Goal: Task Accomplishment & Management: Use online tool/utility

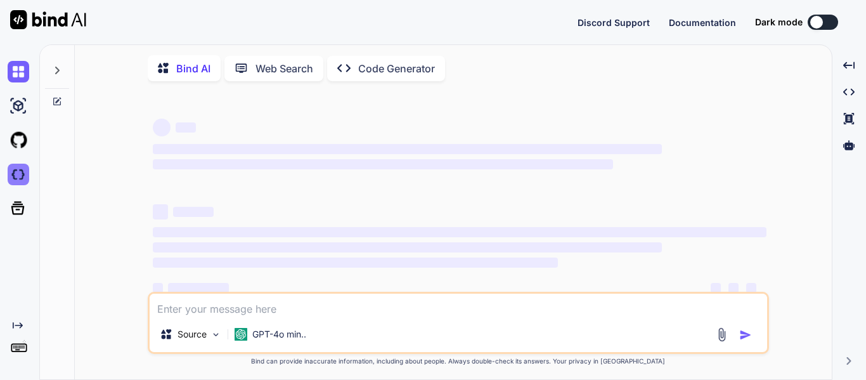
type textarea "x"
click at [17, 178] on img at bounding box center [19, 175] width 22 height 22
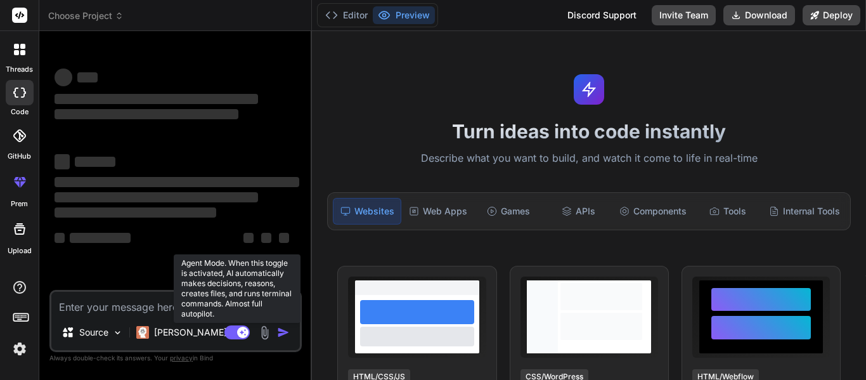
click at [237, 332] on rect at bounding box center [242, 332] width 11 height 11
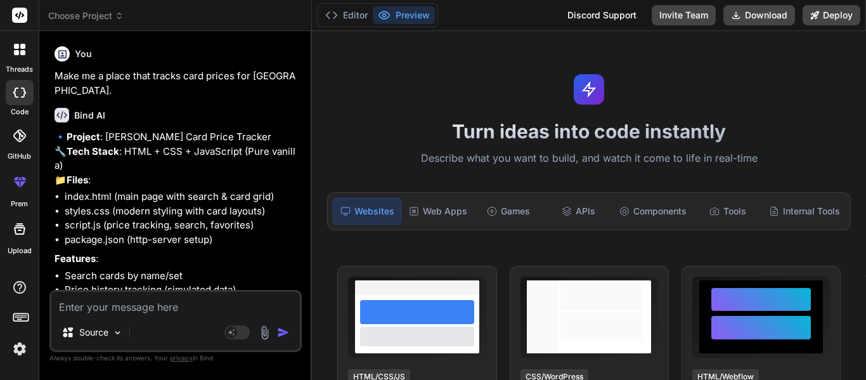
click at [12, 62] on div at bounding box center [19, 49] width 27 height 27
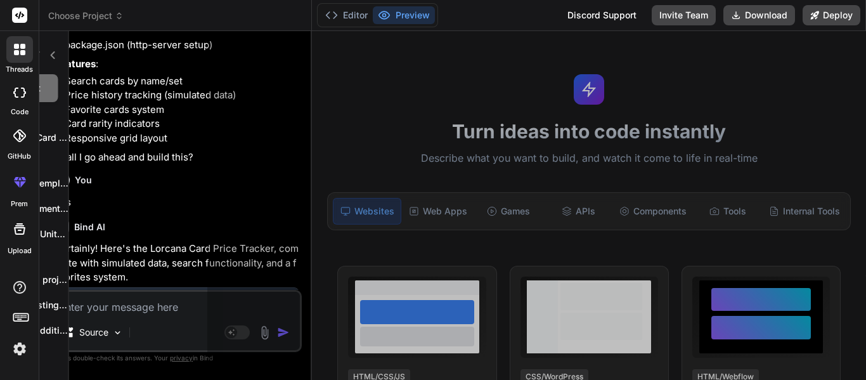
scroll to position [329, 0]
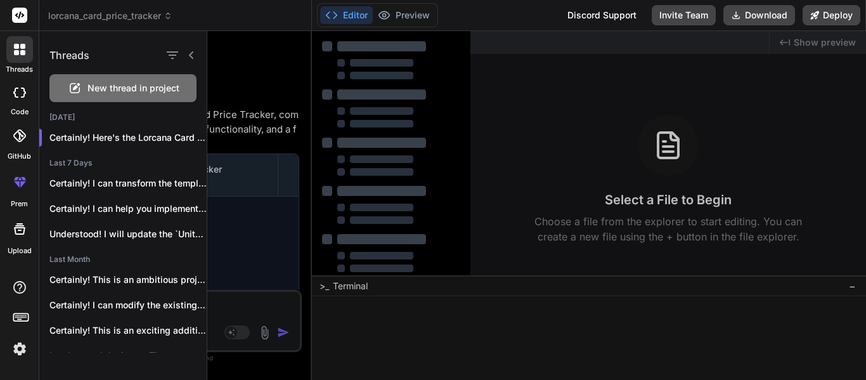
click at [271, 112] on div at bounding box center [536, 205] width 659 height 349
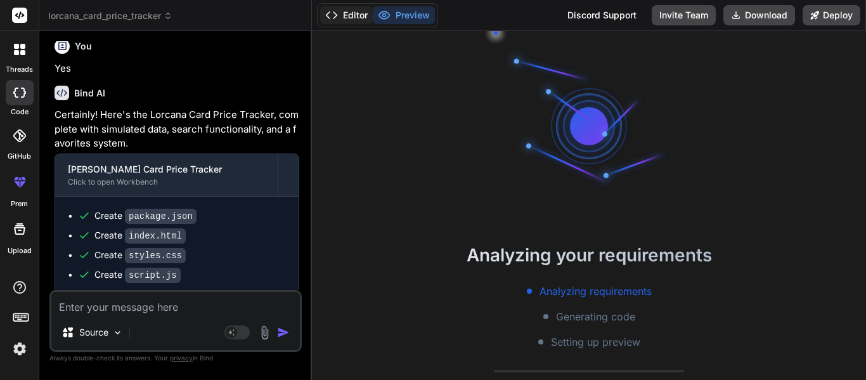
type textarea "x"
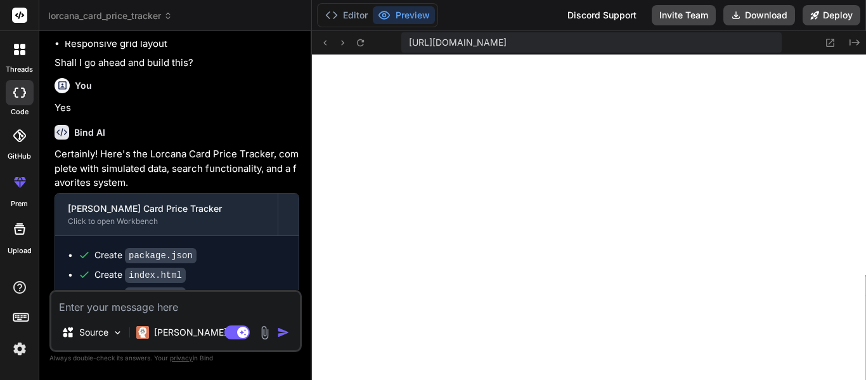
scroll to position [329, 0]
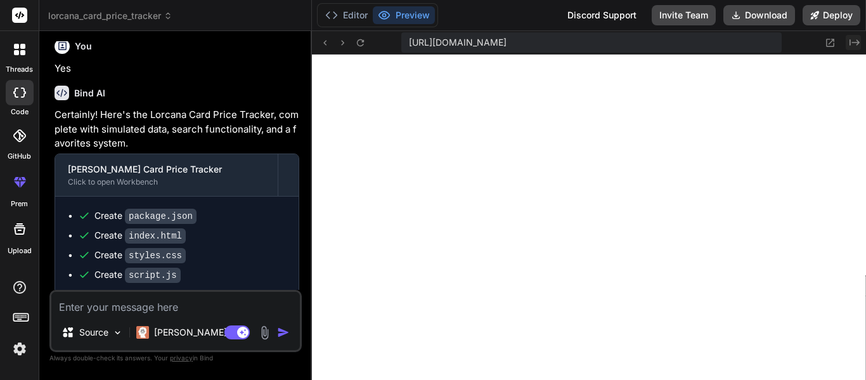
click at [856, 42] on icon at bounding box center [855, 42] width 10 height 6
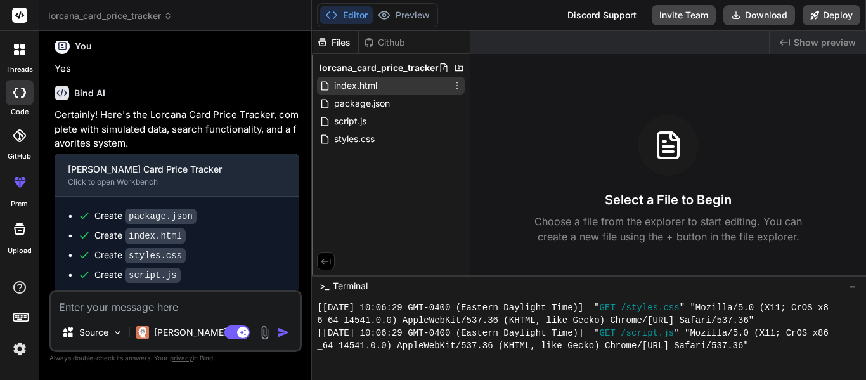
click at [454, 88] on icon at bounding box center [457, 86] width 10 height 10
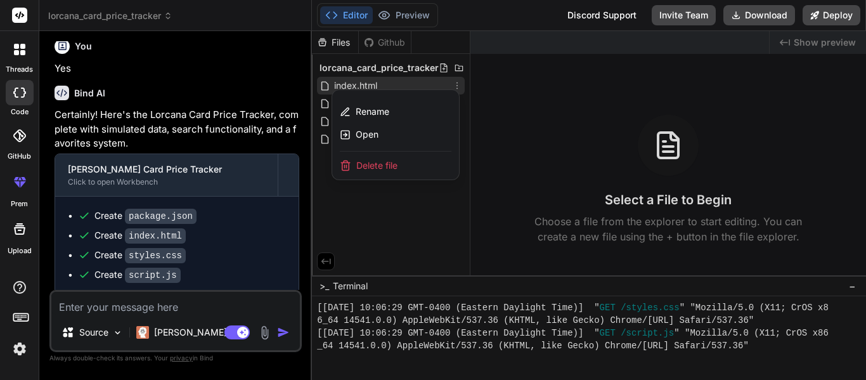
click at [398, 174] on div "Delete file" at bounding box center [395, 166] width 127 height 28
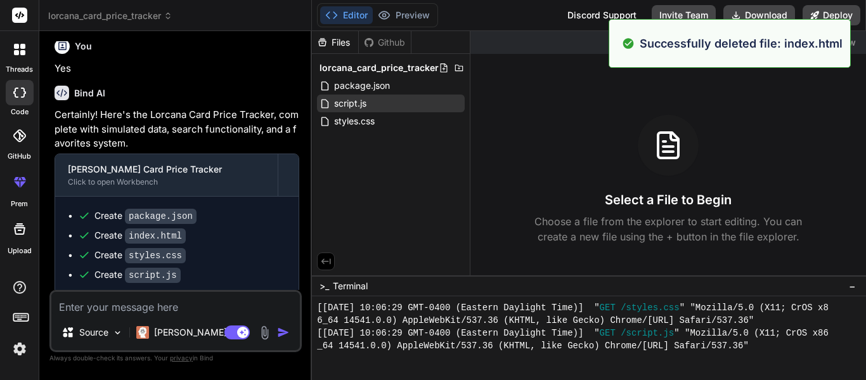
scroll to position [558, 0]
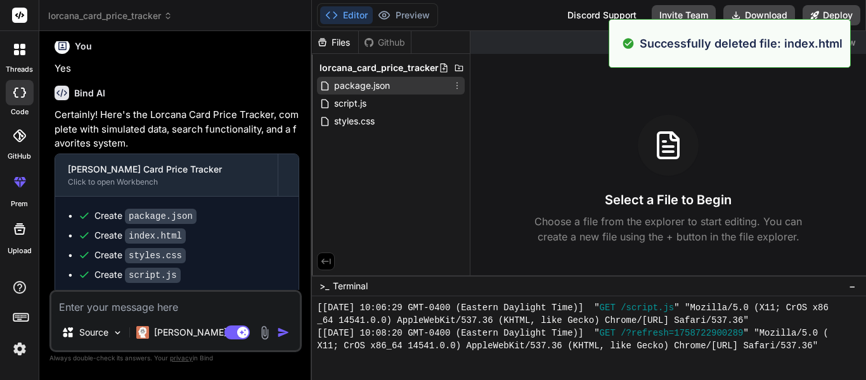
click at [458, 82] on icon at bounding box center [457, 86] width 10 height 10
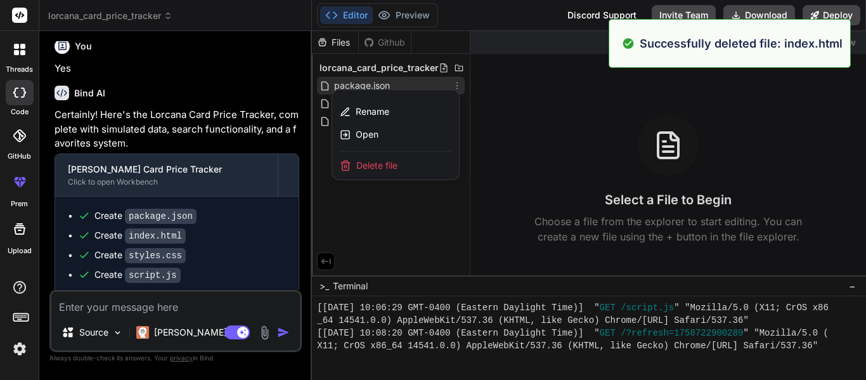
click at [427, 165] on div "Delete file" at bounding box center [395, 166] width 127 height 28
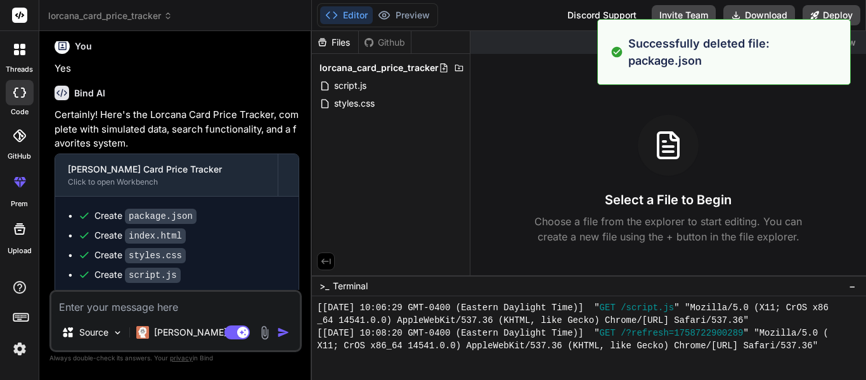
scroll to position [583, 0]
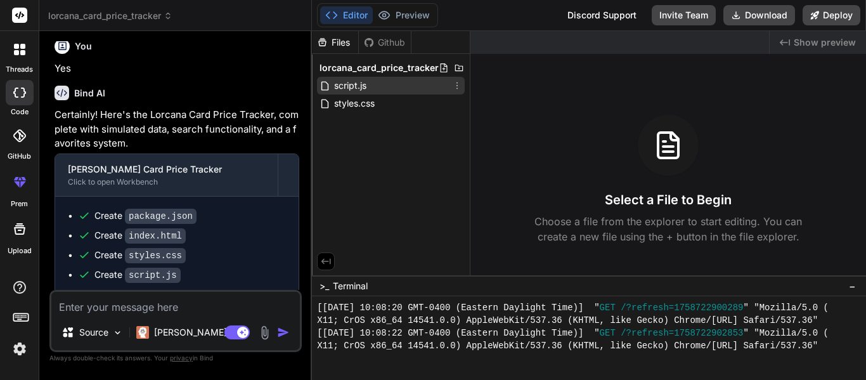
click at [456, 88] on icon at bounding box center [457, 86] width 10 height 10
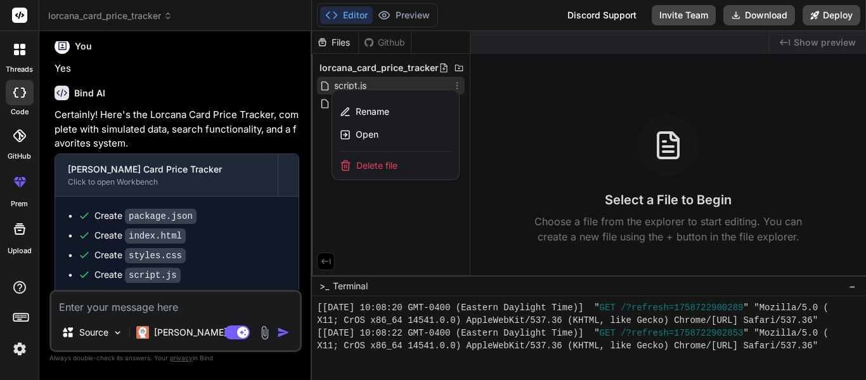
click at [429, 166] on div "Delete file" at bounding box center [395, 166] width 127 height 28
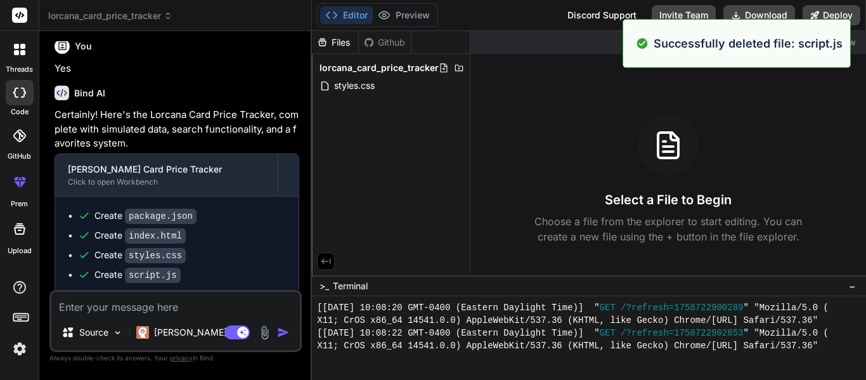
scroll to position [609, 0]
click at [447, 87] on div "styles.css" at bounding box center [391, 86] width 148 height 18
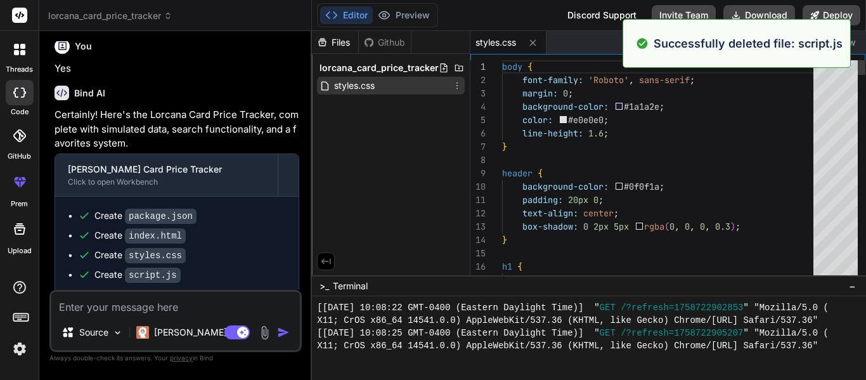
click at [455, 88] on icon at bounding box center [457, 86] width 10 height 10
type textarea "x"
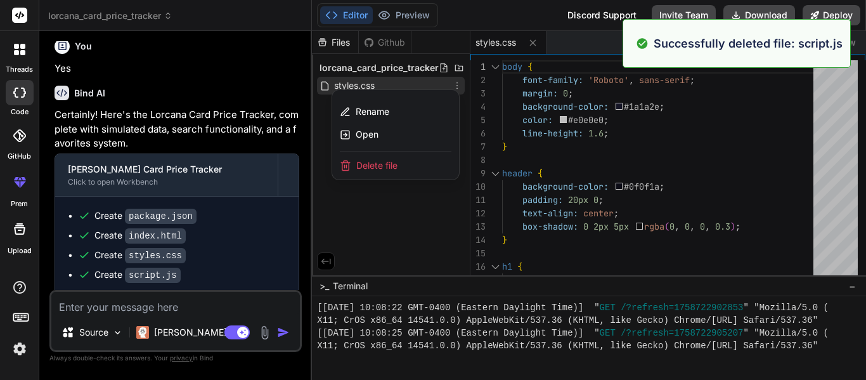
click at [400, 162] on div "Delete file" at bounding box center [395, 166] width 127 height 28
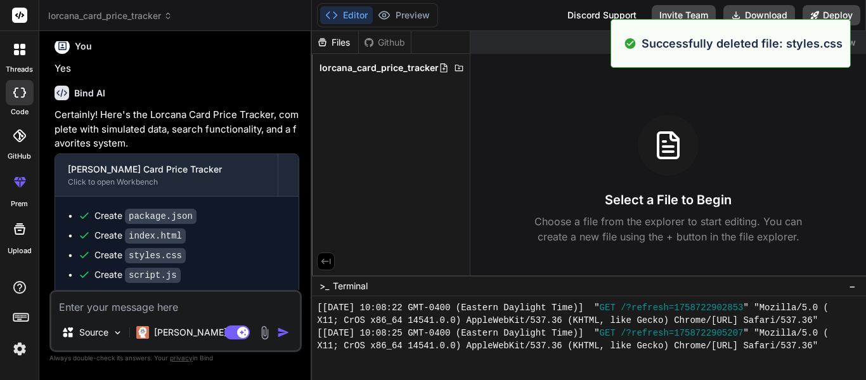
scroll to position [660, 0]
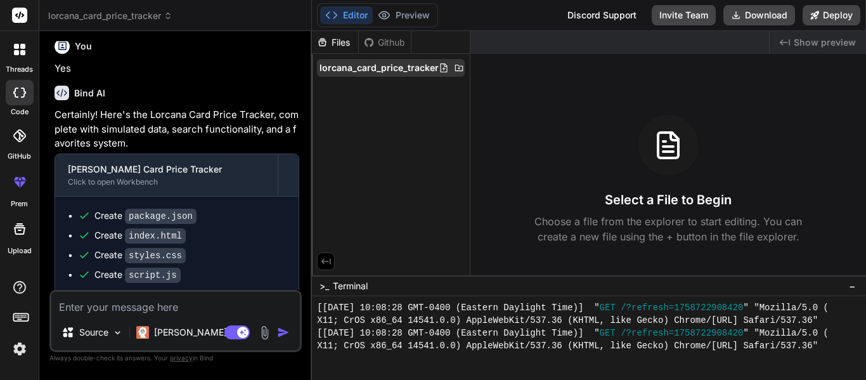
click at [439, 70] on icon at bounding box center [444, 68] width 10 height 10
type input "a"
type input "App.tsx"
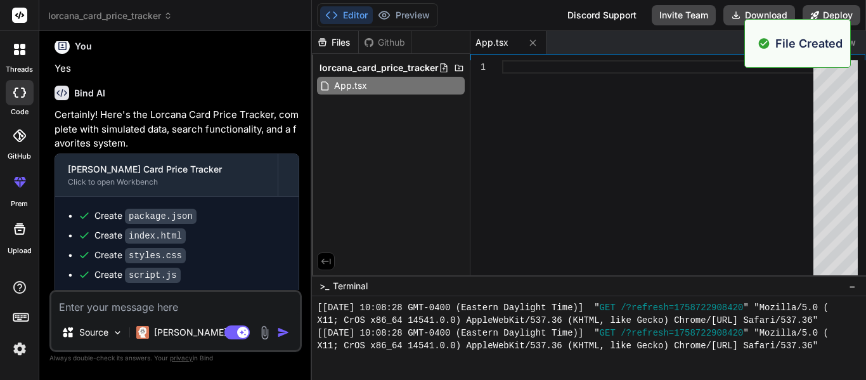
click at [568, 114] on div at bounding box center [661, 170] width 319 height 221
type textarea "</div> ); }"
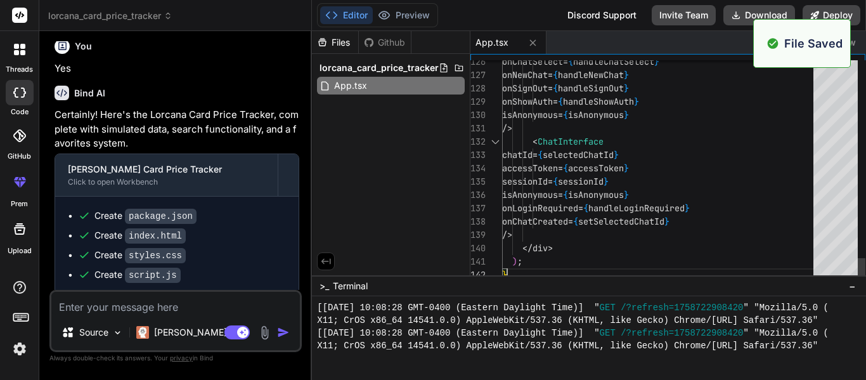
scroll to position [685, 0]
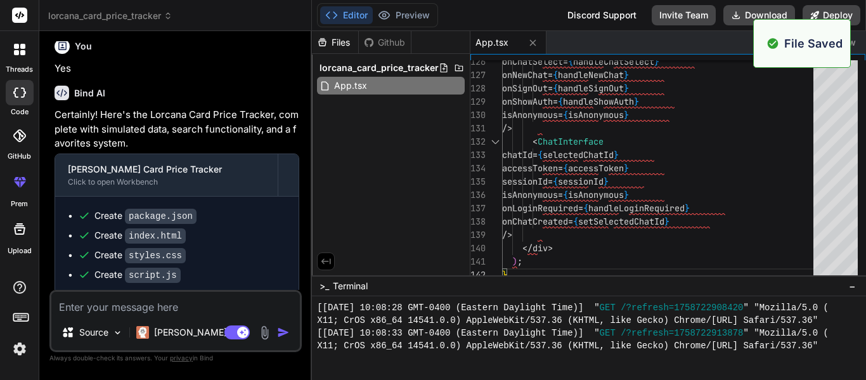
click at [857, 36] on div "Created with Pixso. Show preview" at bounding box center [818, 42] width 96 height 23
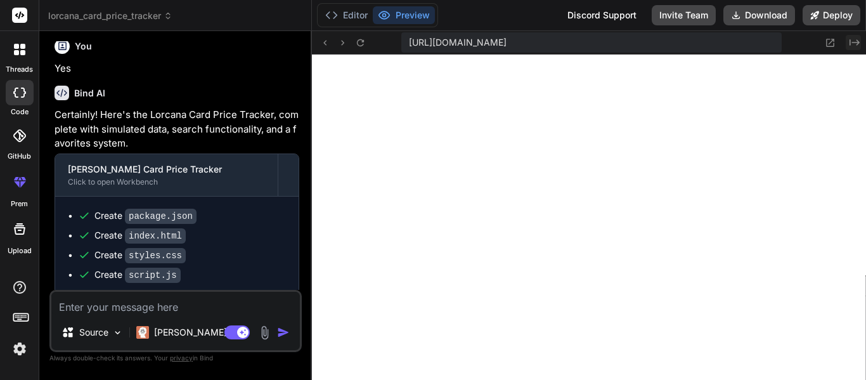
click at [852, 42] on icon at bounding box center [855, 42] width 10 height 6
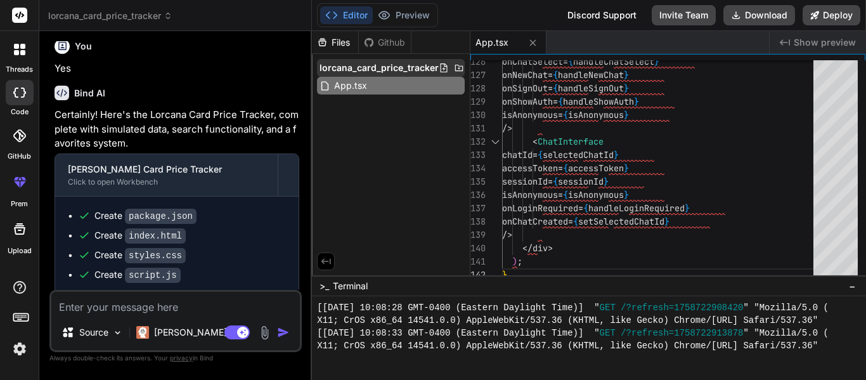
click at [439, 70] on icon at bounding box center [444, 68] width 10 height 10
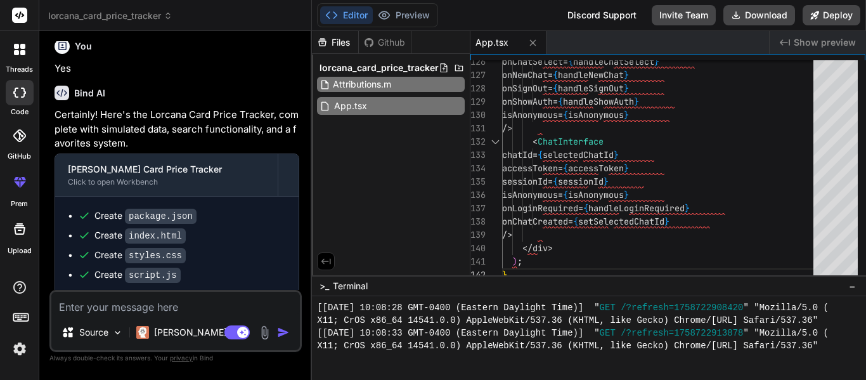
type input "Attributions.md"
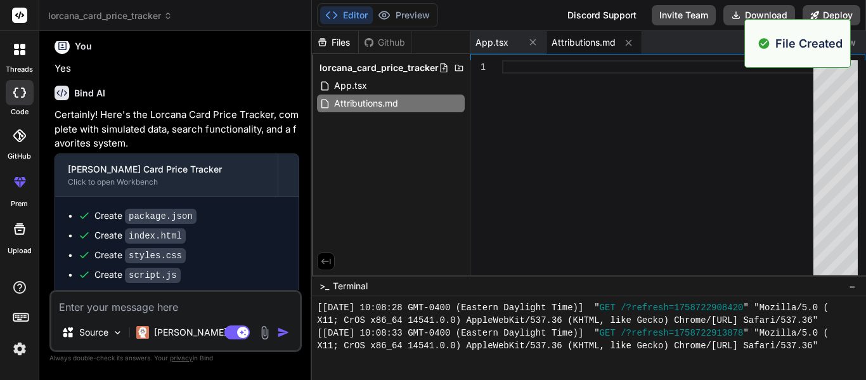
click at [594, 85] on div at bounding box center [661, 170] width 319 height 221
type textarea "This Figma Make file includes components from [shadcn/ui](https://ui.shadcn.com…"
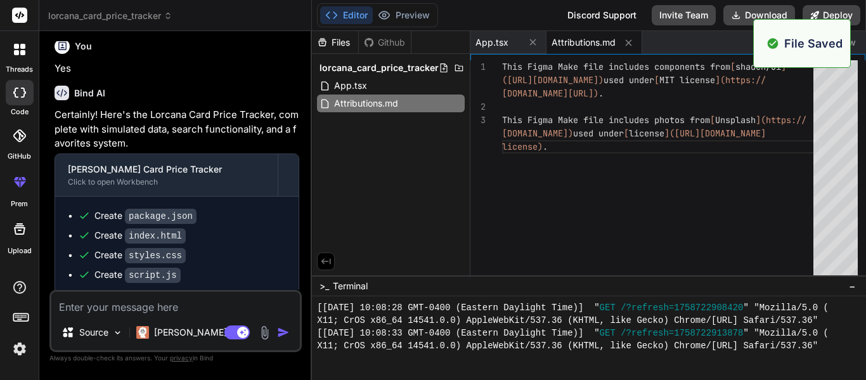
scroll to position [710, 0]
click at [856, 42] on div "Created with Pixso. Show preview" at bounding box center [818, 42] width 96 height 23
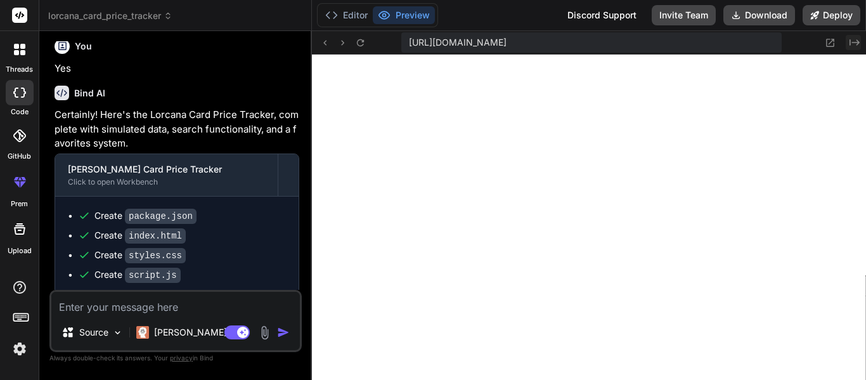
click at [856, 44] on icon "Created with Pixso." at bounding box center [855, 42] width 10 height 10
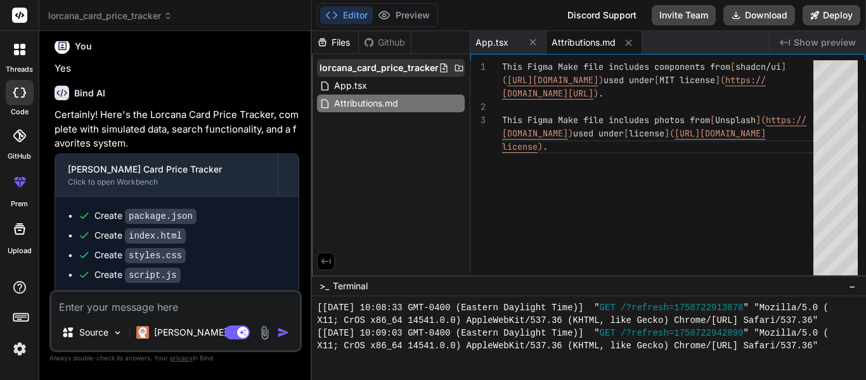
click at [443, 70] on icon at bounding box center [444, 68] width 10 height 10
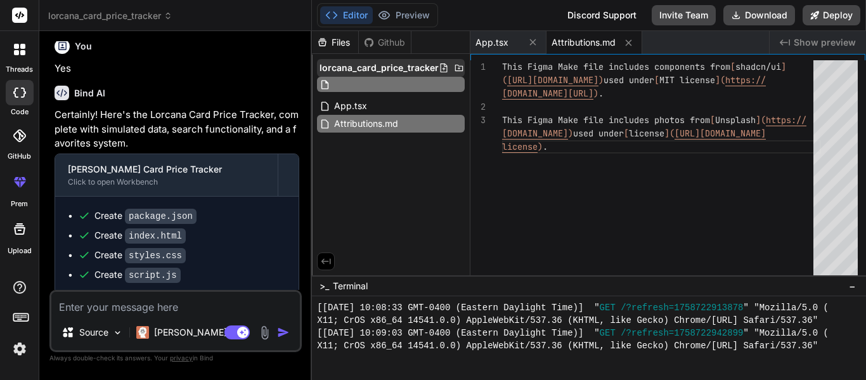
click at [460, 66] on icon at bounding box center [459, 68] width 8 height 6
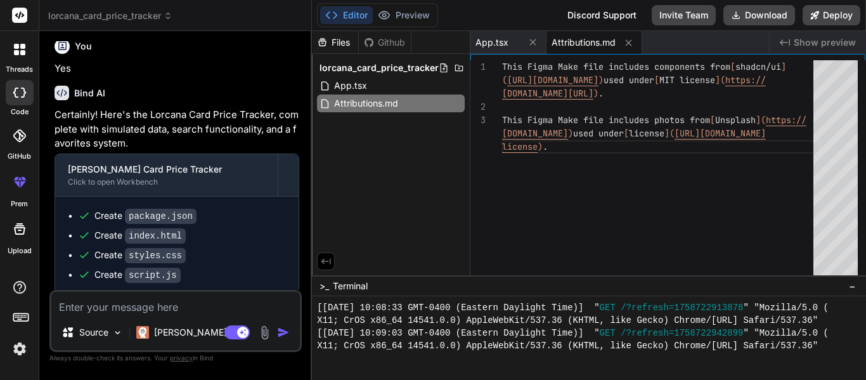
click at [460, 66] on icon at bounding box center [459, 68] width 8 height 6
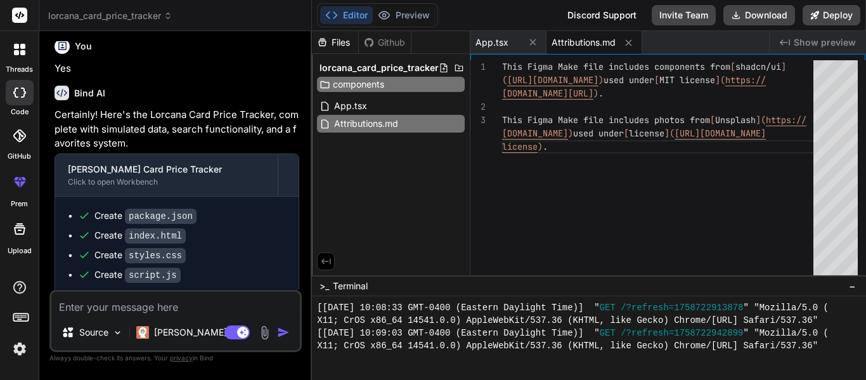
type input "components"
click at [415, 153] on div "Files Github lorcana_card_price_tracker components App.tsx Attributions.md" at bounding box center [391, 153] width 159 height 244
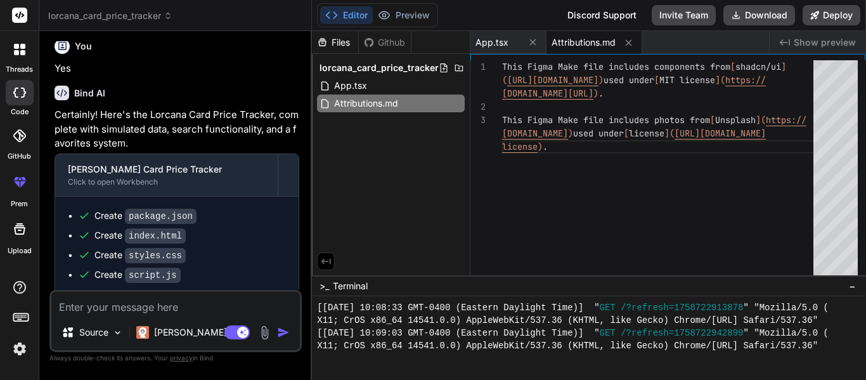
click at [413, 158] on div "Files Github lorcana_card_price_tracker App.tsx Attributions.md" at bounding box center [391, 153] width 159 height 244
click at [459, 66] on icon at bounding box center [459, 68] width 8 height 6
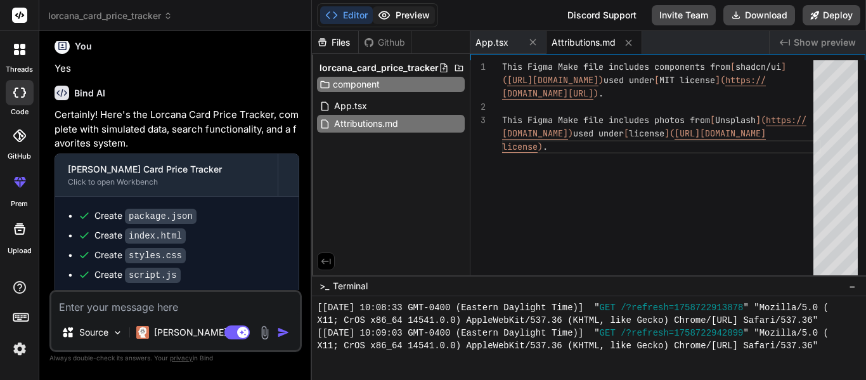
type input "components"
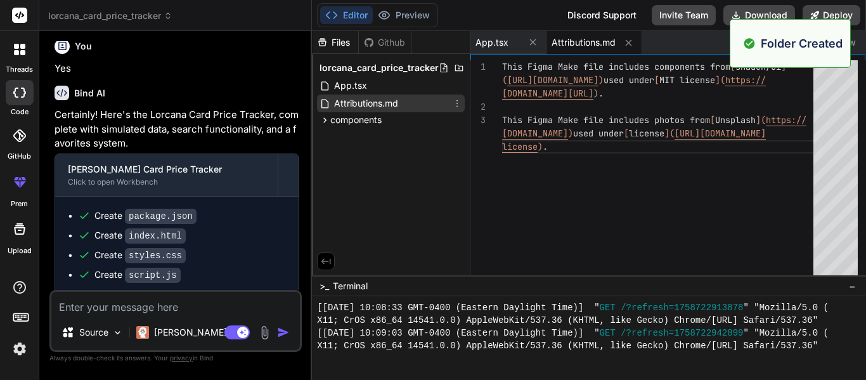
click at [410, 108] on div "Attributions.md" at bounding box center [391, 103] width 148 height 18
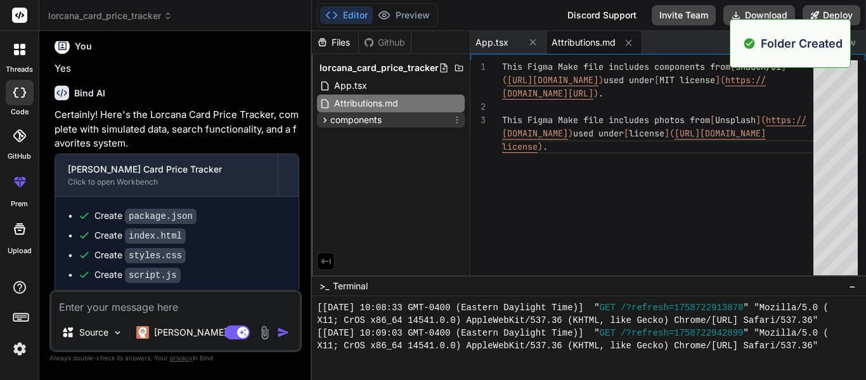
click at [418, 120] on div "components" at bounding box center [391, 119] width 148 height 15
click at [454, 124] on icon at bounding box center [457, 120] width 10 height 10
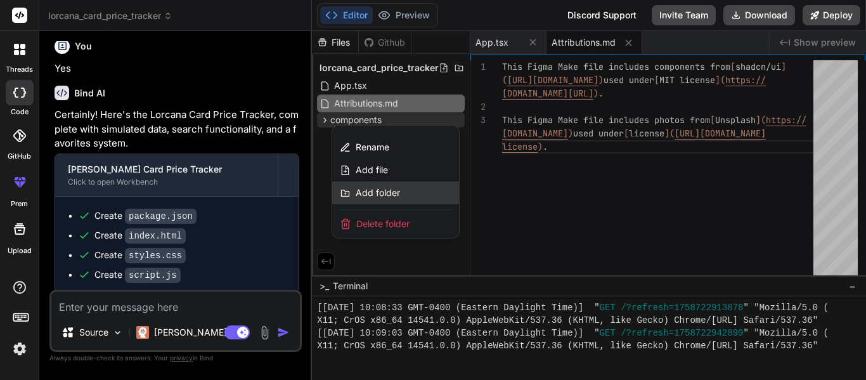
click at [377, 185] on div "Add folder" at bounding box center [395, 192] width 127 height 23
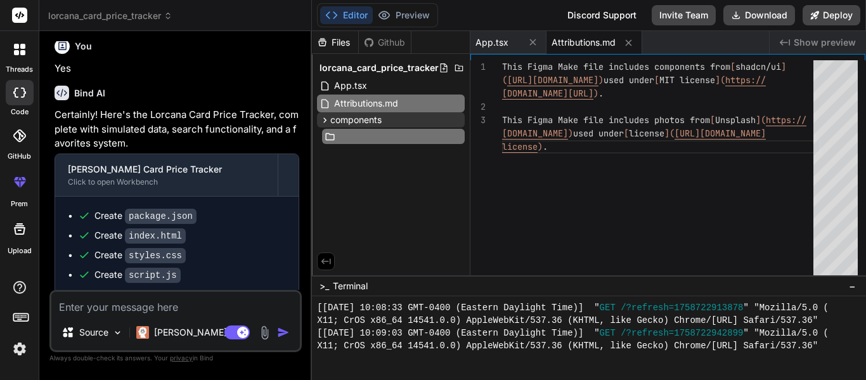
scroll to position [0, 1]
type input "figma"
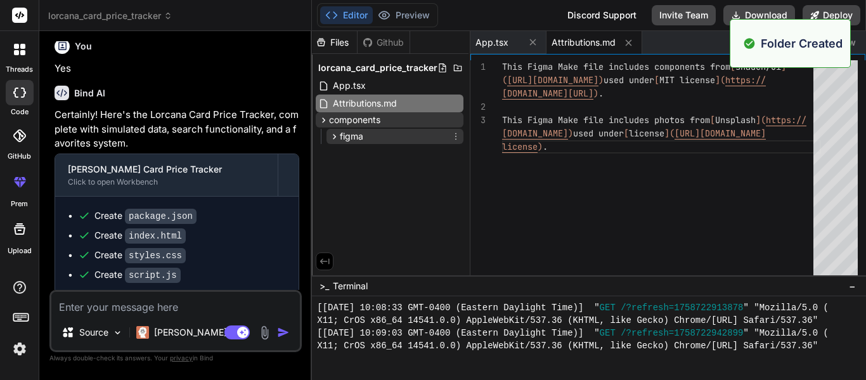
click at [459, 129] on div "figma" at bounding box center [395, 136] width 137 height 15
click at [450, 138] on div "figma" at bounding box center [395, 136] width 137 height 15
click at [453, 136] on icon at bounding box center [456, 136] width 10 height 10
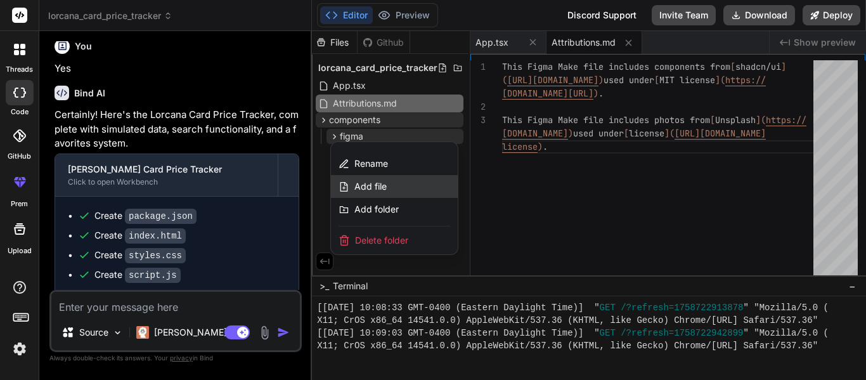
click at [398, 190] on div "Add file" at bounding box center [394, 186] width 127 height 23
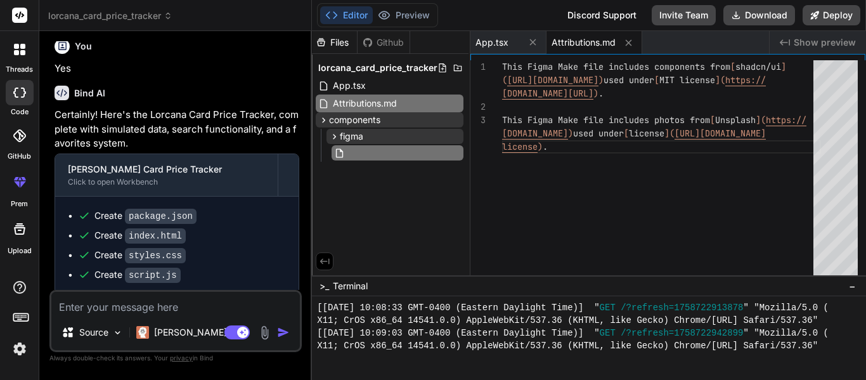
scroll to position [0, 12]
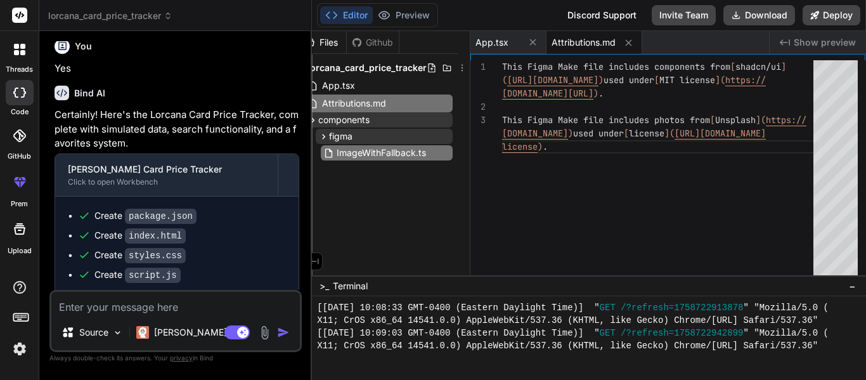
type input "ImageWithFallback.tsx"
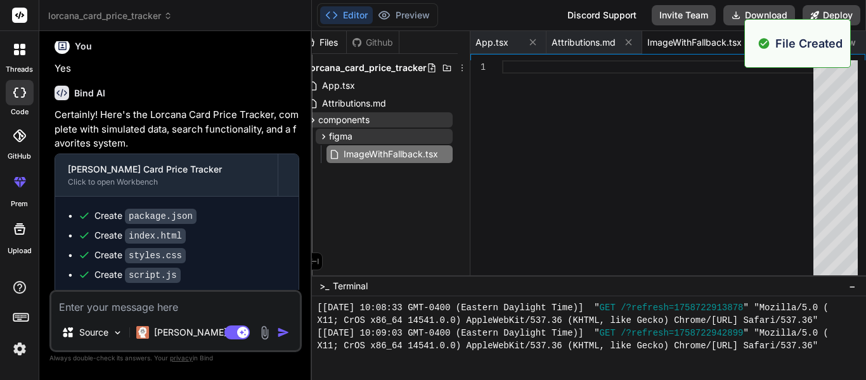
click at [610, 93] on div at bounding box center [661, 170] width 319 height 221
type textarea "<img src={ERROR_IMG_SRC} alt="Error loading image" {...rest} data-original-url=…"
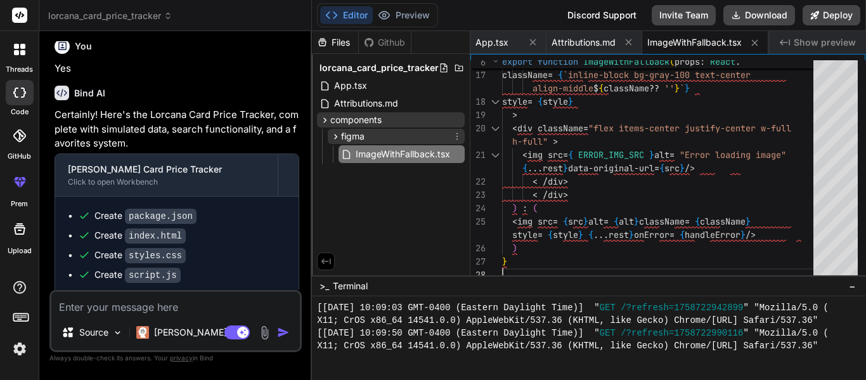
click at [375, 133] on div "figma" at bounding box center [396, 136] width 137 height 15
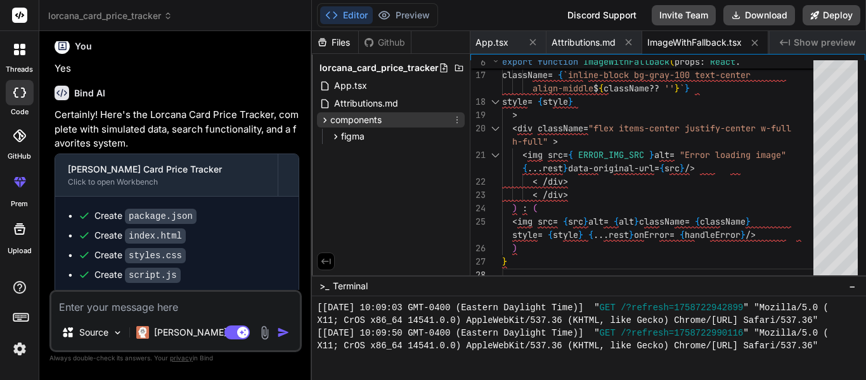
click at [453, 120] on icon at bounding box center [457, 120] width 10 height 10
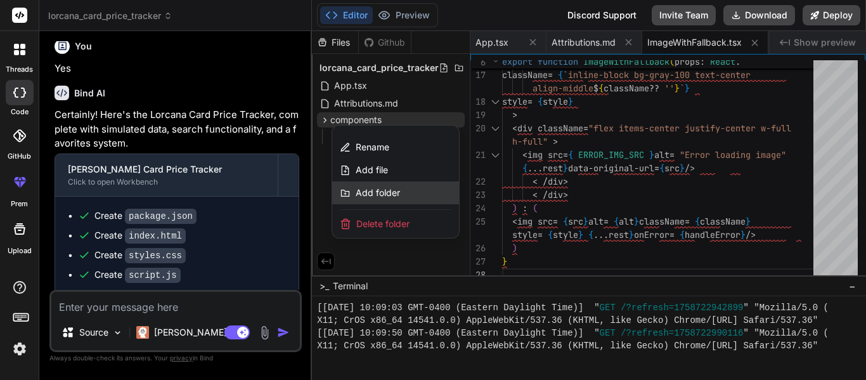
click at [383, 190] on span "Add folder" at bounding box center [378, 192] width 44 height 13
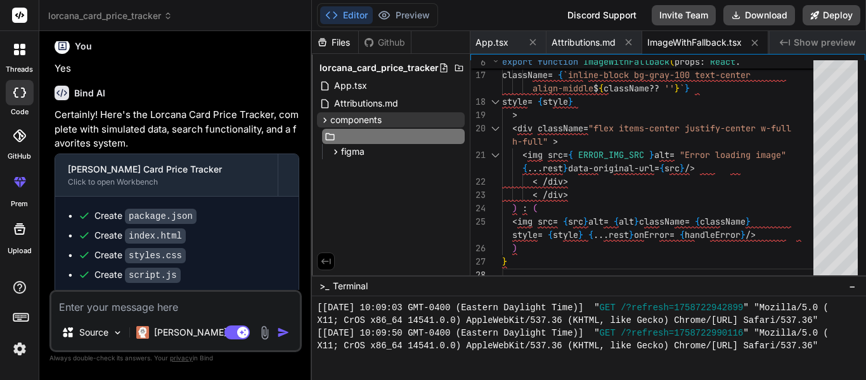
scroll to position [0, 1]
type input "ui"
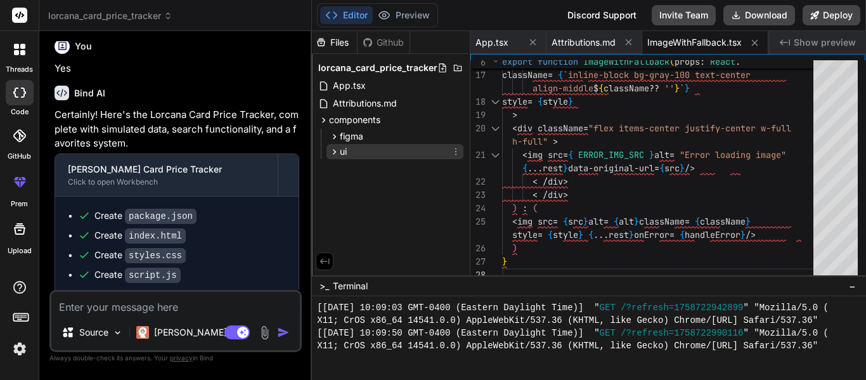
click at [455, 151] on icon at bounding box center [456, 151] width 10 height 10
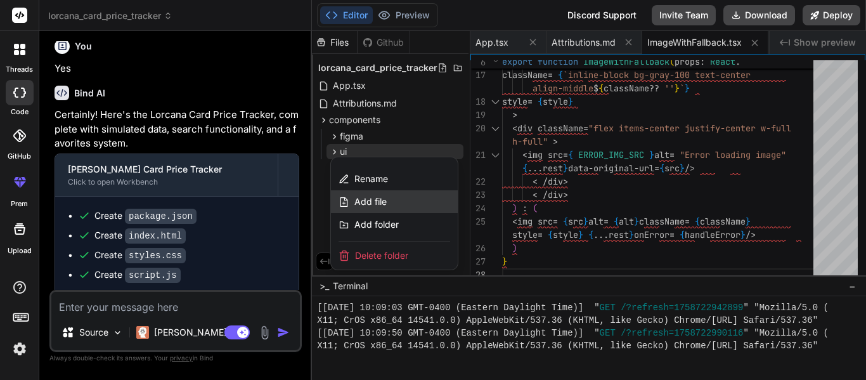
click at [374, 203] on span "Add file" at bounding box center [371, 201] width 32 height 13
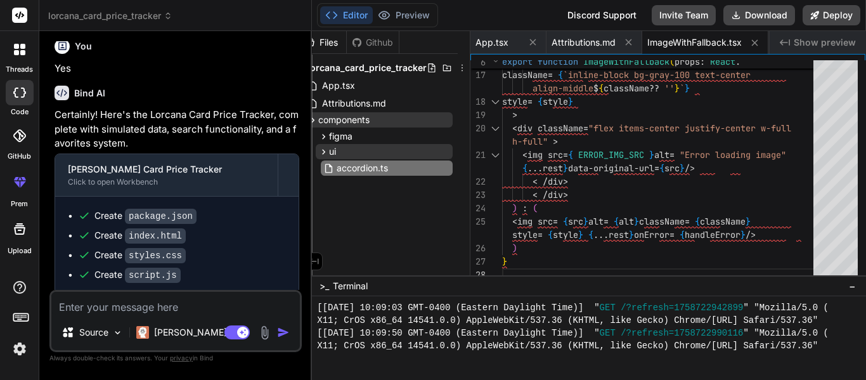
type input "accordion.tsx"
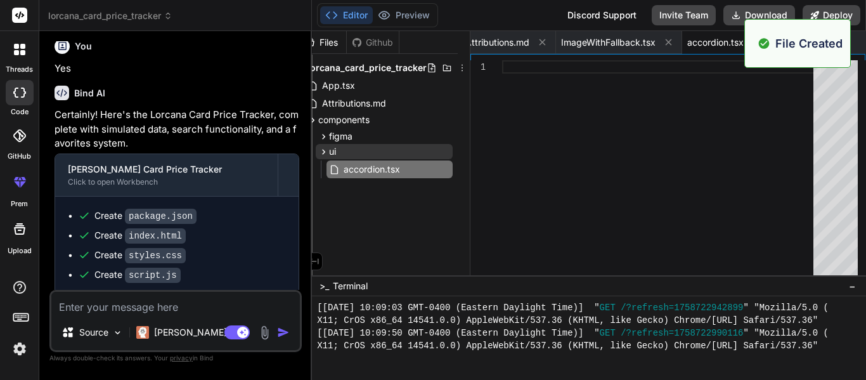
click at [581, 77] on div at bounding box center [661, 170] width 319 height 221
type textarea "export { Accordion, AccordionItem, AccordionTrigger, AccordionContent };"
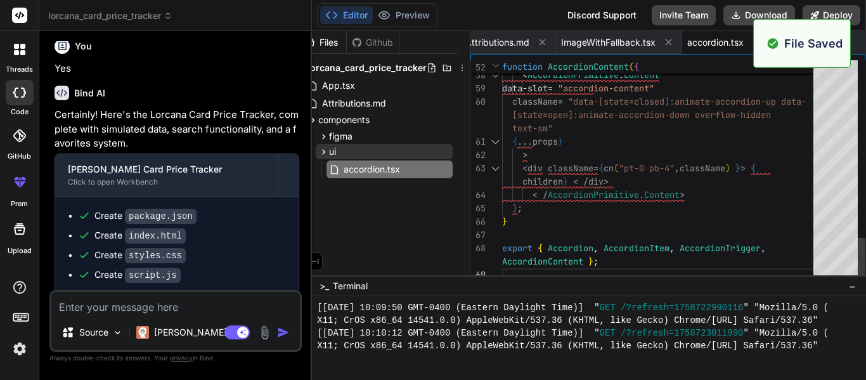
scroll to position [761, 0]
click at [854, 45] on span "Show preview" at bounding box center [825, 42] width 61 height 25
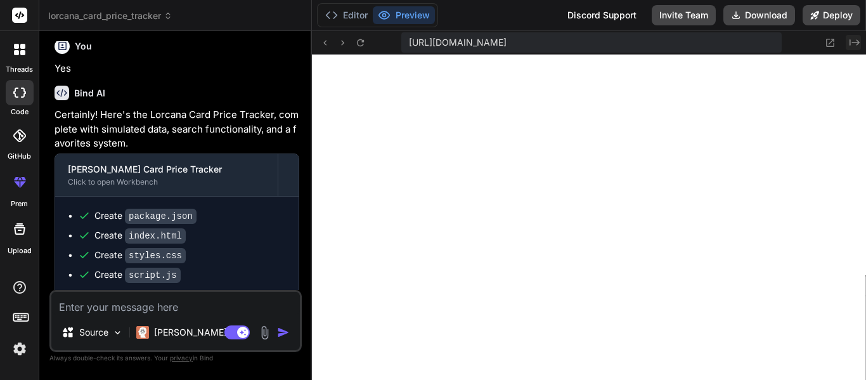
click at [859, 44] on icon "Created with Pixso." at bounding box center [855, 42] width 10 height 10
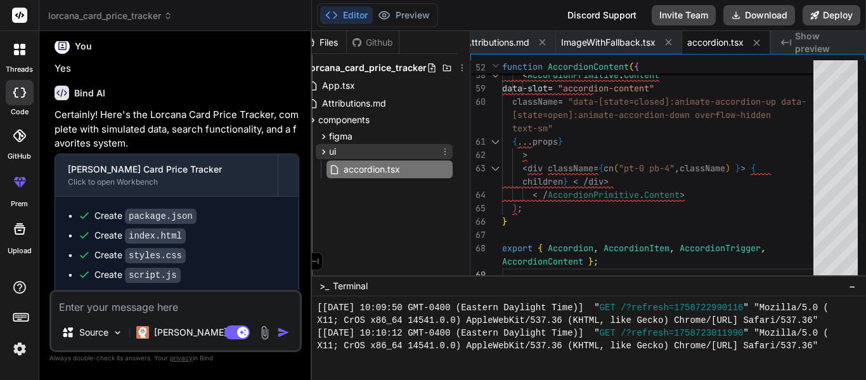
click at [445, 150] on icon at bounding box center [445, 151] width 10 height 10
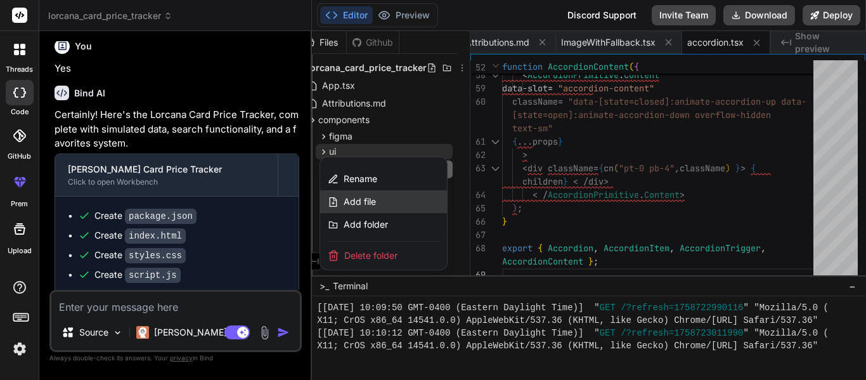
click at [379, 205] on div "Add file" at bounding box center [383, 201] width 127 height 23
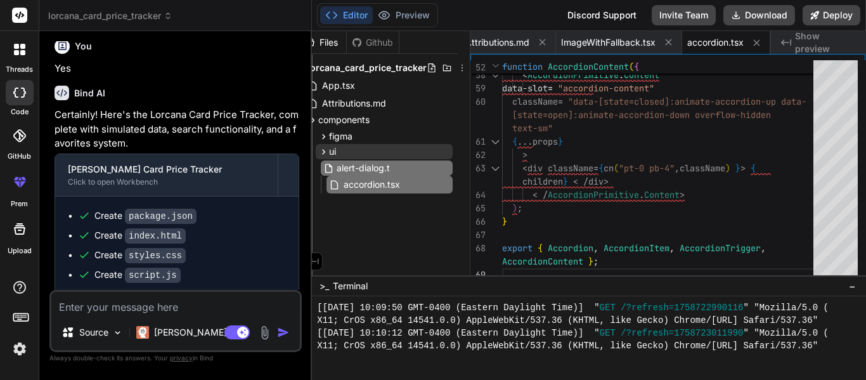
type input "alert-dialog.tx"
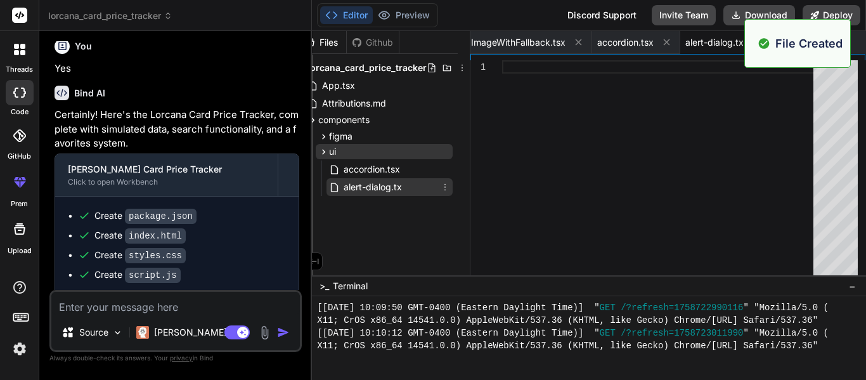
click at [331, 214] on div "Files Github lorcana_card_price_tracker App.tsx Attributions.md components figm…" at bounding box center [391, 153] width 159 height 244
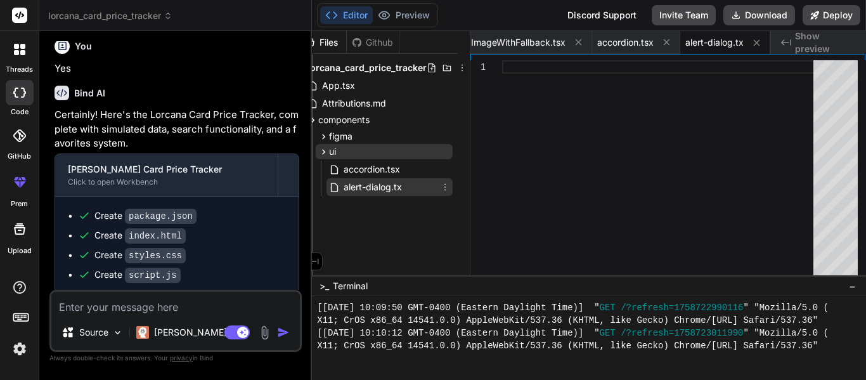
click at [445, 186] on icon at bounding box center [445, 187] width 1 height 7
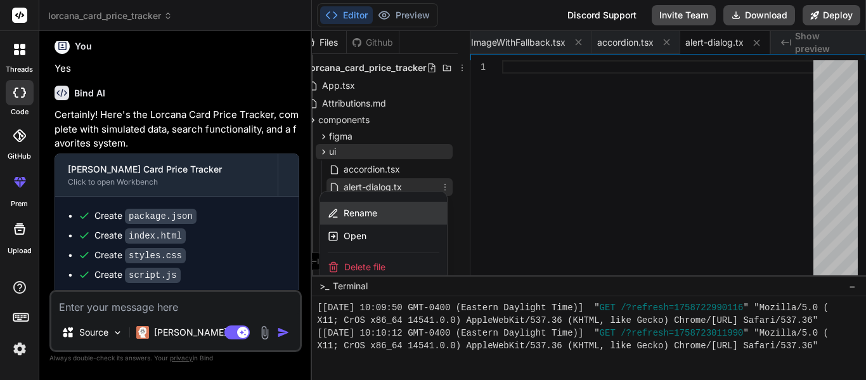
click at [363, 213] on span "Rename" at bounding box center [361, 213] width 34 height 13
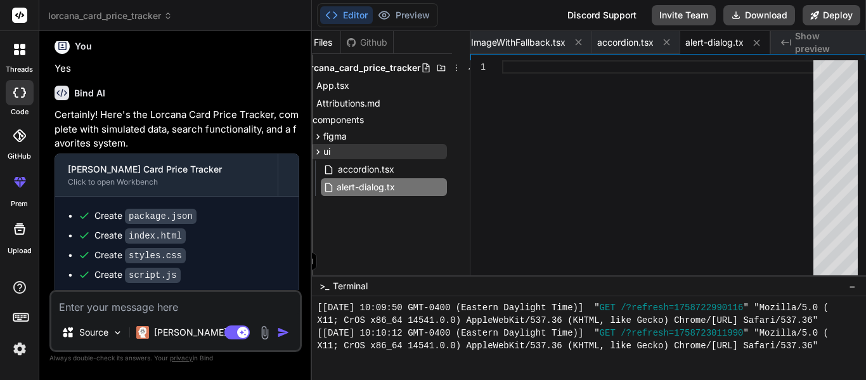
type input "alert-dialog.txx"
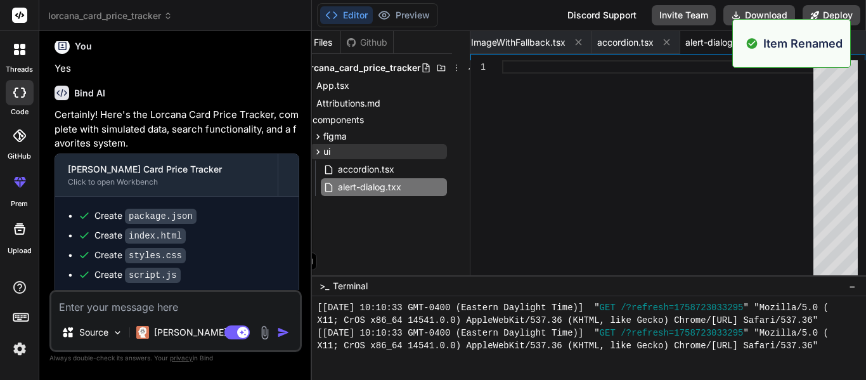
scroll to position [812, 0]
click at [439, 183] on icon at bounding box center [439, 187] width 10 height 10
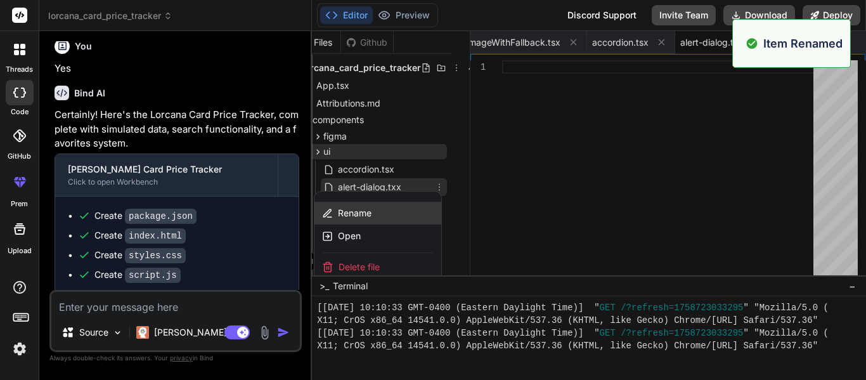
click at [375, 214] on div "Rename" at bounding box center [378, 213] width 127 height 23
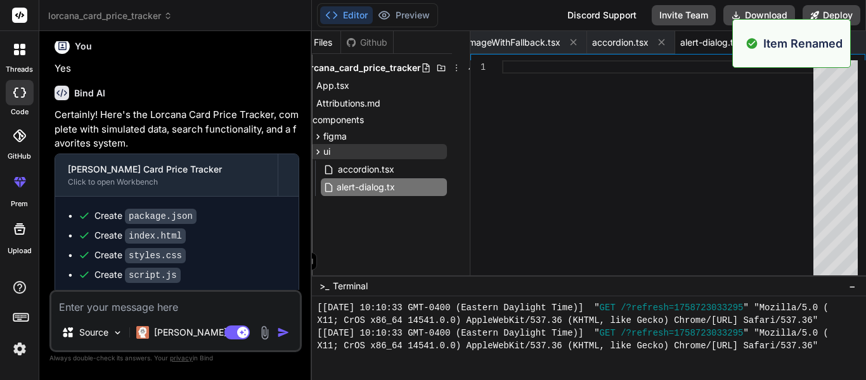
type input "alert-dialog.tsx"
click at [577, 167] on div at bounding box center [661, 170] width 319 height 221
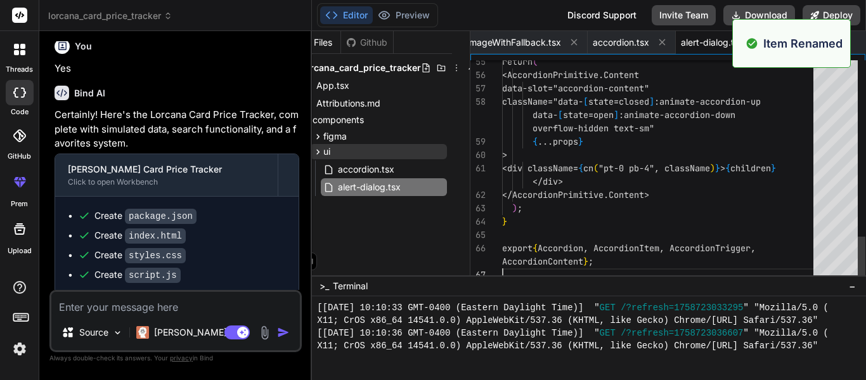
type textarea "export { Accordion, AccordionItem, AccordionTrigger, AccordionContent };"
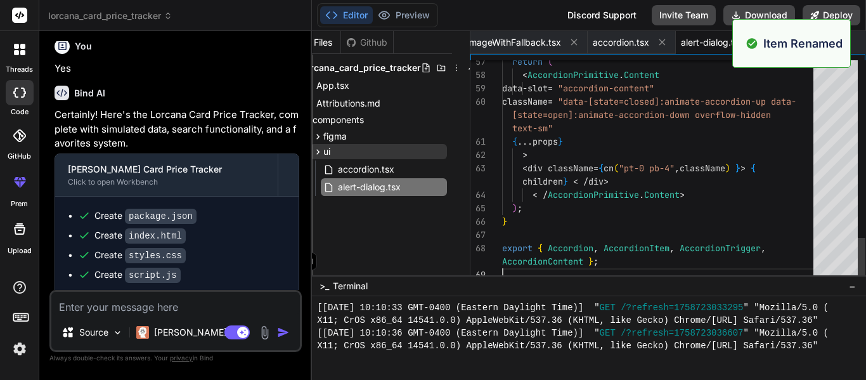
scroll to position [862, 0]
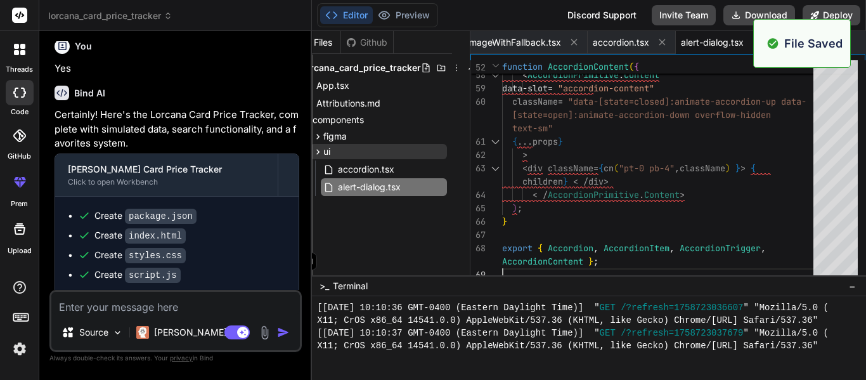
click at [849, 41] on div "File Saved" at bounding box center [802, 43] width 98 height 49
click at [859, 45] on div "Created with Pixso. Show preview" at bounding box center [818, 42] width 95 height 23
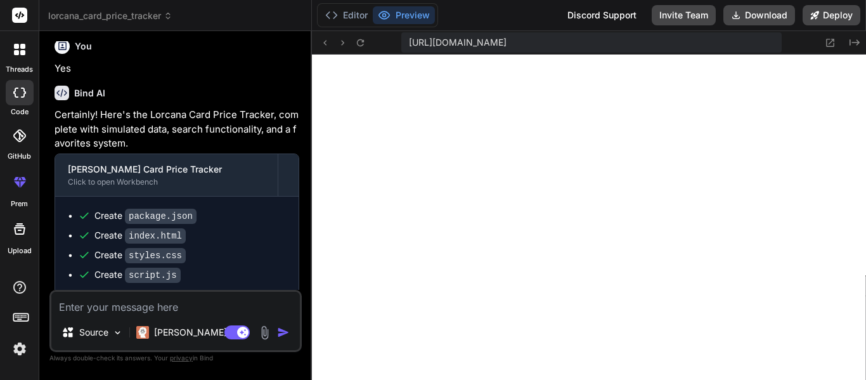
scroll to position [939, 0]
click at [834, 38] on icon at bounding box center [830, 42] width 11 height 11
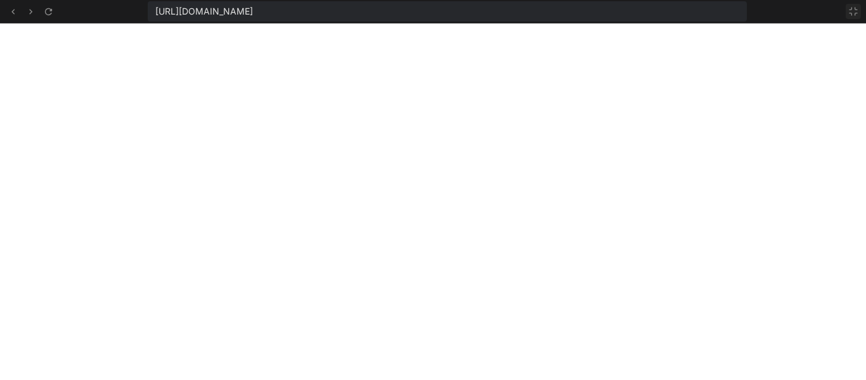
click at [852, 13] on icon at bounding box center [854, 11] width 10 height 10
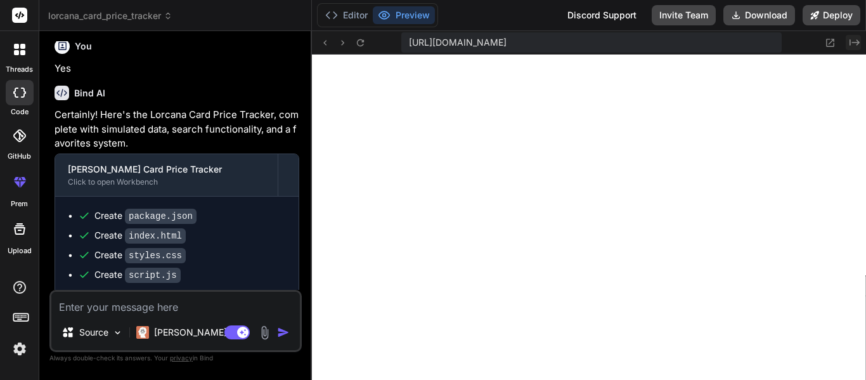
click at [855, 41] on icon "Created with Pixso." at bounding box center [855, 42] width 10 height 10
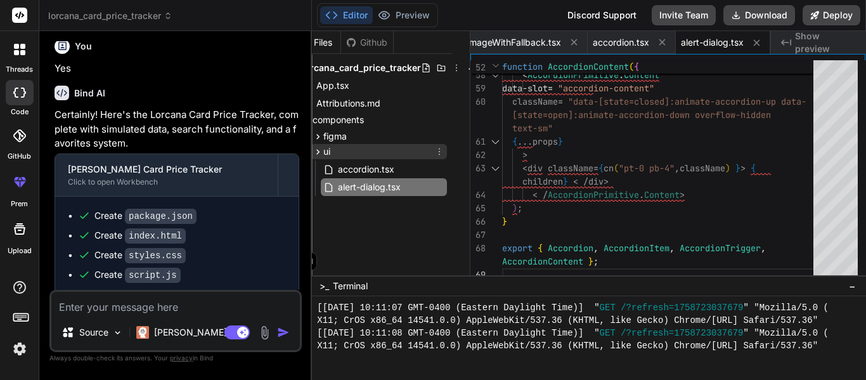
click at [441, 151] on icon at bounding box center [439, 151] width 10 height 10
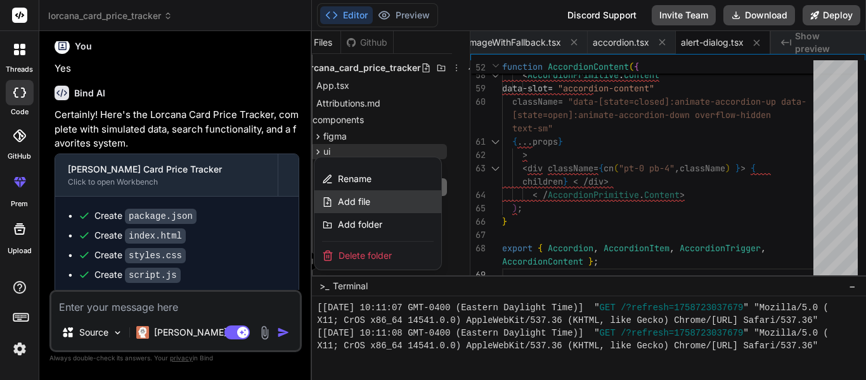
click at [351, 201] on span "Add file" at bounding box center [354, 201] width 32 height 13
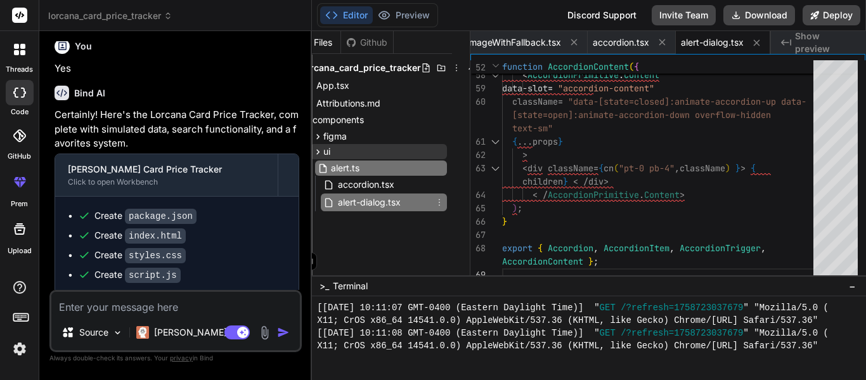
type input "alert.tsk"
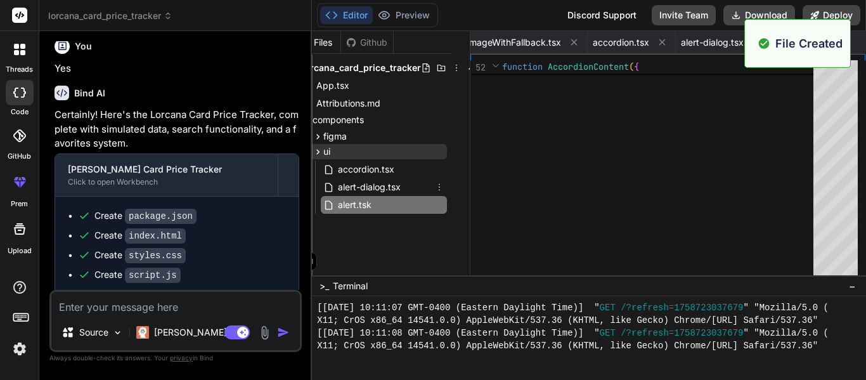
scroll to position [0, 257]
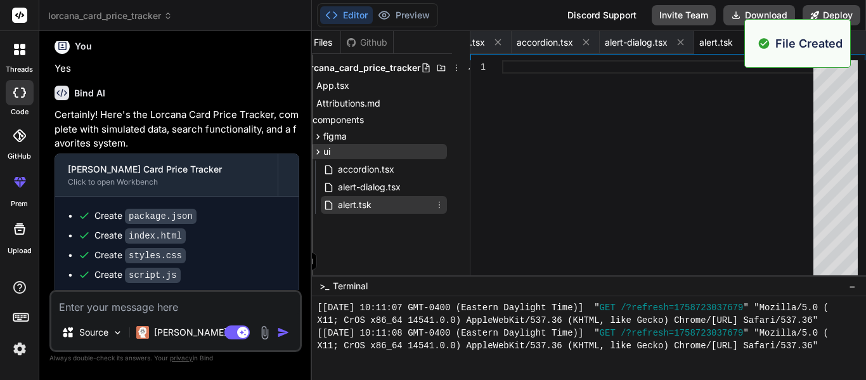
click at [439, 203] on icon at bounding box center [439, 205] width 10 height 10
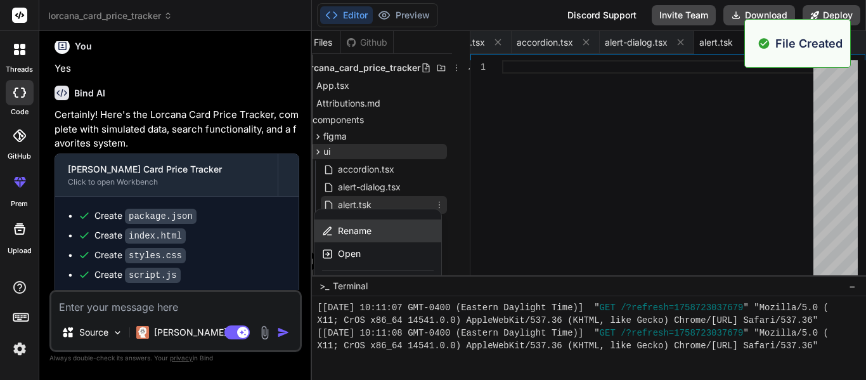
click at [378, 231] on div "Rename" at bounding box center [378, 230] width 127 height 23
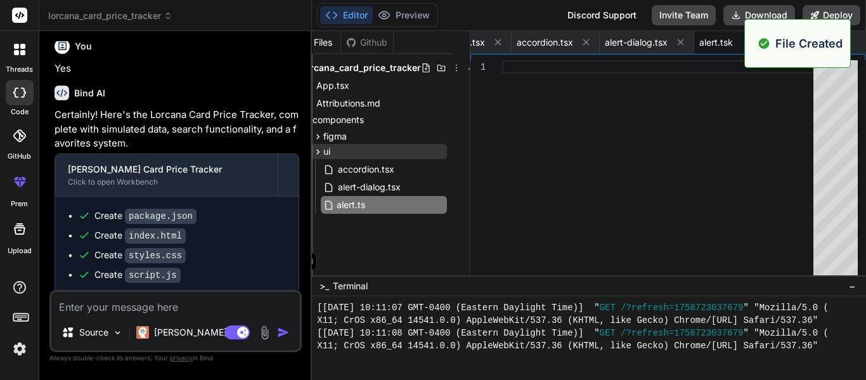
type input "alert.tsx"
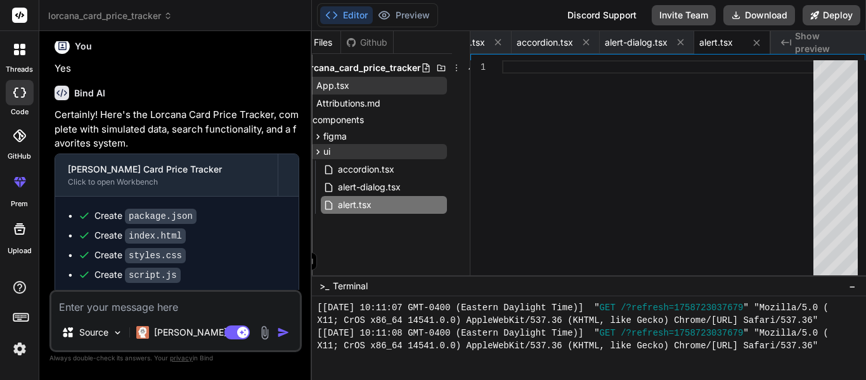
scroll to position [1015, 0]
click at [594, 146] on div at bounding box center [661, 170] width 319 height 221
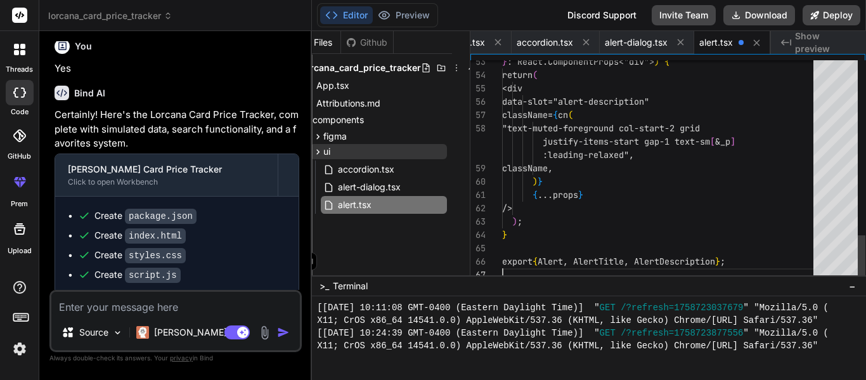
type textarea "} export { Alert, AlertTitle, AlertDescription };"
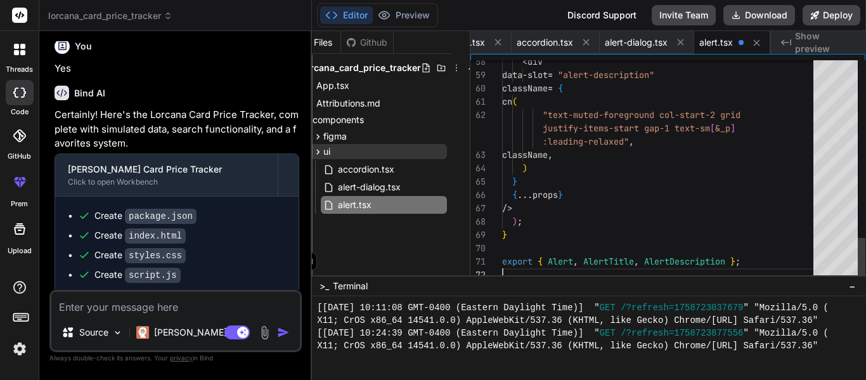
scroll to position [1040, 0]
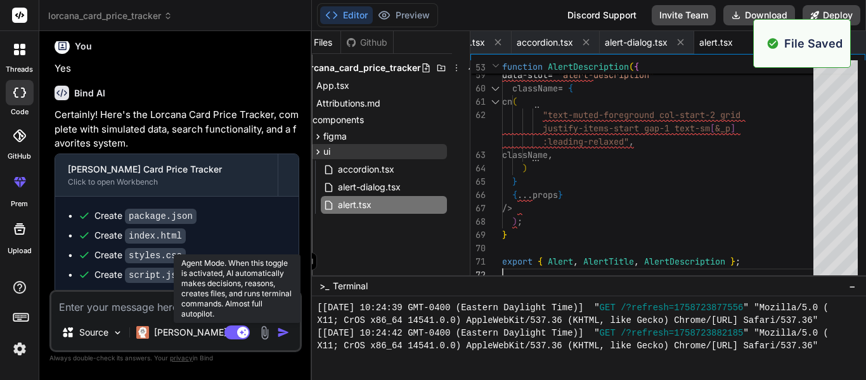
click at [232, 329] on rect at bounding box center [236, 332] width 25 height 14
type textarea "x"
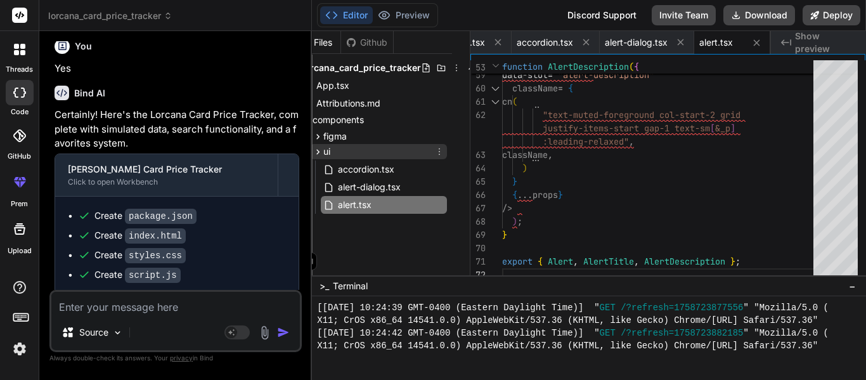
click at [322, 148] on icon at bounding box center [318, 151] width 11 height 11
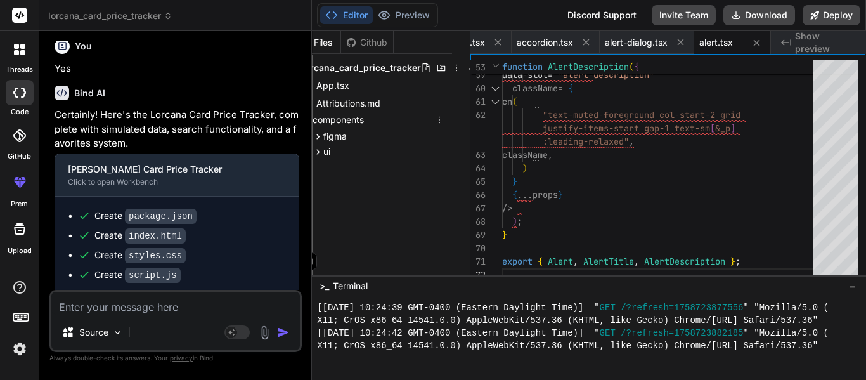
click at [439, 119] on icon at bounding box center [439, 120] width 10 height 10
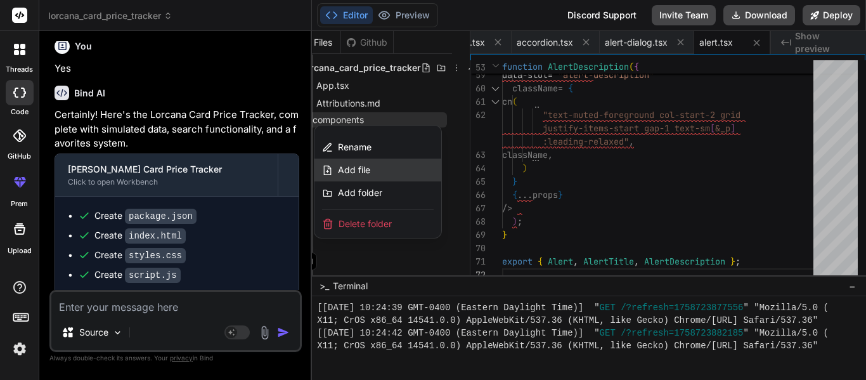
click at [397, 174] on div "Add file" at bounding box center [378, 170] width 127 height 23
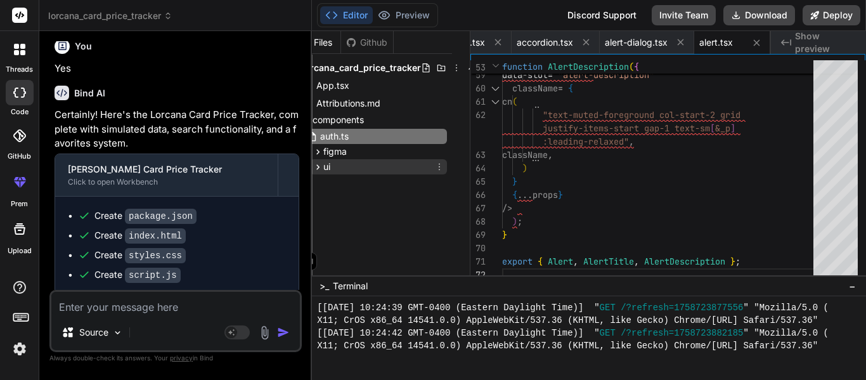
type input "auth.tsx"
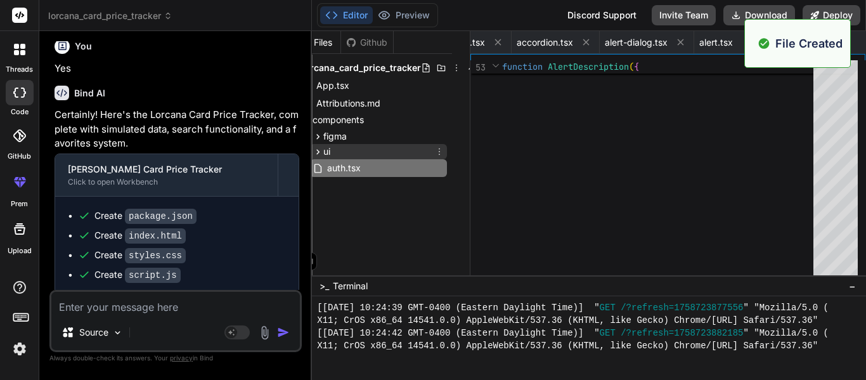
scroll to position [0, 333]
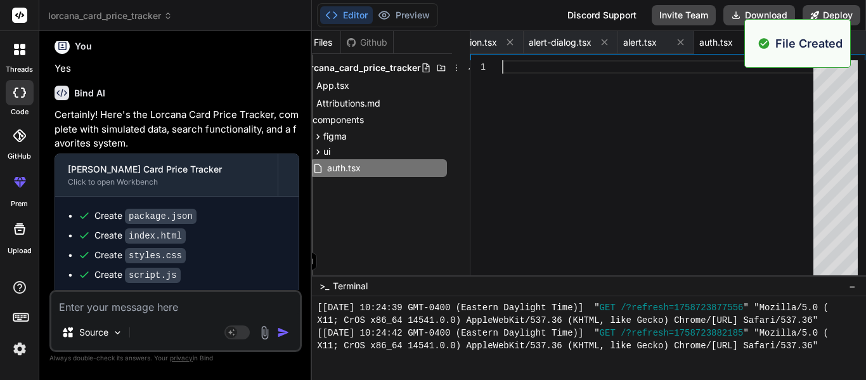
click at [635, 68] on div at bounding box center [661, 170] width 319 height 221
type textarea "); }"
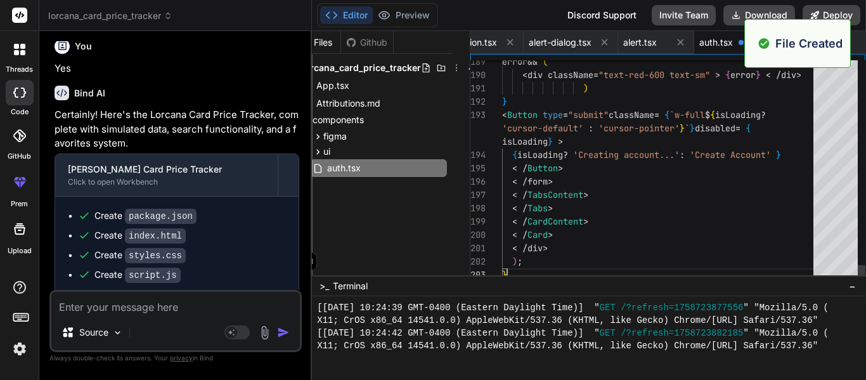
scroll to position [1065, 0]
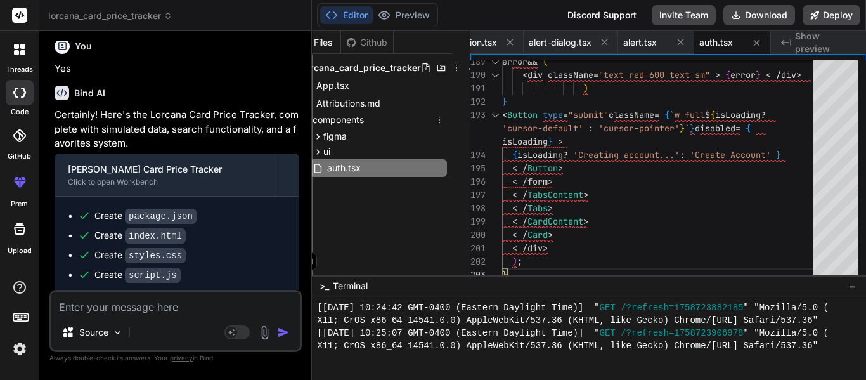
click at [440, 122] on icon at bounding box center [439, 120] width 10 height 10
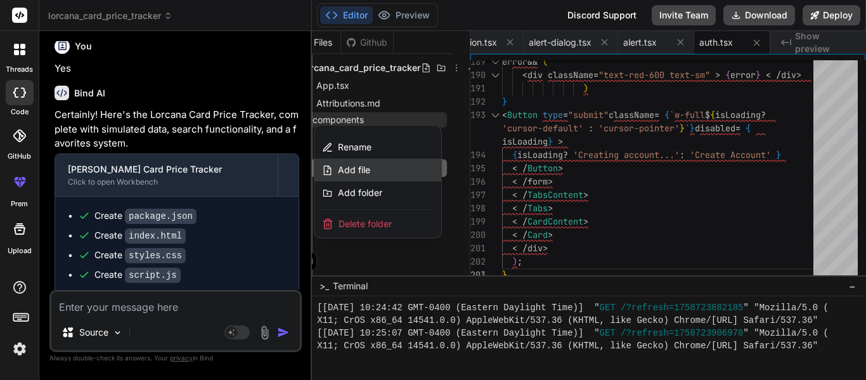
click at [372, 162] on div "Add file" at bounding box center [378, 170] width 127 height 23
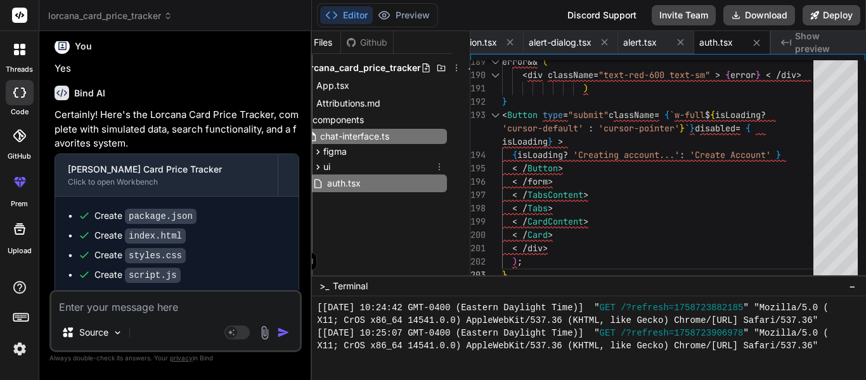
type input "chat-interface.tsx"
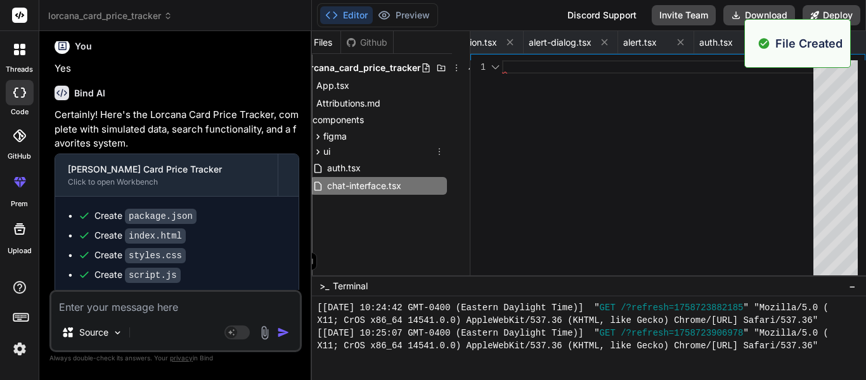
scroll to position [0, 439]
click at [601, 54] on div "1 Unreachable code detected. (7027) Quick Fix... (Ctrl+.)" at bounding box center [668, 164] width 395 height 221
click at [599, 72] on div at bounding box center [661, 170] width 319 height 221
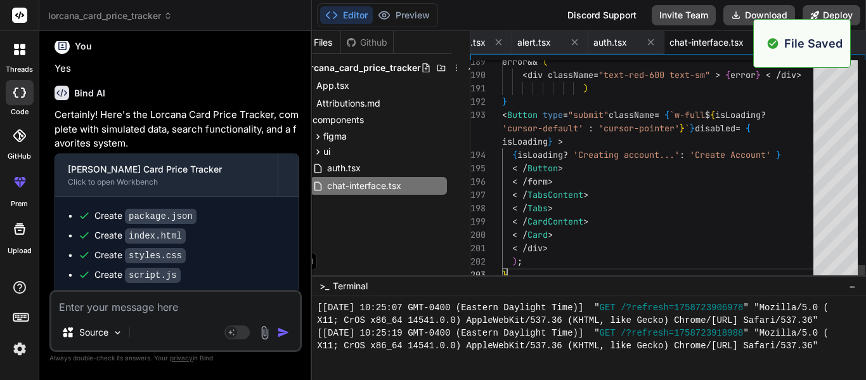
scroll to position [1091, 0]
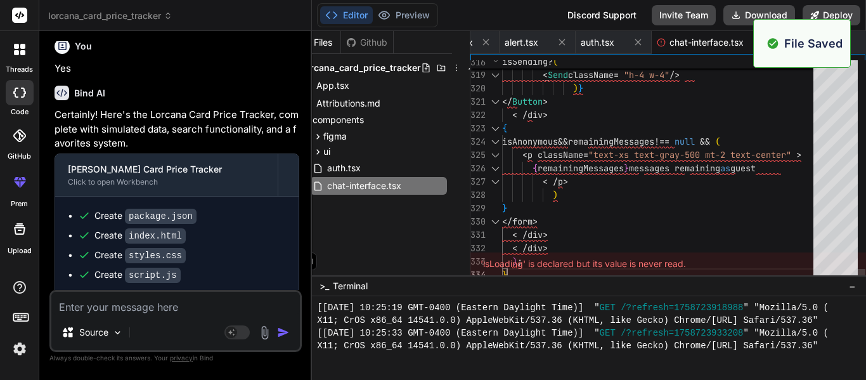
scroll to position [1116, 0]
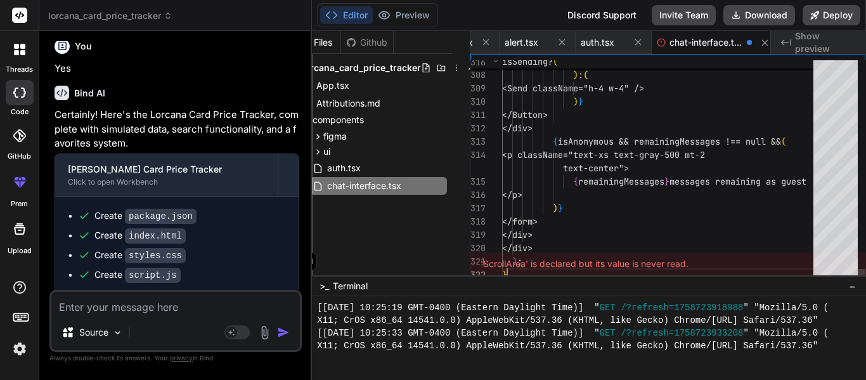
type textarea "</form> < /div> < /div> ); }"
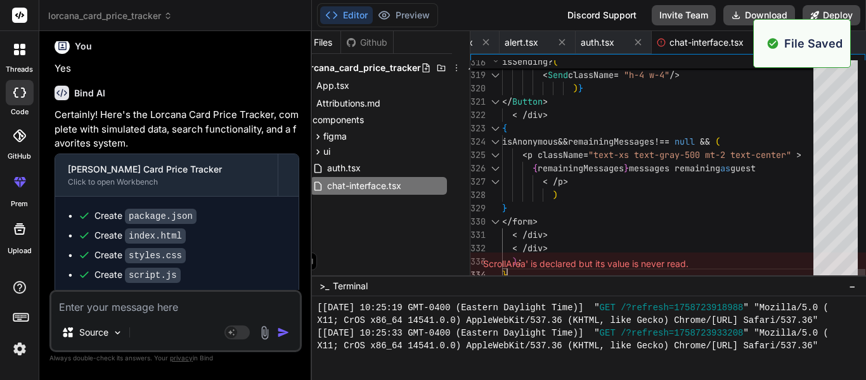
scroll to position [1142, 0]
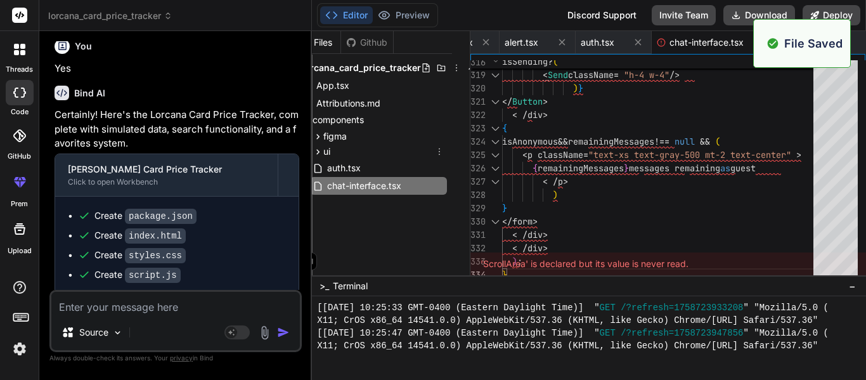
click at [437, 148] on icon at bounding box center [439, 151] width 10 height 10
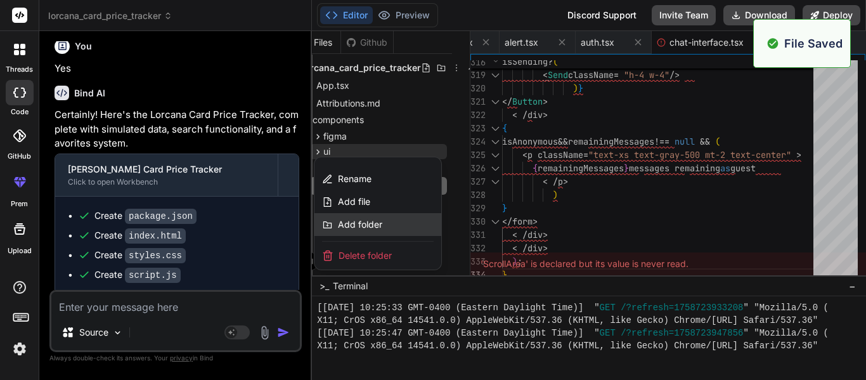
click at [356, 214] on div "Add folder" at bounding box center [378, 224] width 127 height 23
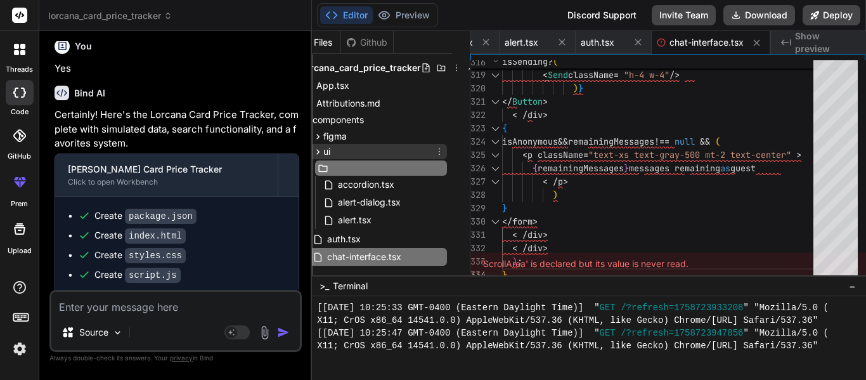
click at [433, 144] on div "ui" at bounding box center [378, 151] width 137 height 15
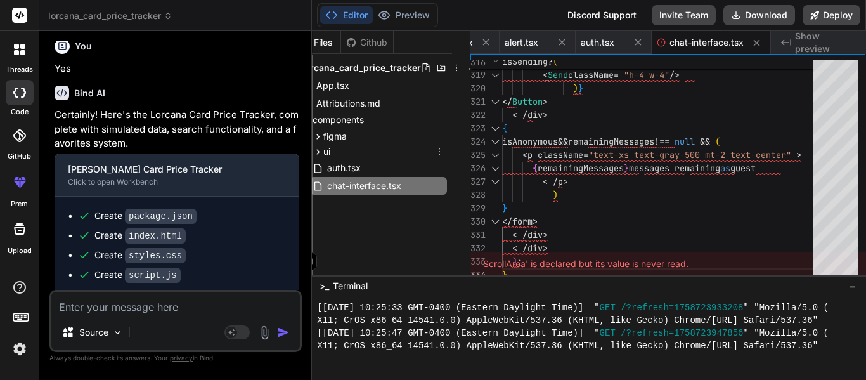
click at [438, 152] on icon at bounding box center [439, 151] width 10 height 10
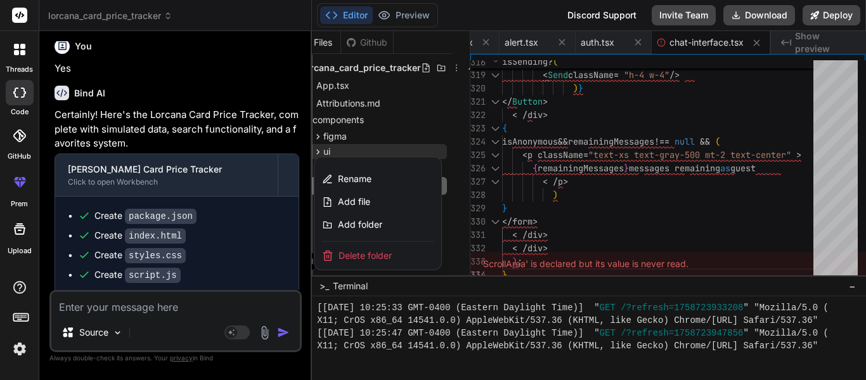
click at [431, 124] on div at bounding box center [589, 205] width 554 height 349
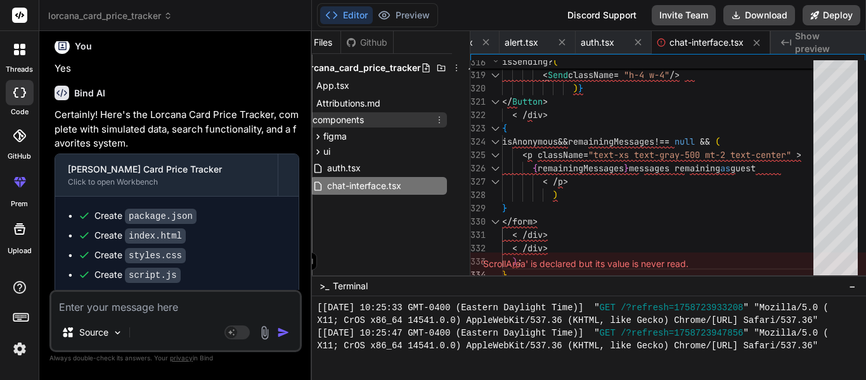
click at [415, 126] on div "components" at bounding box center [373, 119] width 148 height 15
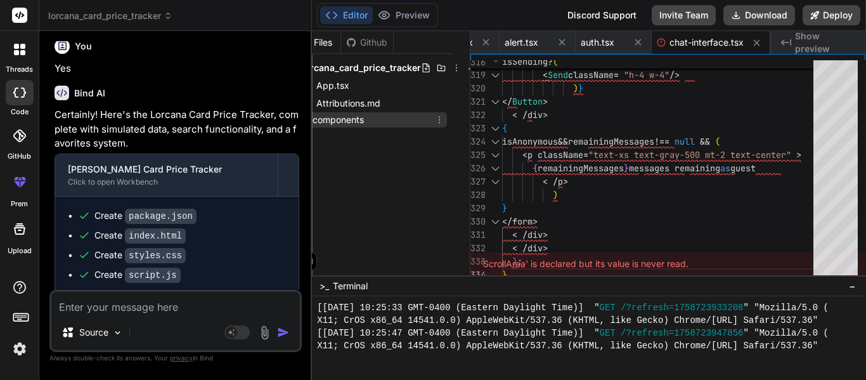
click at [433, 120] on div "components" at bounding box center [373, 119] width 148 height 15
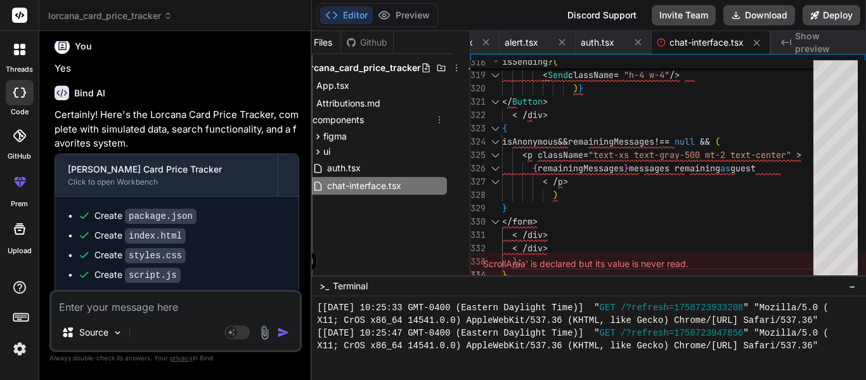
click at [435, 120] on icon at bounding box center [439, 120] width 10 height 10
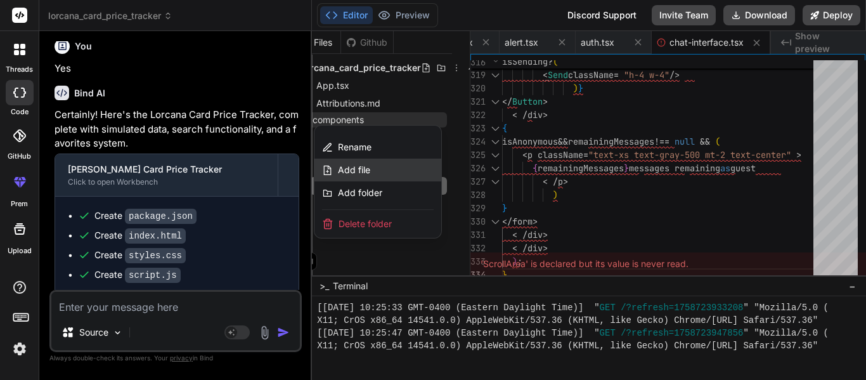
click at [371, 169] on div "Add file" at bounding box center [378, 170] width 127 height 23
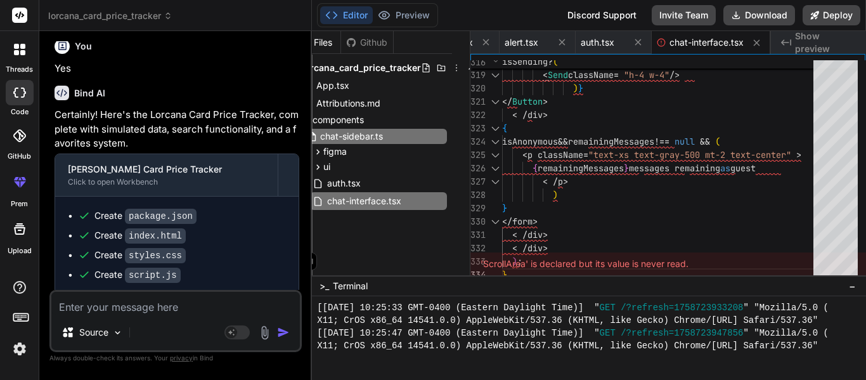
type input "chat-sidebar.tsx"
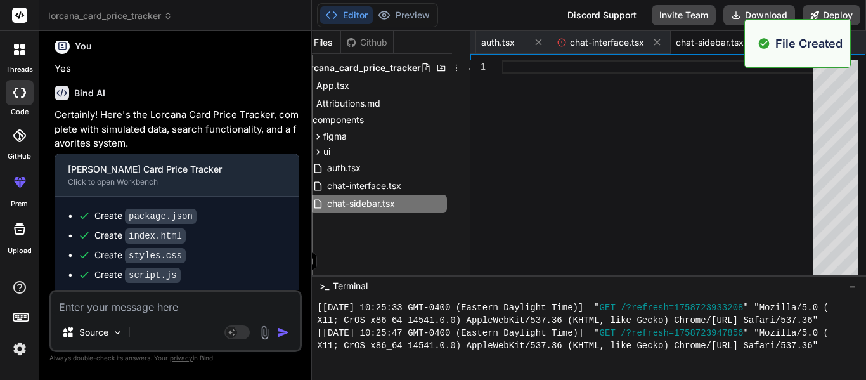
click at [497, 98] on div "1" at bounding box center [487, 170] width 32 height 221
click at [545, 74] on div at bounding box center [661, 170] width 319 height 221
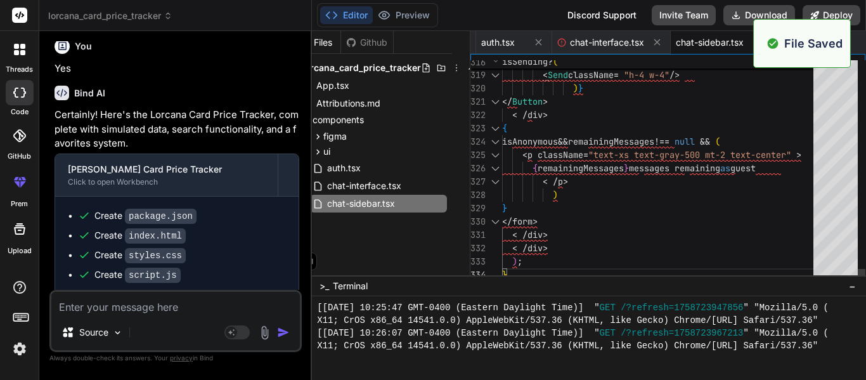
scroll to position [1167, 0]
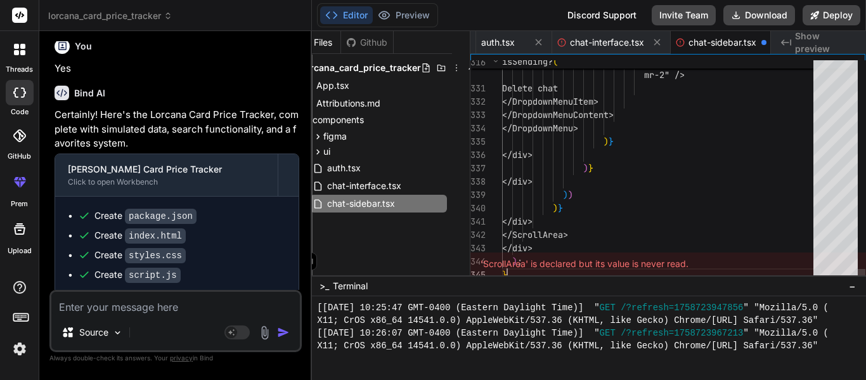
type textarea "< /ScrollArea> < /div> ); }"
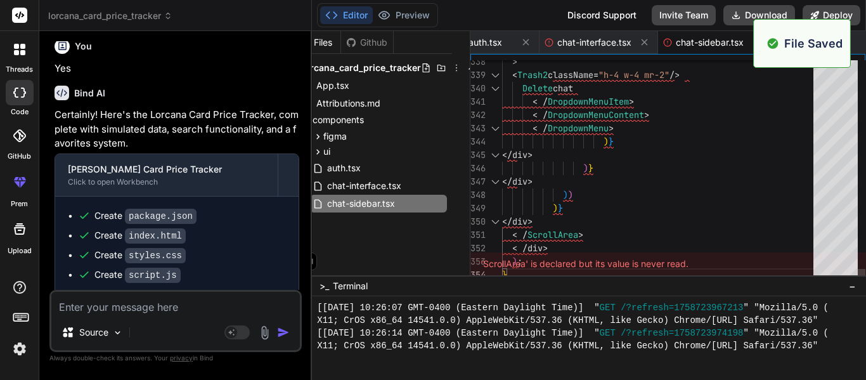
scroll to position [1192, 0]
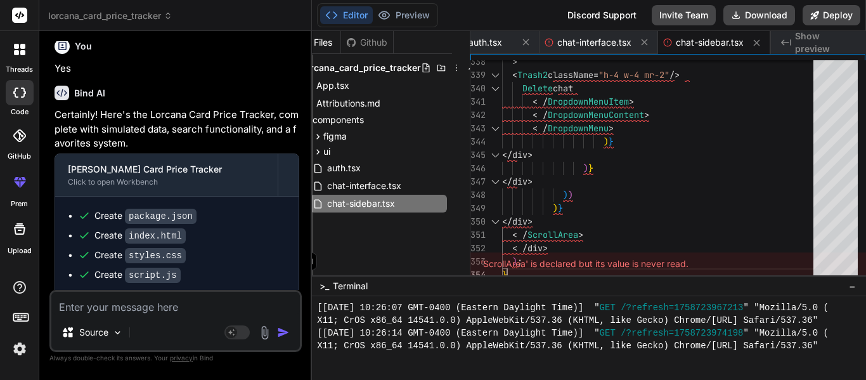
click at [841, 34] on div "Created with Pixso. Show preview" at bounding box center [818, 42] width 95 height 23
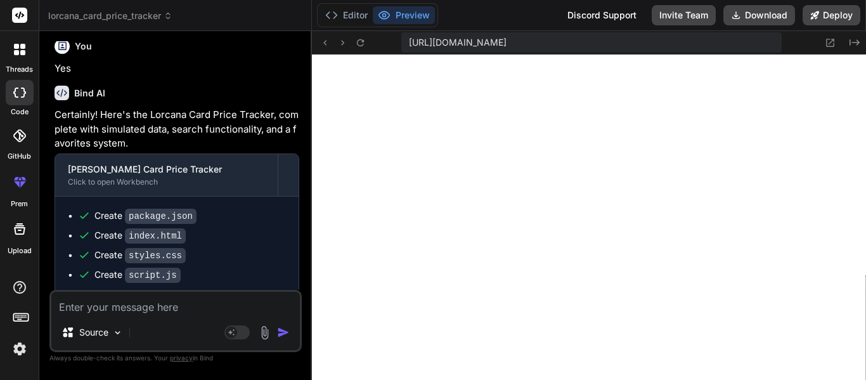
click at [845, 40] on div "Created with Pixso." at bounding box center [839, 42] width 46 height 15
click at [851, 42] on icon "Created with Pixso." at bounding box center [855, 42] width 10 height 10
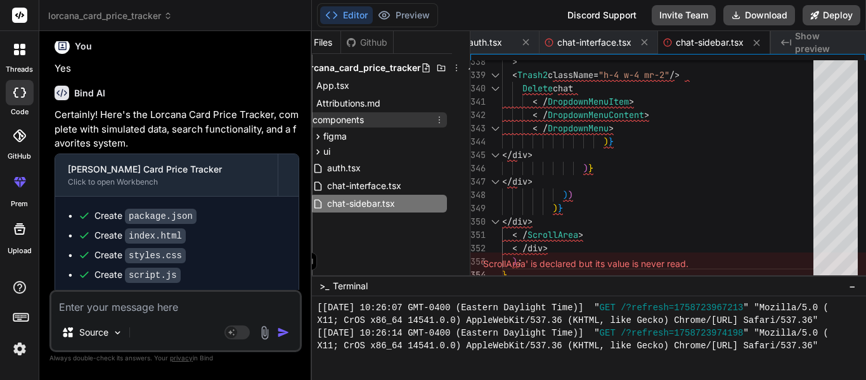
click at [345, 122] on span "components" at bounding box center [338, 120] width 51 height 13
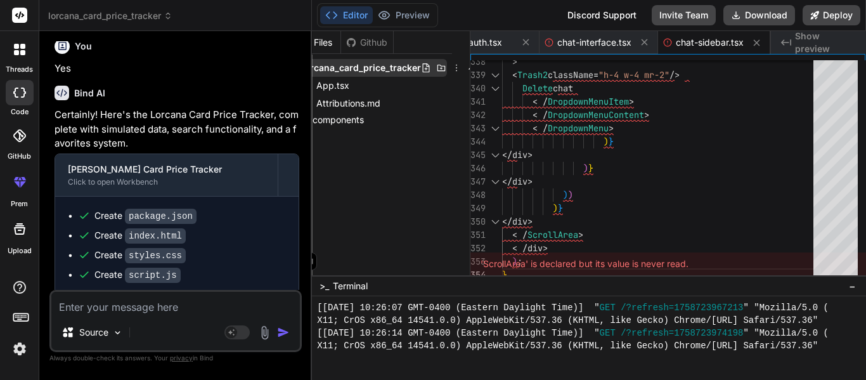
click at [438, 67] on icon at bounding box center [442, 68] width 8 height 6
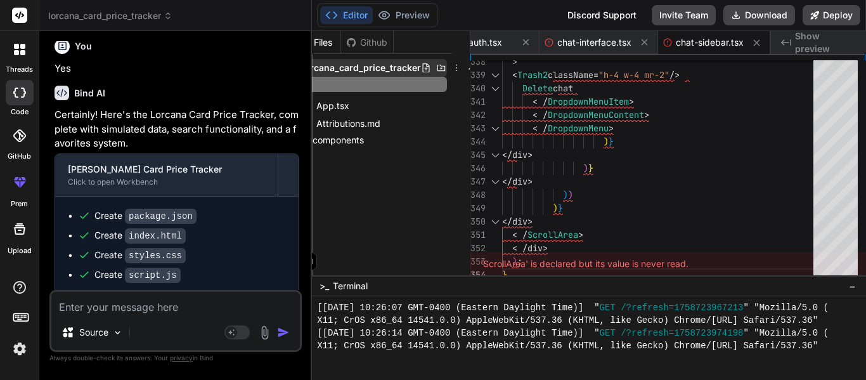
type input "b"
type input "g"
type input "guidelines"
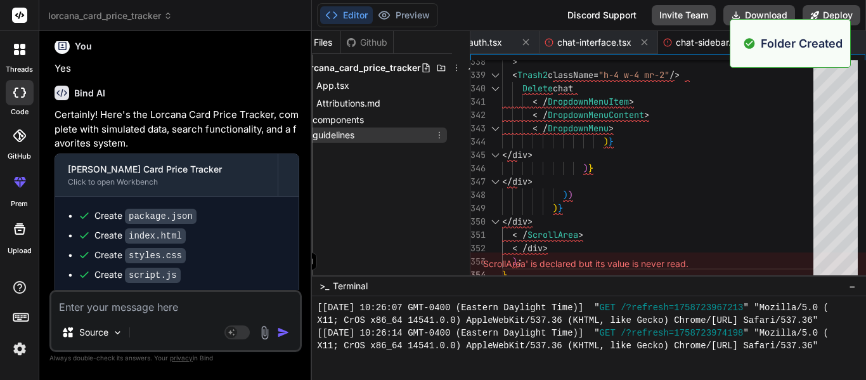
click at [368, 134] on div "guidelines" at bounding box center [373, 134] width 148 height 15
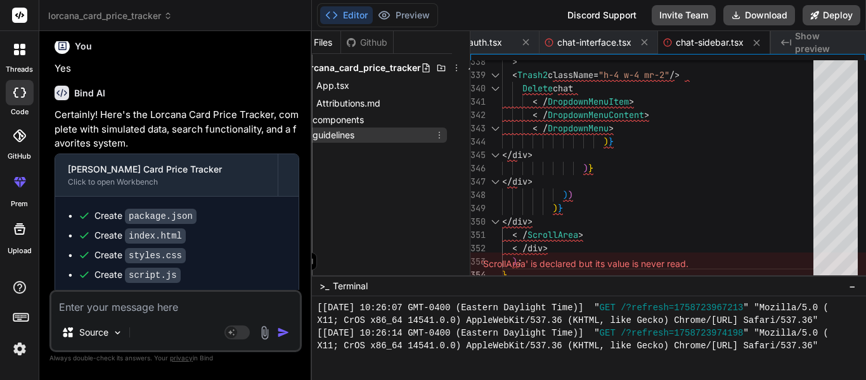
click at [434, 137] on icon at bounding box center [439, 135] width 10 height 10
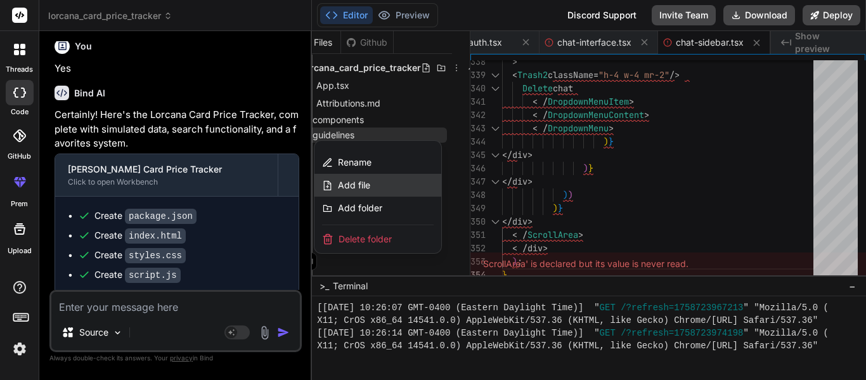
click at [372, 189] on div "Add file" at bounding box center [378, 185] width 127 height 23
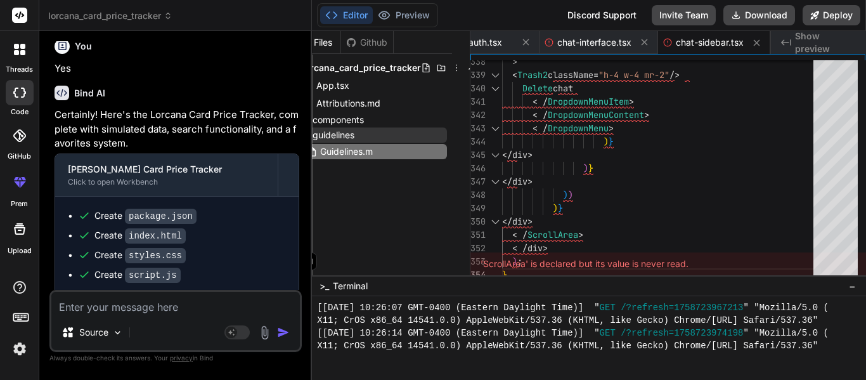
type input "Guidelines.md"
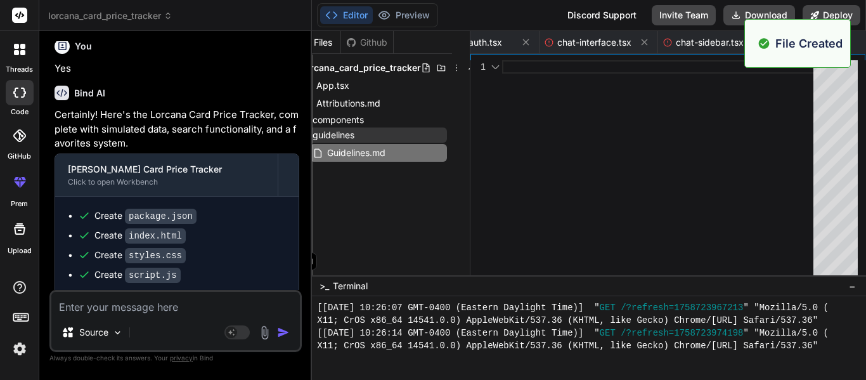
scroll to position [0, 656]
click at [542, 160] on div at bounding box center [661, 170] width 319 height 221
type textarea "* Usage : For actions that should be available but not emphasized -->"
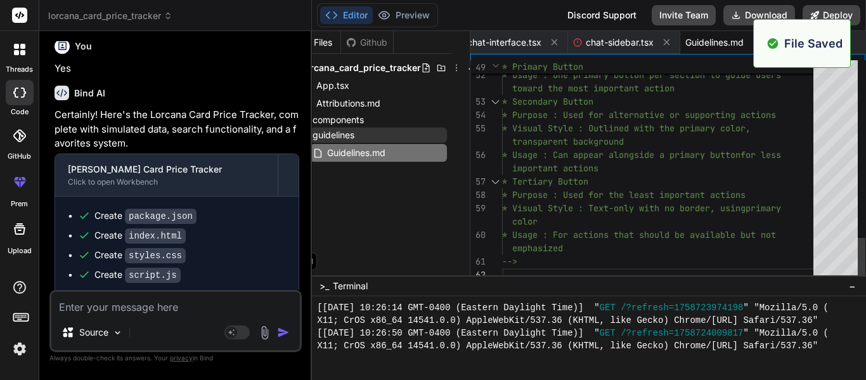
scroll to position [1218, 0]
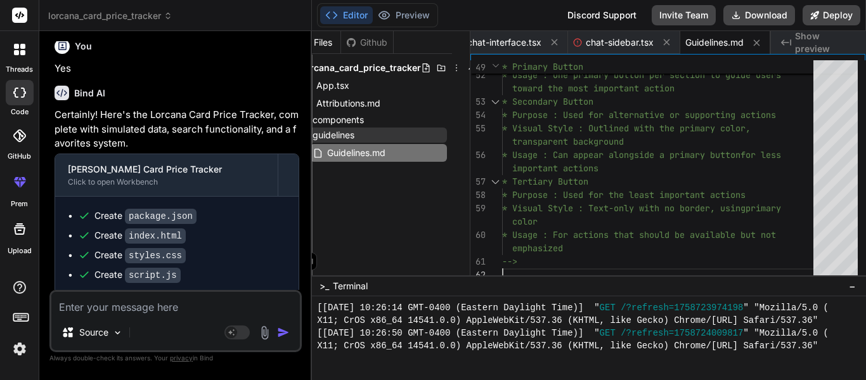
click at [857, 46] on div "Created with Pixso. Show preview" at bounding box center [818, 42] width 95 height 23
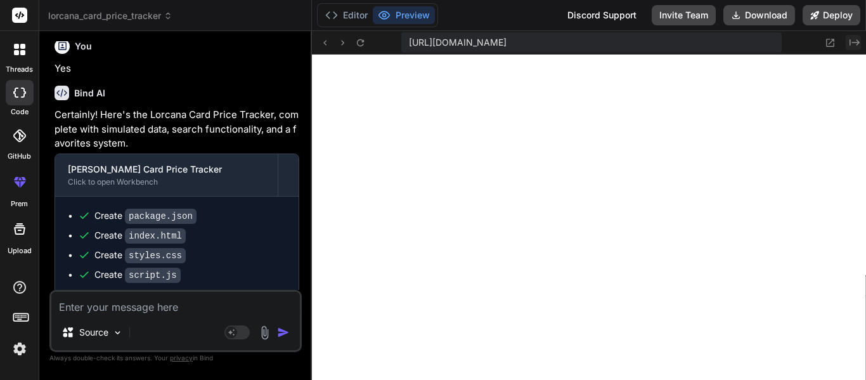
click at [856, 44] on icon "Created with Pixso." at bounding box center [855, 42] width 10 height 10
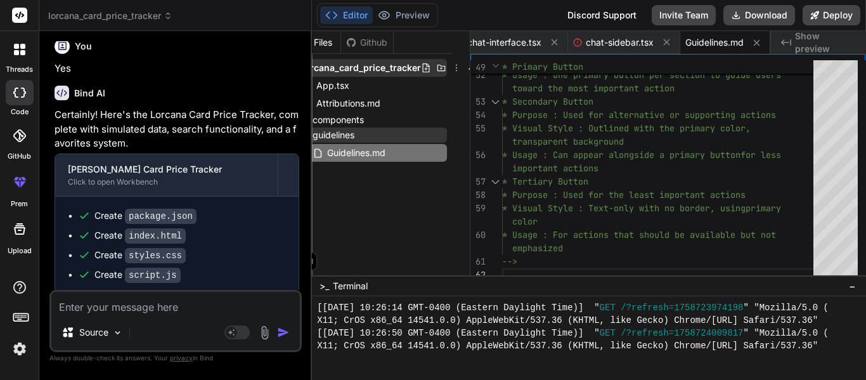
click at [436, 69] on icon at bounding box center [441, 68] width 10 height 10
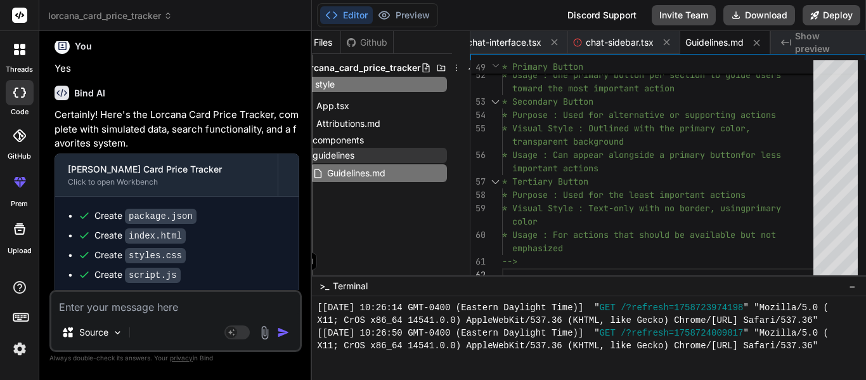
type input "styles"
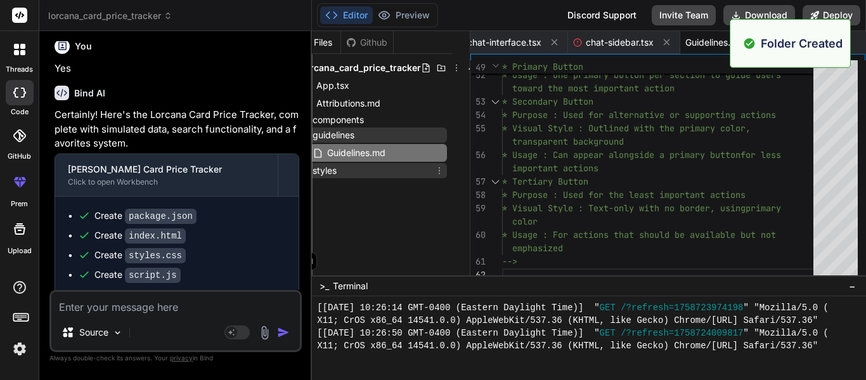
click at [441, 169] on icon at bounding box center [439, 171] width 10 height 10
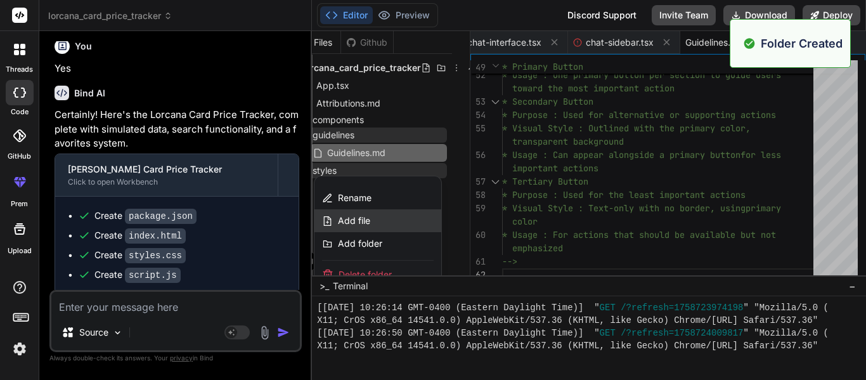
click at [340, 221] on span "Add file" at bounding box center [354, 220] width 32 height 13
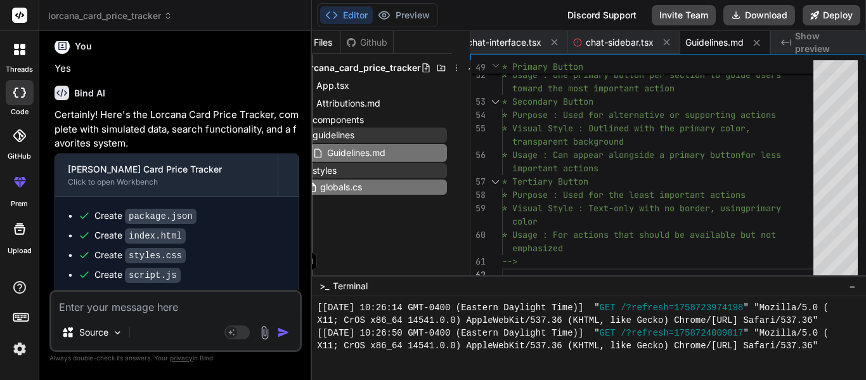
type input "globals.css"
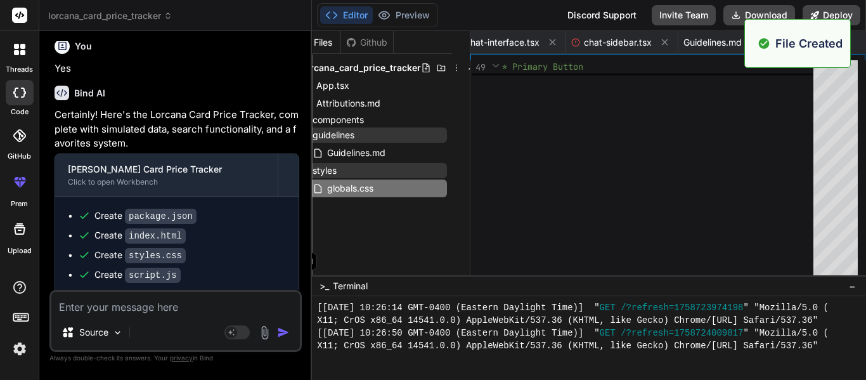
scroll to position [0, 734]
click at [581, 98] on div at bounding box center [661, 170] width 319 height 221
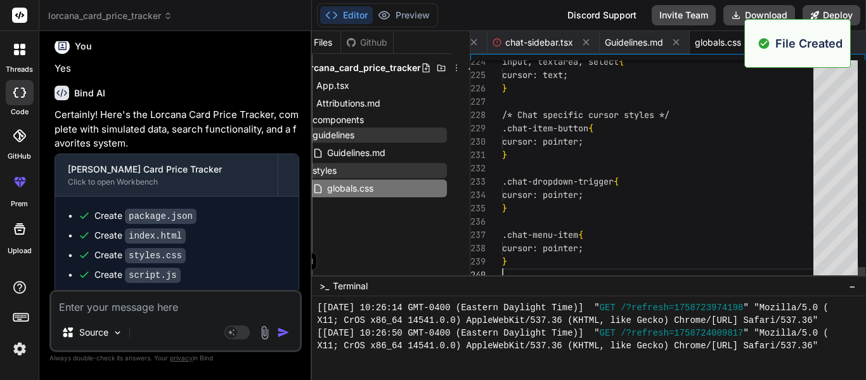
type textarea ".chat-dropdown-trigger { cursor: pointer; } .chat-menu-item { cursor: pointer; }"
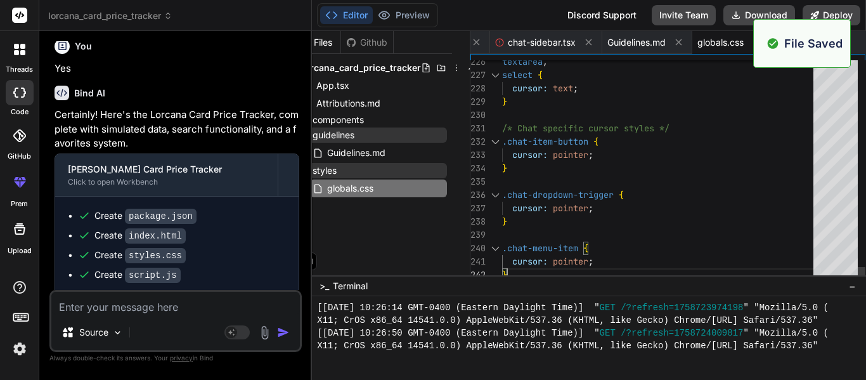
scroll to position [1243, 0]
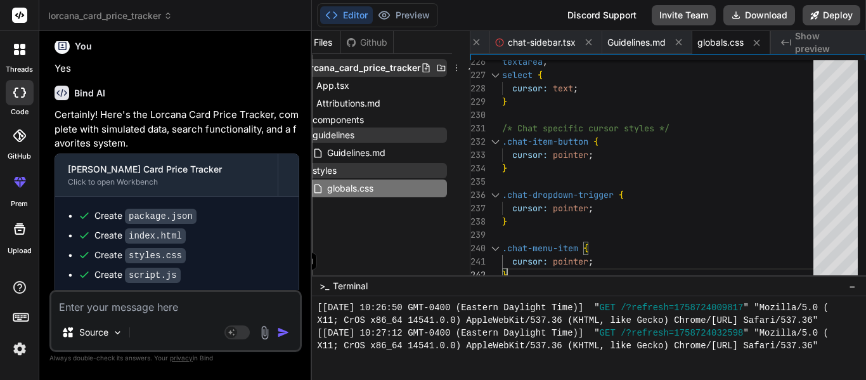
click at [437, 67] on icon at bounding box center [441, 68] width 10 height 10
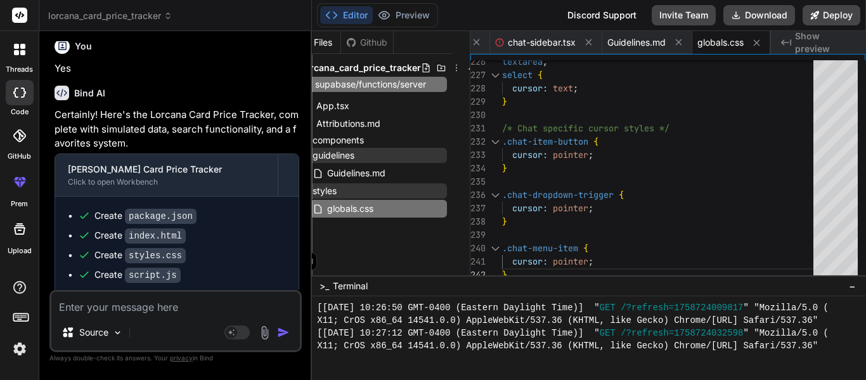
type input "supabase/functions/server"
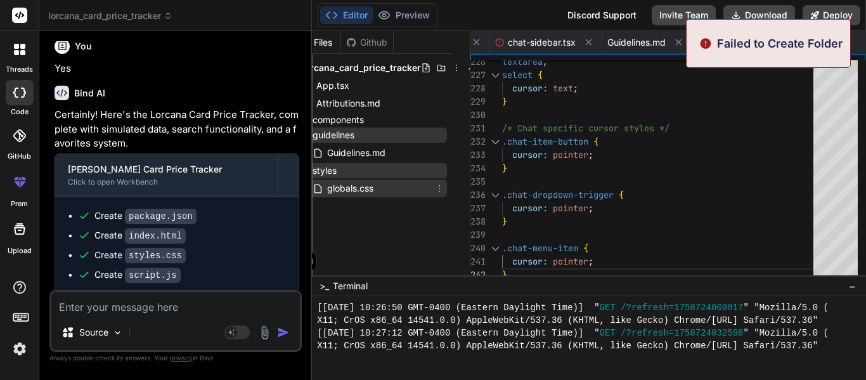
scroll to position [0, 0]
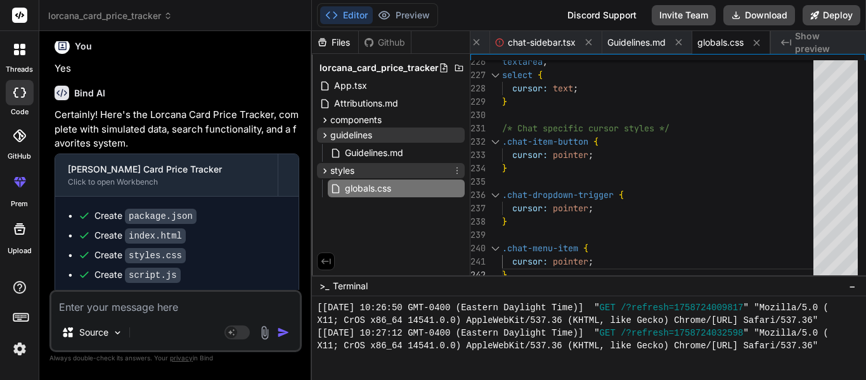
click at [383, 169] on div "styles" at bounding box center [391, 170] width 148 height 15
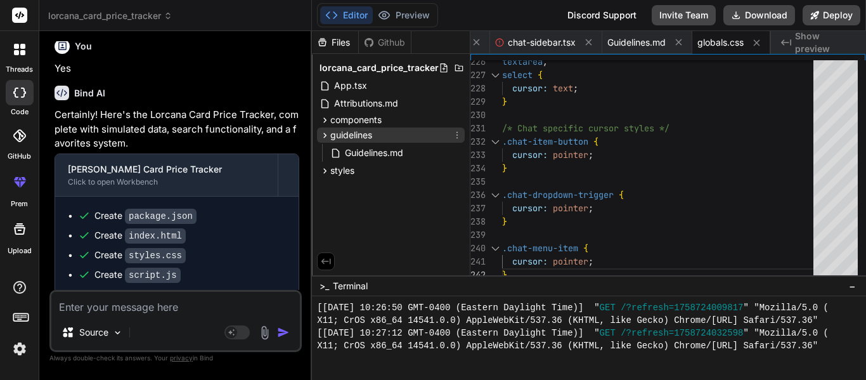
click at [338, 133] on span "guidelines" at bounding box center [351, 135] width 42 height 13
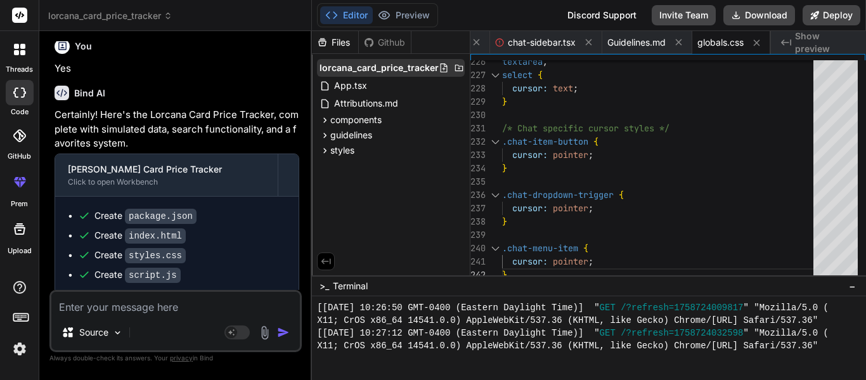
click at [455, 71] on icon at bounding box center [459, 68] width 10 height 10
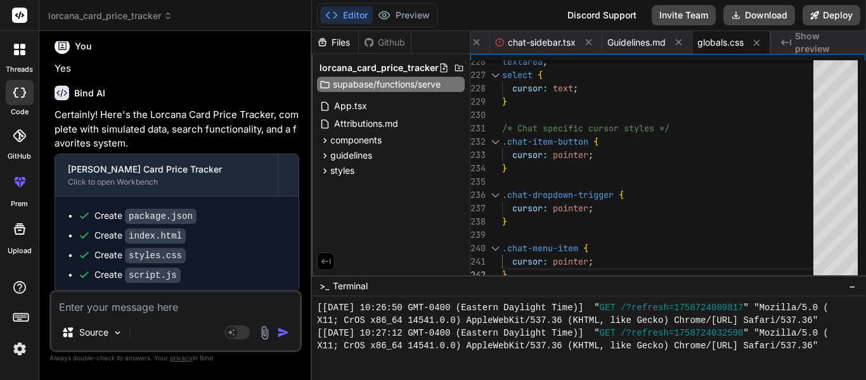
type input "supabase/functions/server"
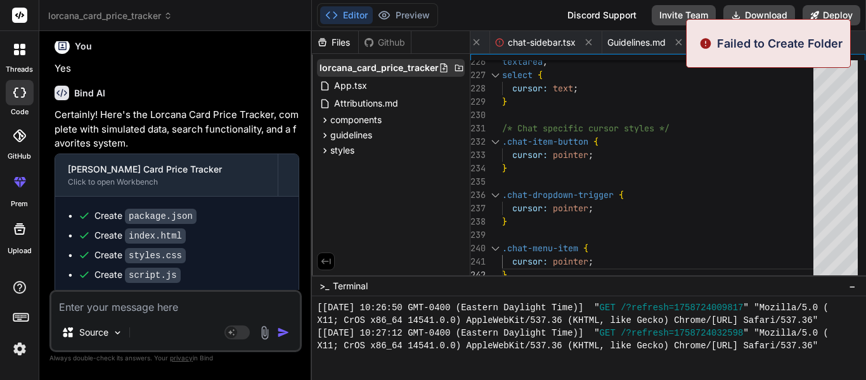
click at [455, 70] on icon at bounding box center [459, 68] width 8 height 6
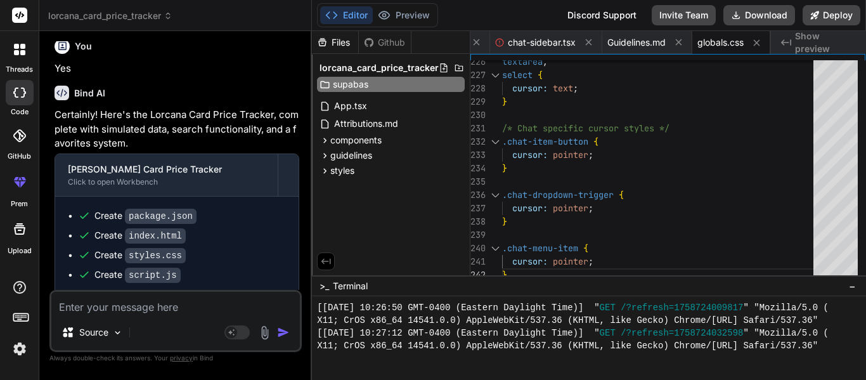
type input "supabase"
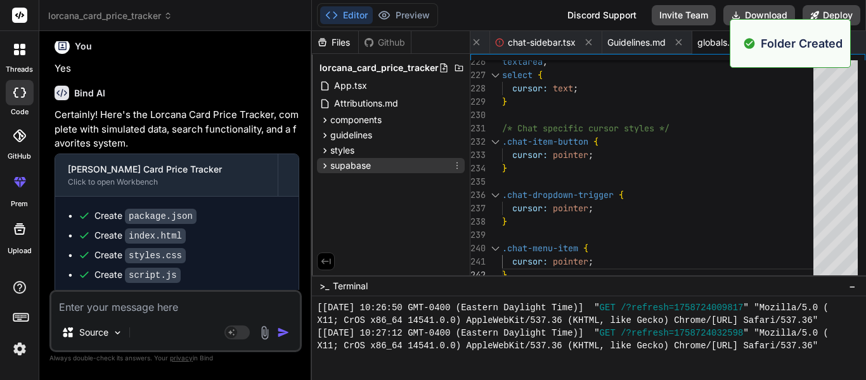
click at [460, 166] on icon at bounding box center [457, 165] width 10 height 10
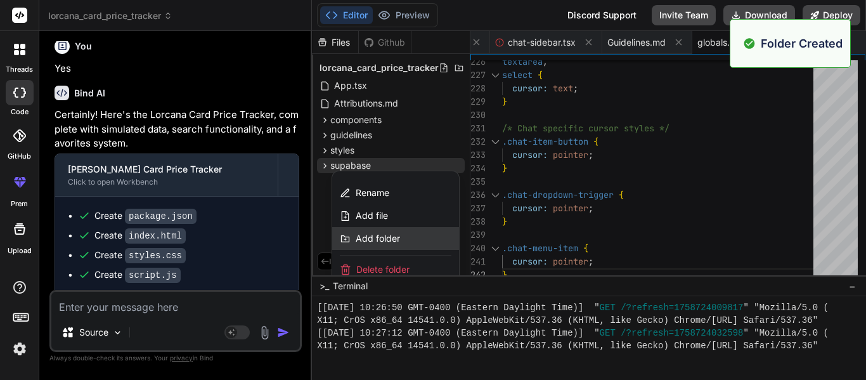
click at [362, 242] on span "Add folder" at bounding box center [378, 238] width 44 height 13
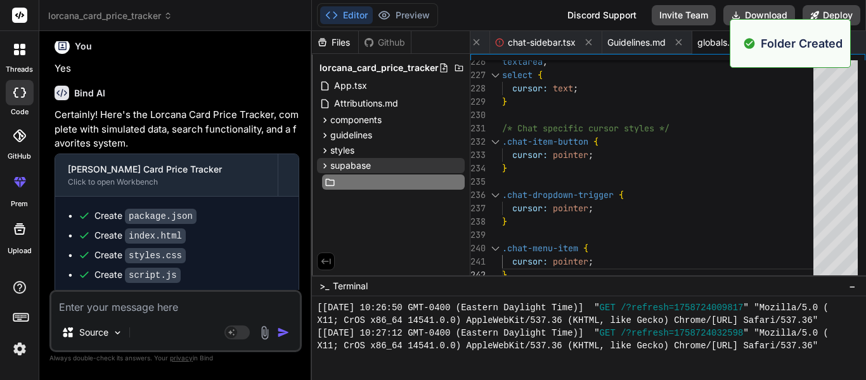
scroll to position [0, 1]
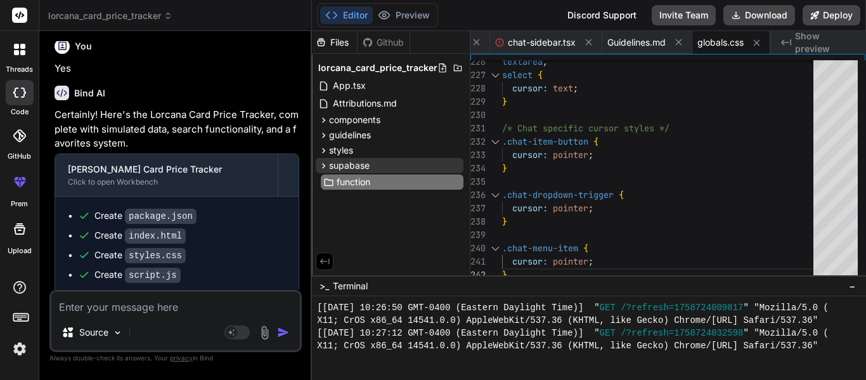
type input "functions"
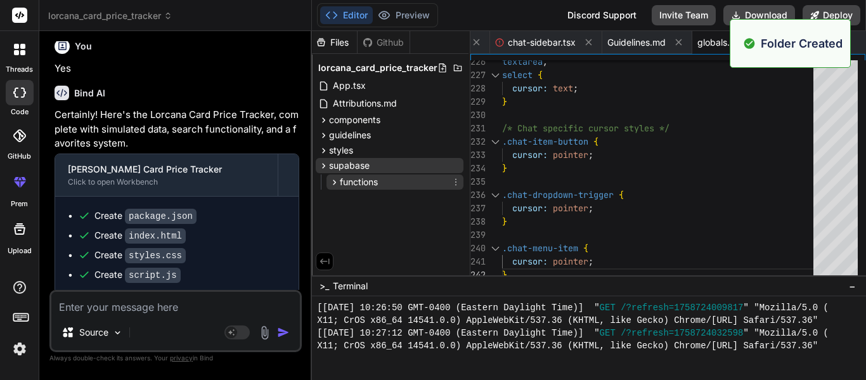
click at [452, 183] on icon at bounding box center [456, 182] width 10 height 10
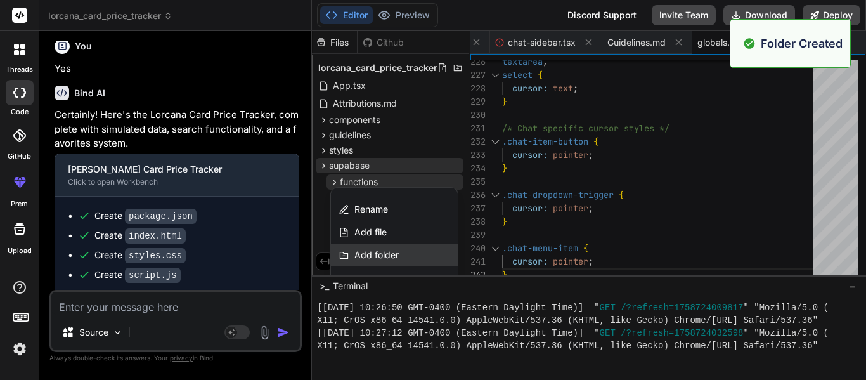
click at [382, 249] on span "Add folder" at bounding box center [377, 255] width 44 height 13
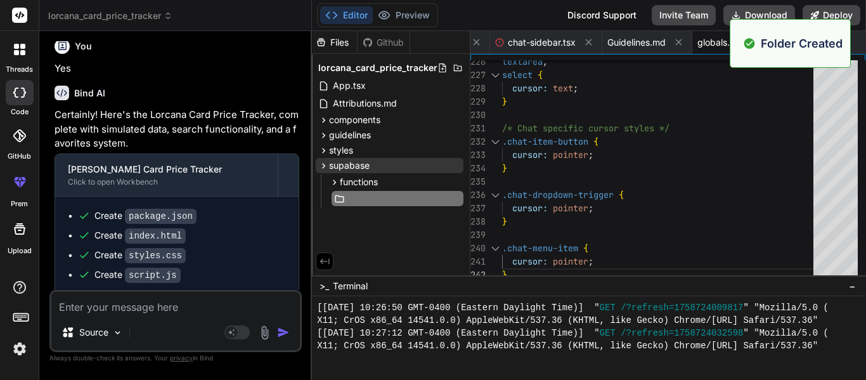
scroll to position [0, 12]
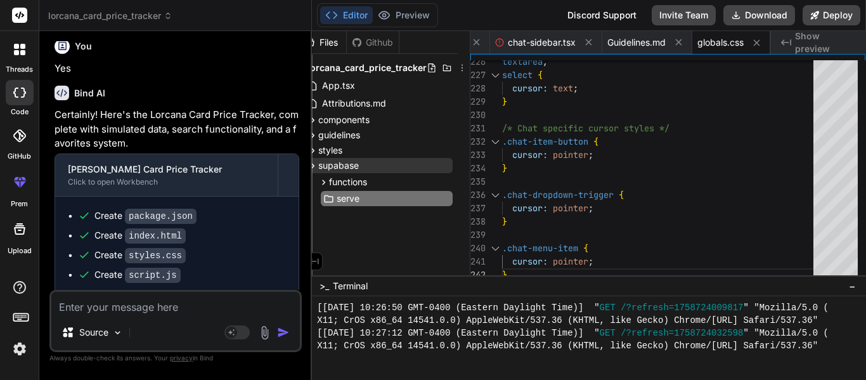
type input "server"
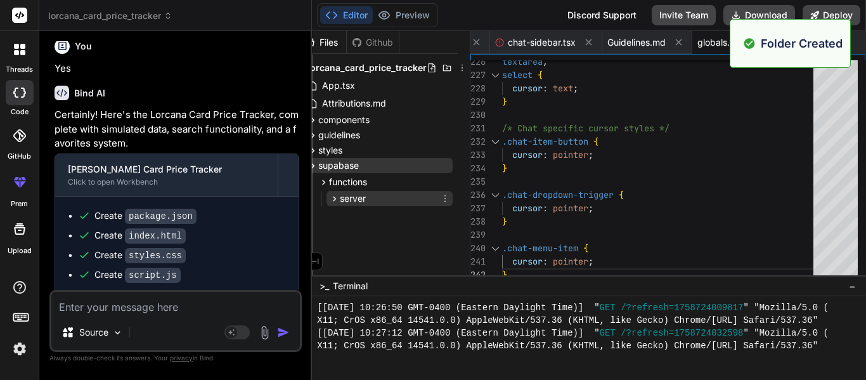
click at [444, 197] on icon at bounding box center [445, 198] width 10 height 10
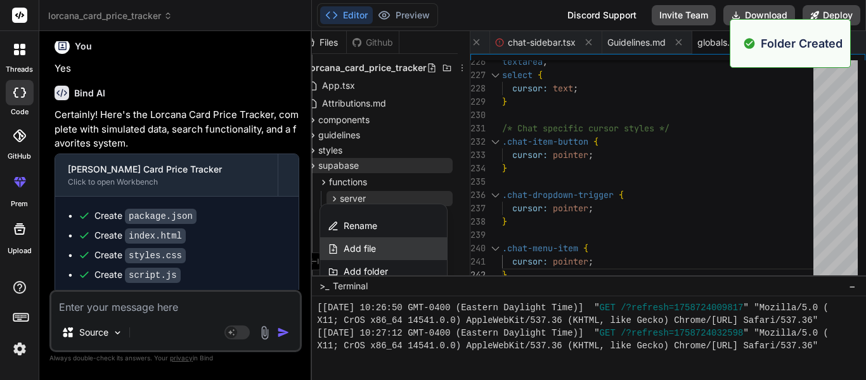
click at [369, 252] on span "Add file" at bounding box center [360, 248] width 32 height 13
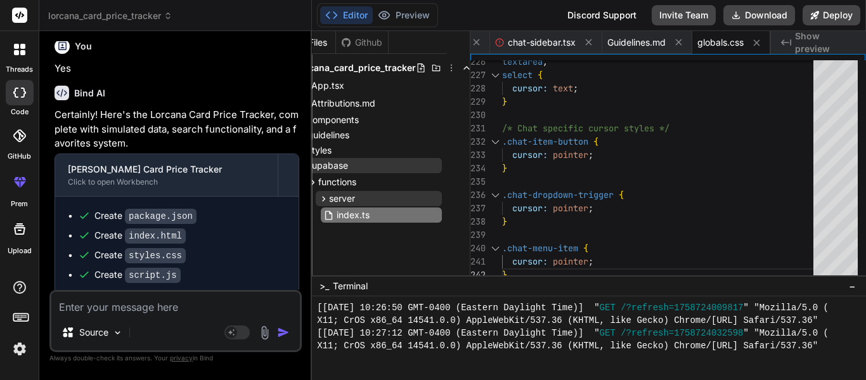
type input "index.tsx"
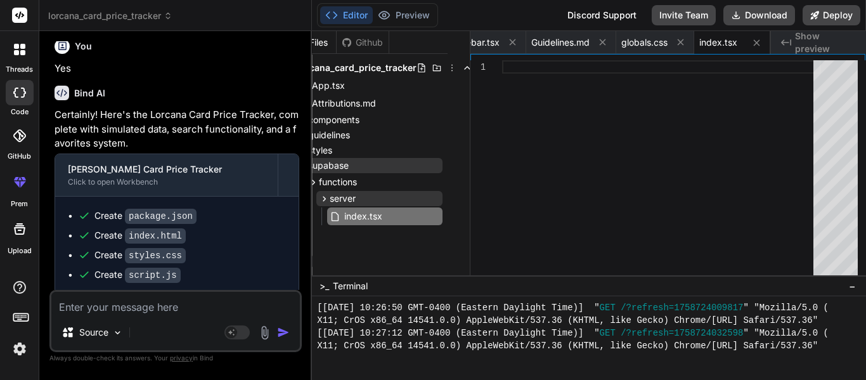
click at [575, 103] on div at bounding box center [661, 170] width 319 height 221
type textarea "console.log(`Send message error: ${error}`); return c.json({ error: "Failed to …"
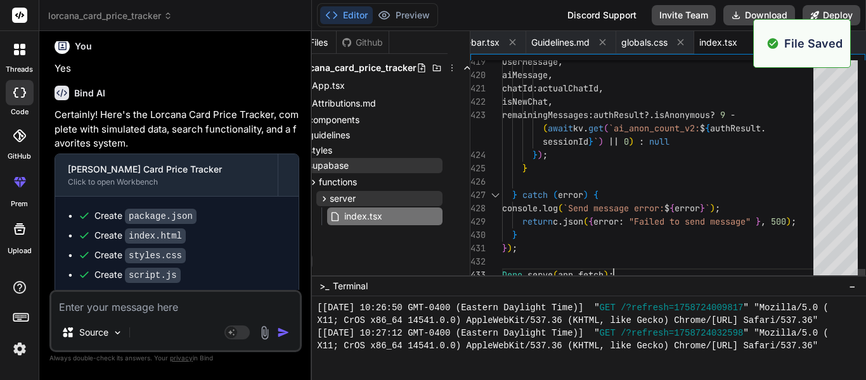
scroll to position [1268, 0]
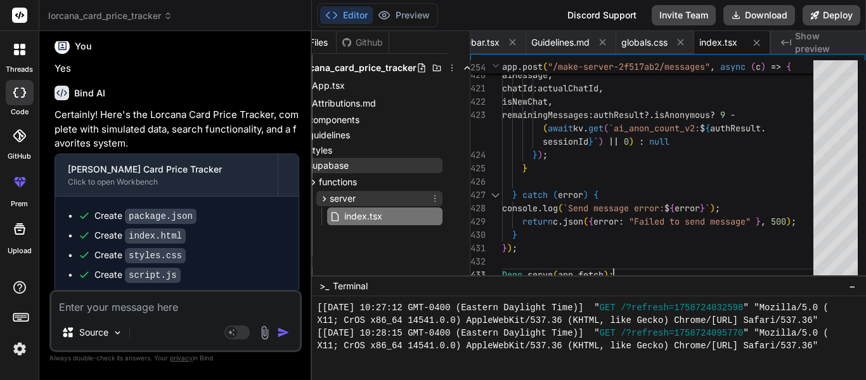
click at [434, 203] on icon at bounding box center [435, 198] width 10 height 10
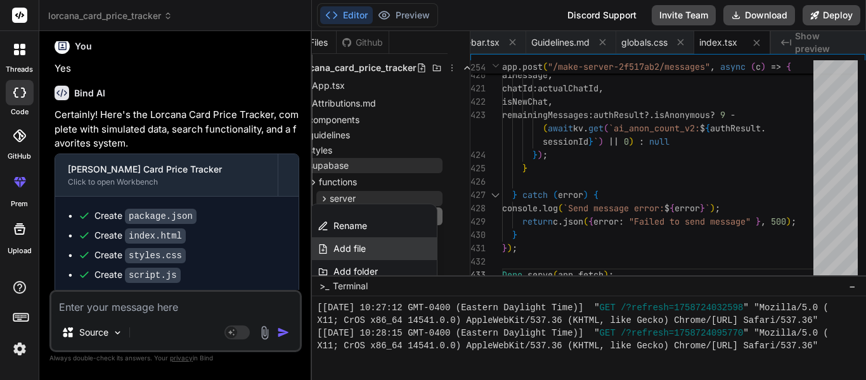
click at [351, 249] on span "Add file" at bounding box center [350, 248] width 32 height 13
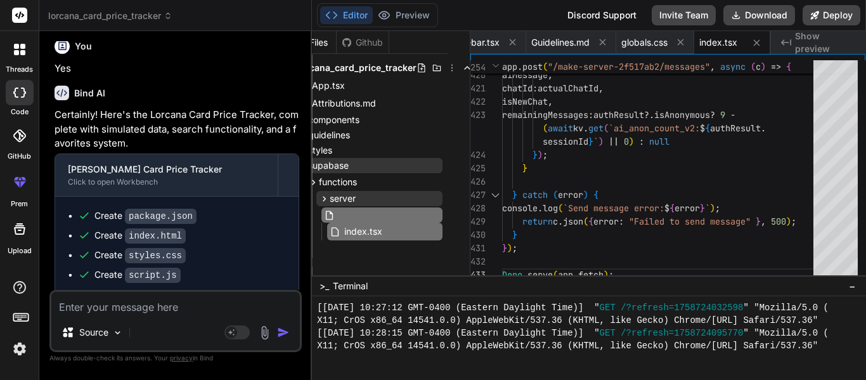
scroll to position [0, 23]
type input "kv_store.tsx"
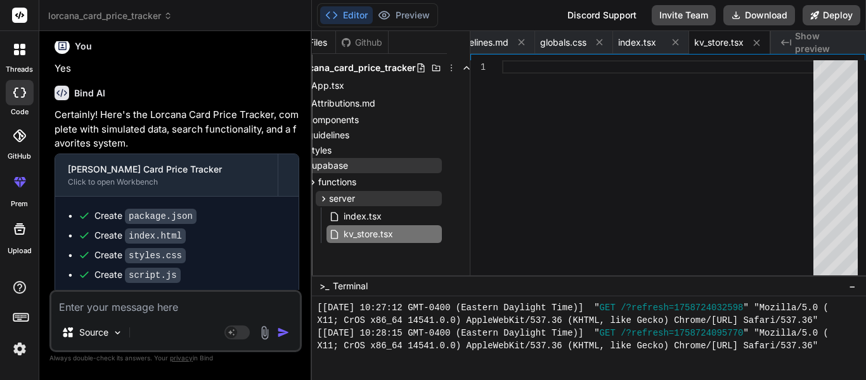
click at [563, 79] on div at bounding box center [661, 170] width 319 height 221
type textarea "if (error) { throw new Error(error.message); } return data?.map((d) => d.value)…"
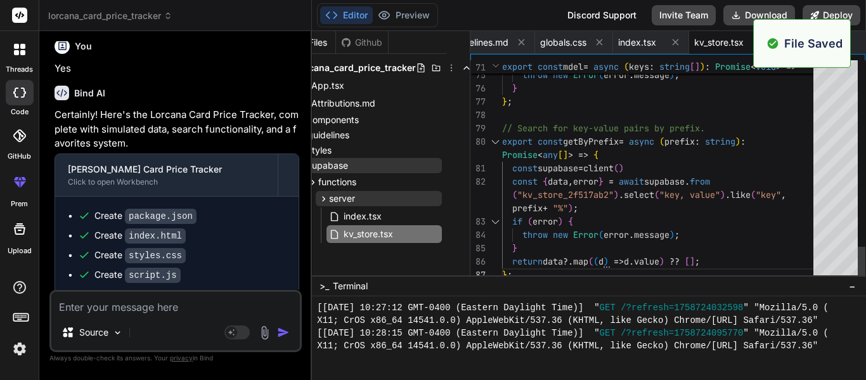
scroll to position [1294, 0]
click at [859, 40] on div "Created with Pixso. Show preview" at bounding box center [818, 42] width 95 height 23
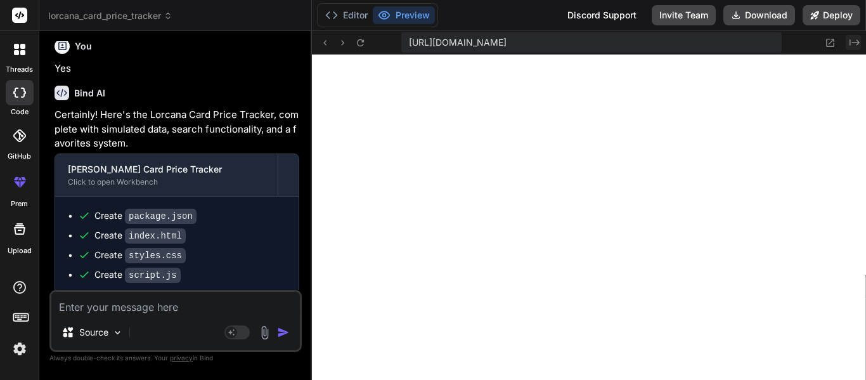
click at [858, 46] on icon "Created with Pixso." at bounding box center [855, 42] width 10 height 10
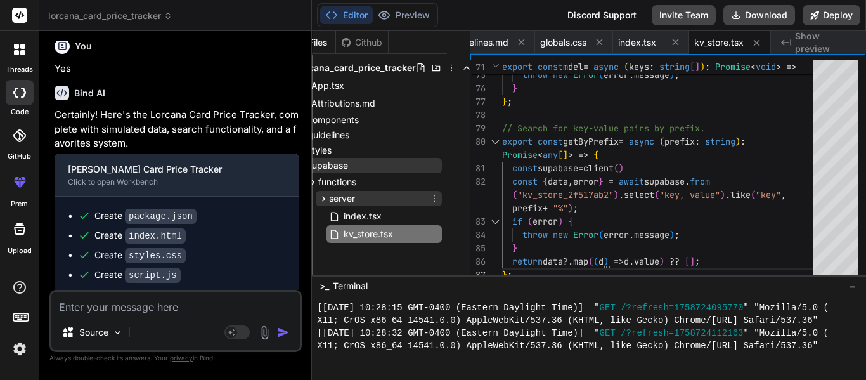
click at [336, 199] on span "server" at bounding box center [342, 198] width 26 height 13
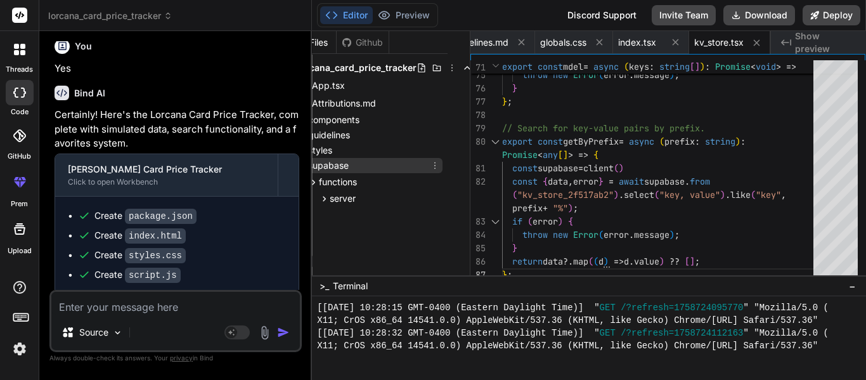
click at [317, 166] on span "supabase" at bounding box center [328, 165] width 41 height 13
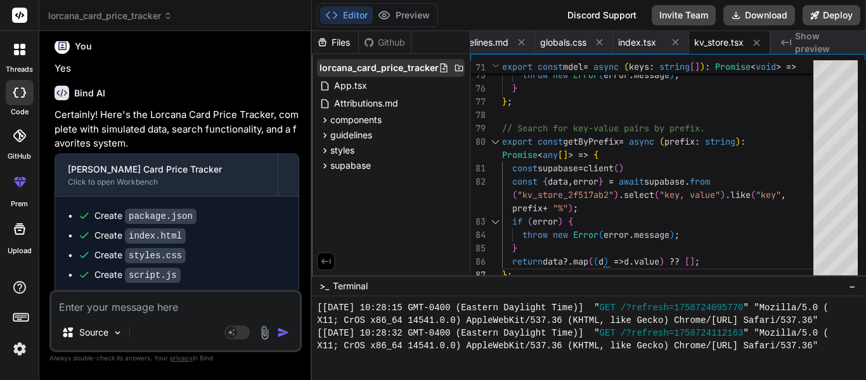
click at [457, 68] on icon at bounding box center [459, 68] width 8 height 6
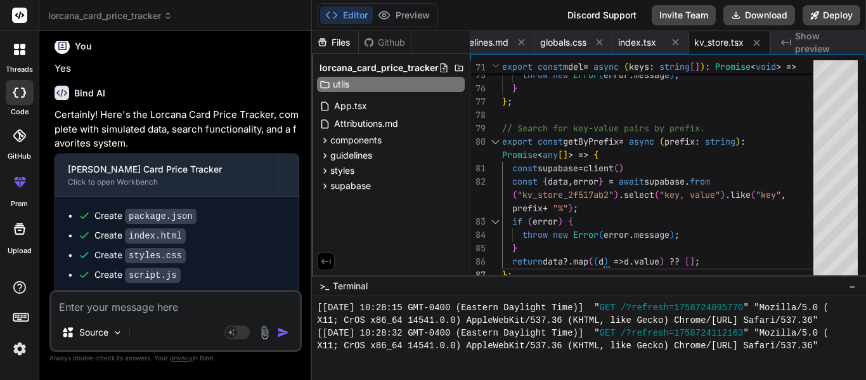
type input "utils"
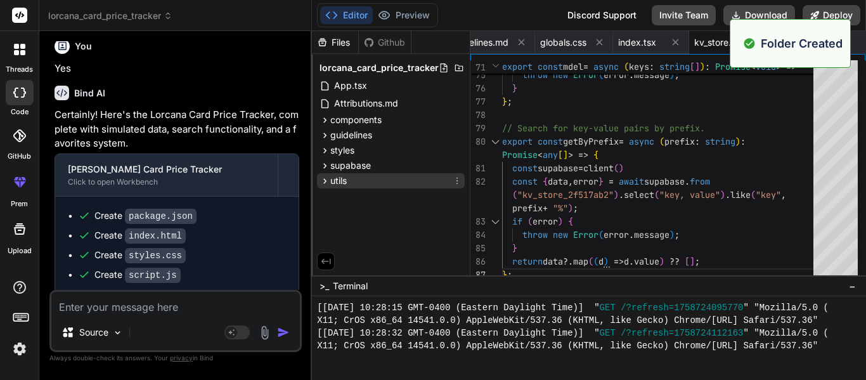
click at [387, 183] on div "utils" at bounding box center [391, 180] width 148 height 15
click at [322, 180] on icon at bounding box center [325, 181] width 11 height 11
click at [459, 185] on icon at bounding box center [457, 181] width 10 height 10
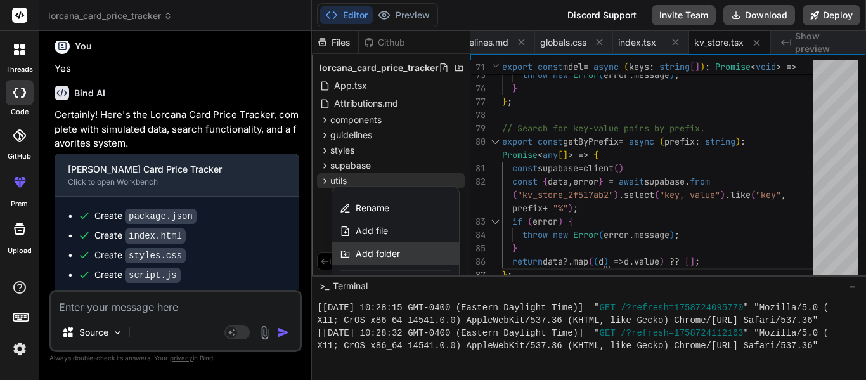
click at [376, 242] on div "Add folder" at bounding box center [395, 253] width 127 height 23
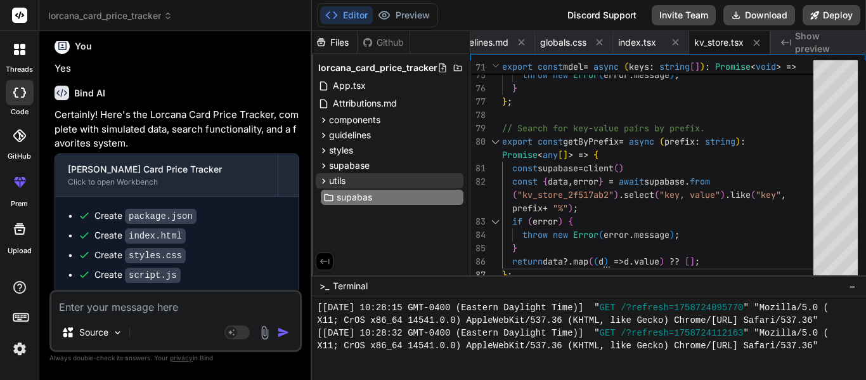
type input "supabase"
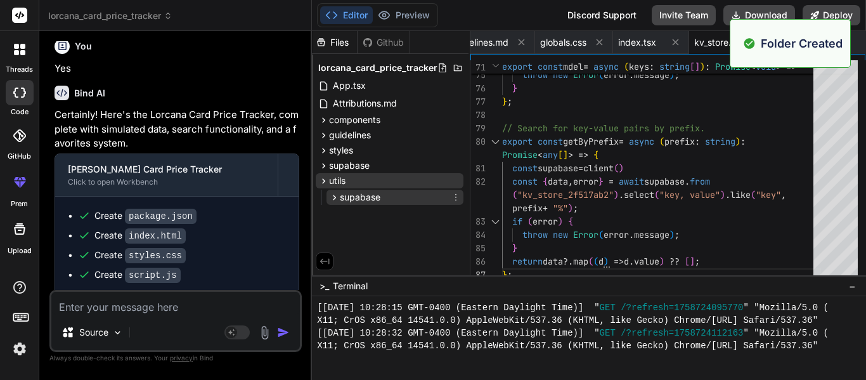
click at [453, 193] on icon at bounding box center [456, 197] width 10 height 10
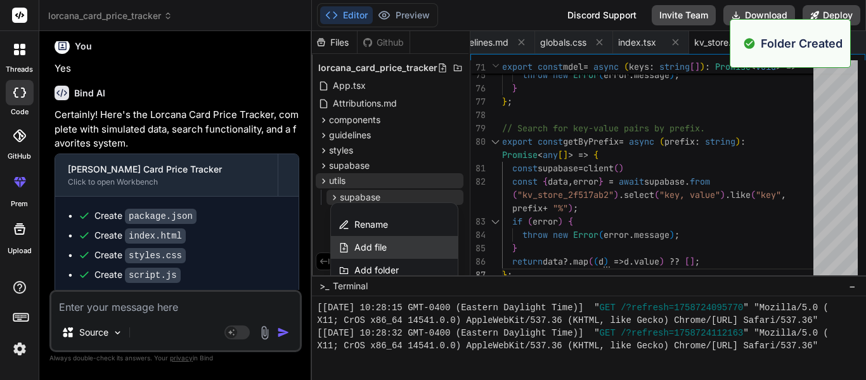
click at [371, 251] on span "Add file" at bounding box center [371, 247] width 32 height 13
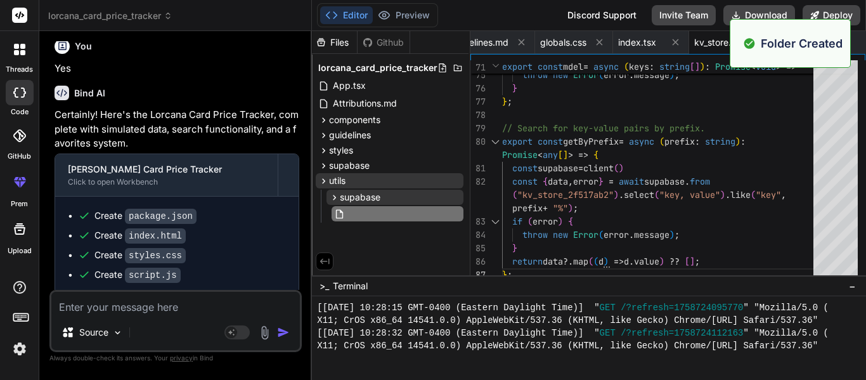
scroll to position [0, 12]
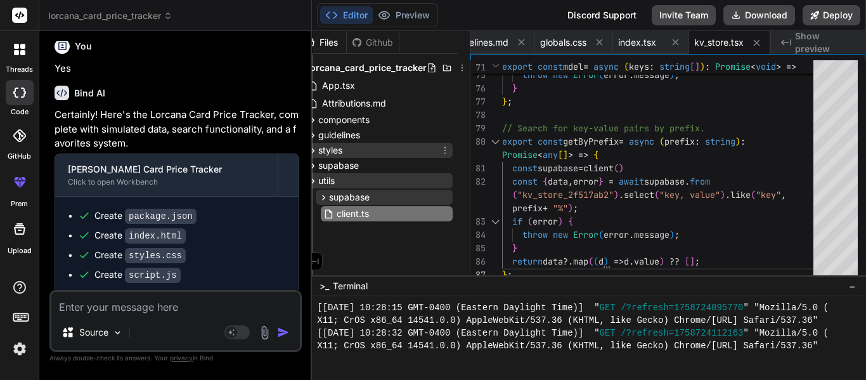
type input "client.tsx"
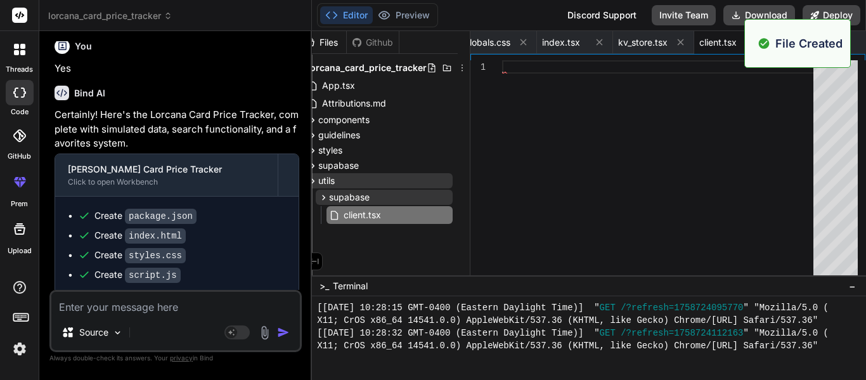
click at [556, 160] on div at bounding box center [661, 170] width 319 height 221
type textarea "import { createClient } from '@supabase/supabase-js'; import { projectId, publi…"
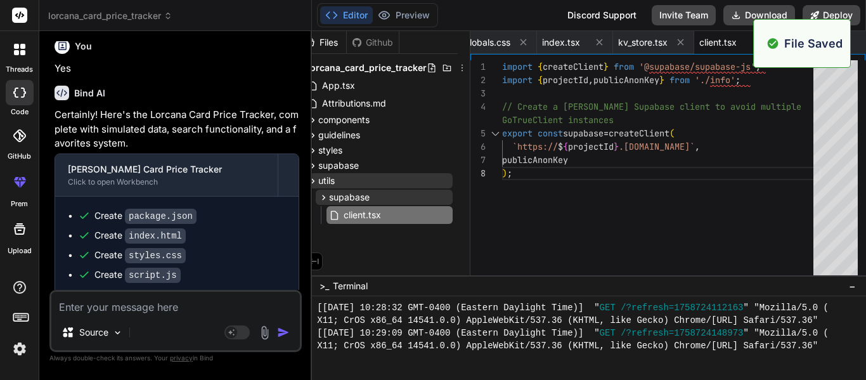
scroll to position [1319, 0]
click at [445, 202] on icon at bounding box center [445, 197] width 10 height 10
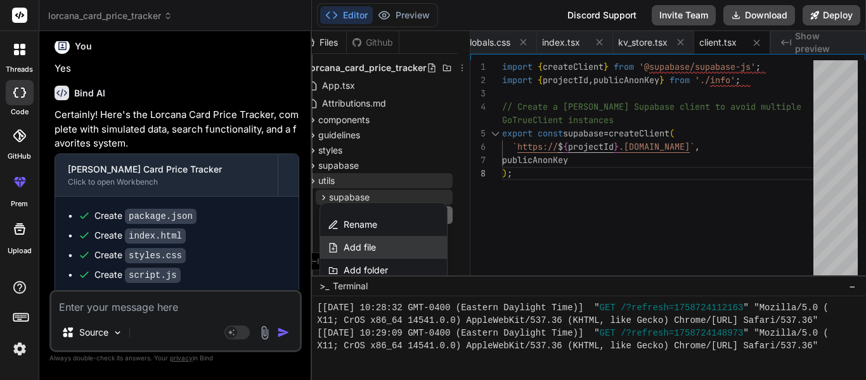
click at [389, 240] on div "Add file" at bounding box center [383, 247] width 127 height 23
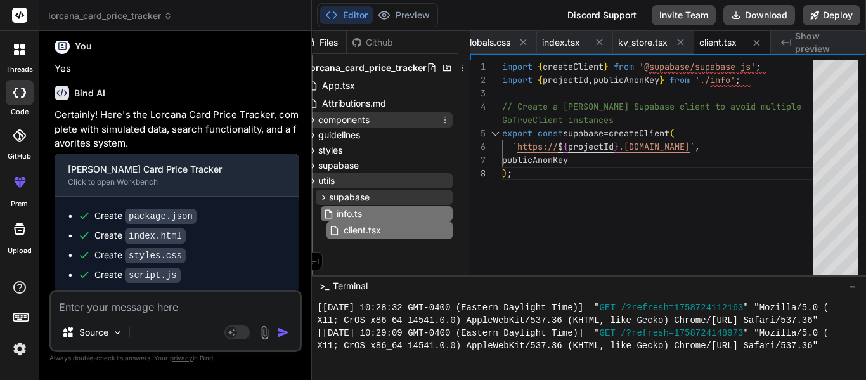
type input "info.tsx"
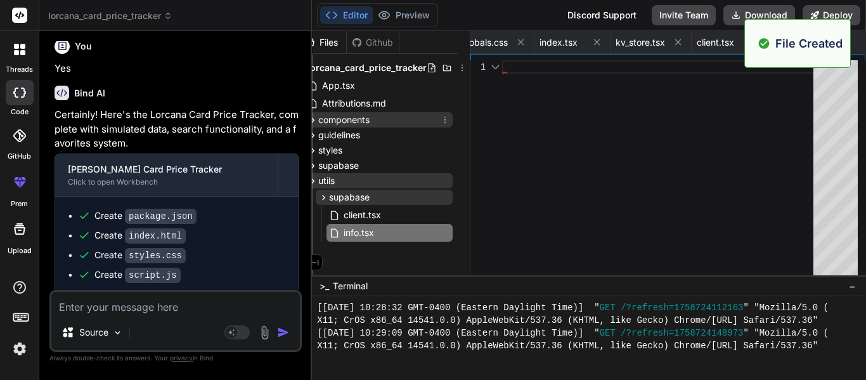
scroll to position [0, 1044]
click at [552, 81] on div at bounding box center [661, 170] width 319 height 221
type textarea "/* AUTOGENERATED FILE - DO NOT EDIT CONTENTS */ export const projectId = "gskqq…"
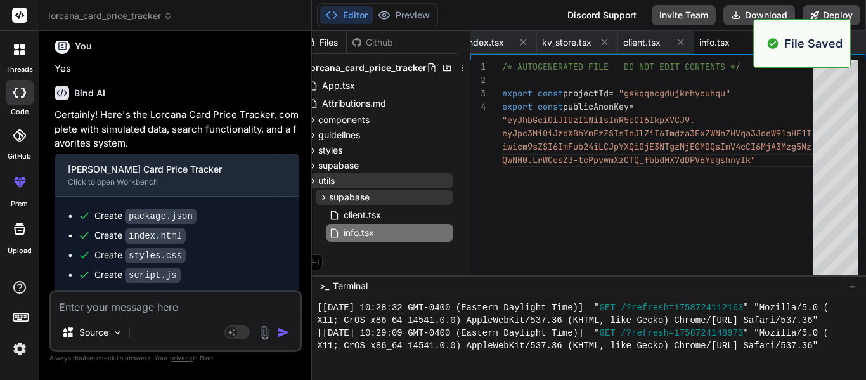
scroll to position [1344, 0]
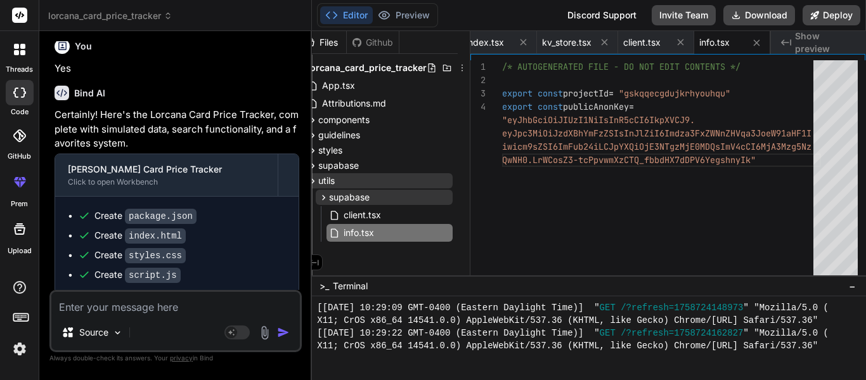
click at [805, 39] on span "Show preview" at bounding box center [825, 42] width 61 height 25
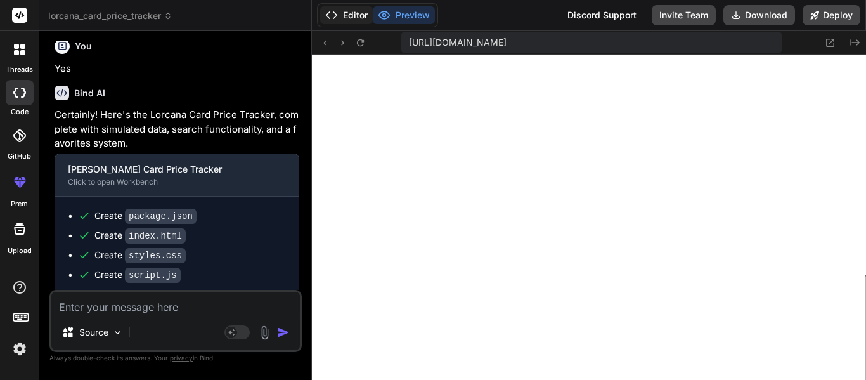
click at [357, 21] on button "Editor" at bounding box center [346, 15] width 53 height 18
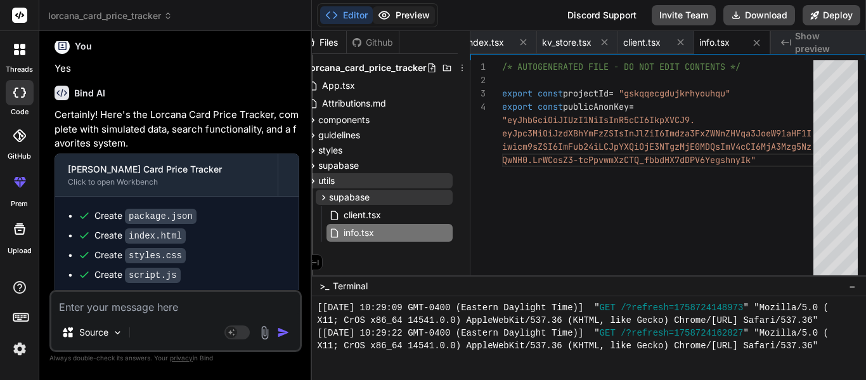
click at [389, 20] on icon at bounding box center [384, 15] width 13 height 13
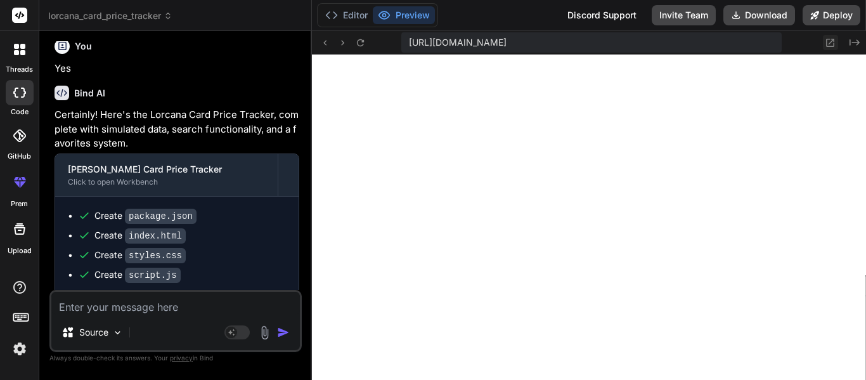
click at [826, 46] on icon at bounding box center [830, 42] width 11 height 11
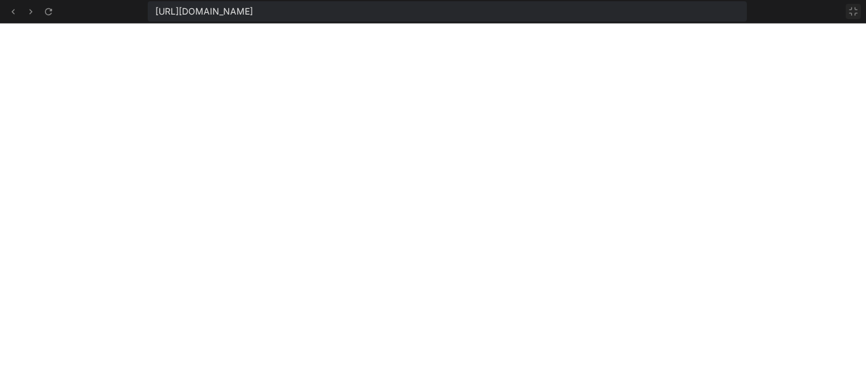
click at [854, 11] on icon at bounding box center [854, 11] width 10 height 10
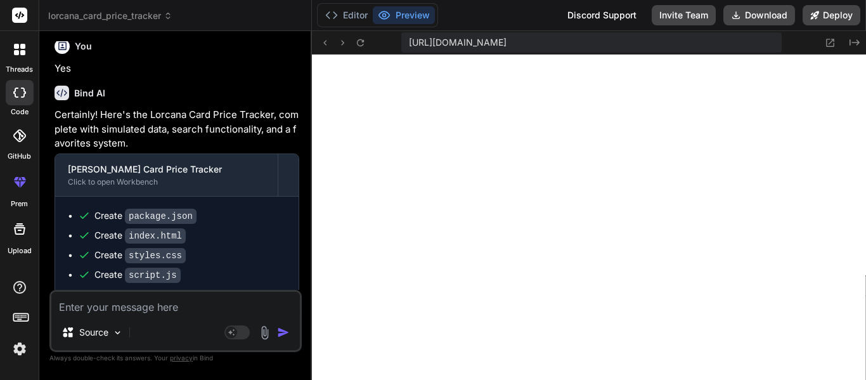
click at [131, 329] on div "Source" at bounding box center [175, 335] width 249 height 30
click at [117, 313] on textarea at bounding box center [175, 303] width 249 height 23
type textarea "C"
type textarea "x"
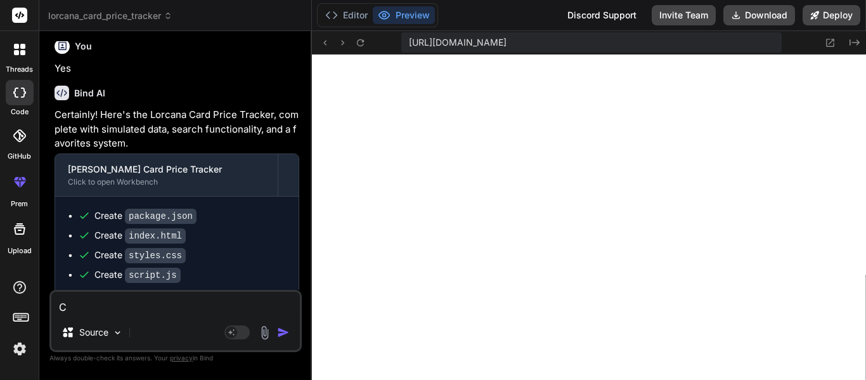
type textarea "Ca"
type textarea "x"
type textarea "Can"
type textarea "x"
type textarea "Can"
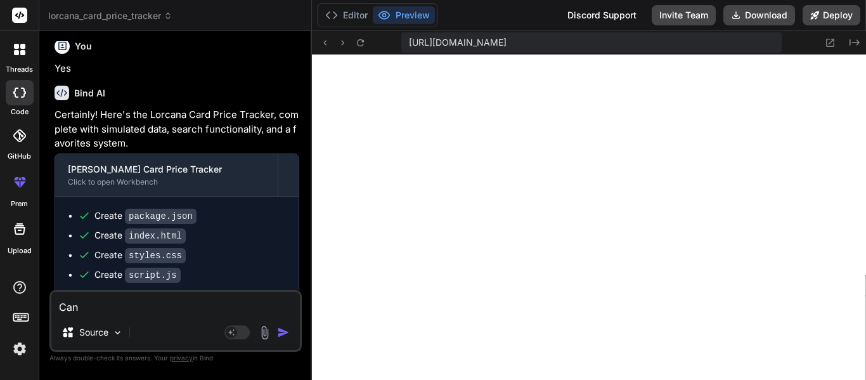
type textarea "x"
type textarea "Can y"
type textarea "x"
type textarea "Can yo"
type textarea "x"
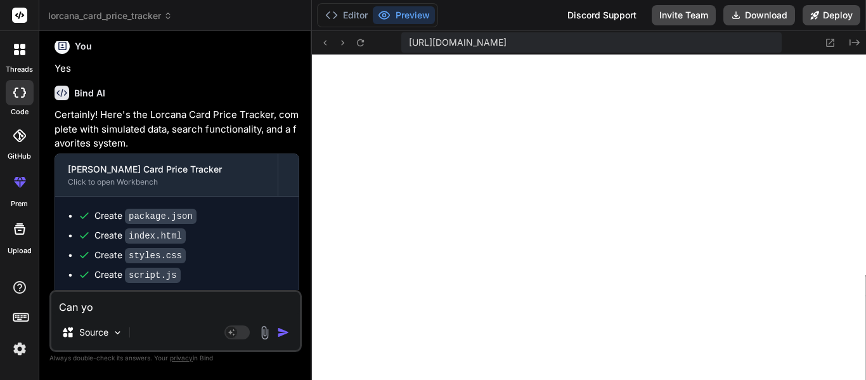
type textarea "Can you"
type textarea "x"
type textarea "Can you"
type textarea "x"
type textarea "Can you m"
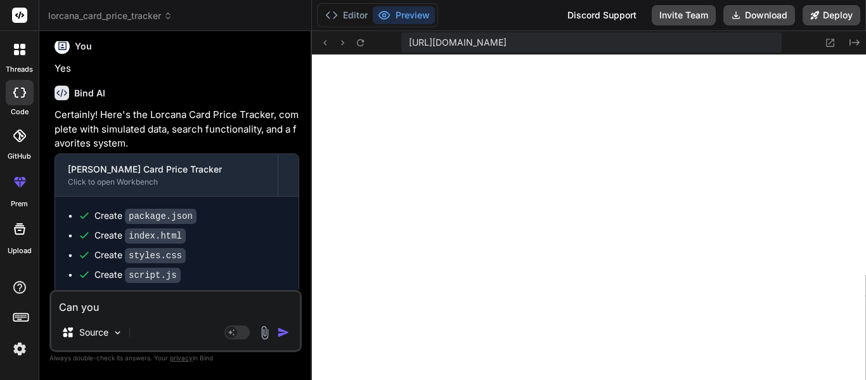
type textarea "x"
type textarea "Can you ma"
type textarea "x"
type textarea "Can you mak"
type textarea "x"
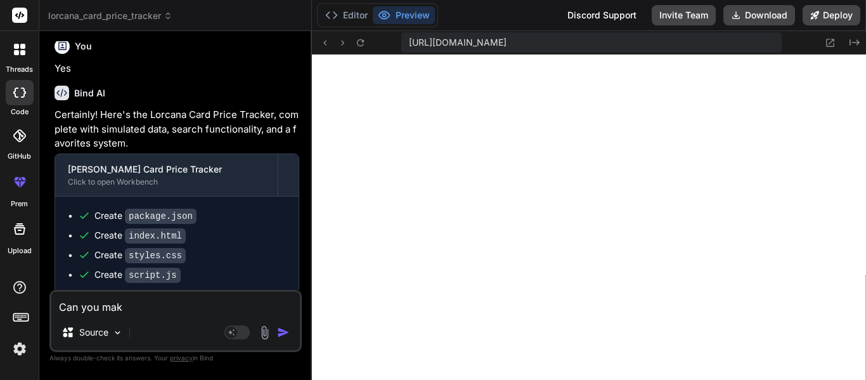
type textarea "Can you make"
type textarea "x"
type textarea "Can you make"
type textarea "x"
type textarea "Can you make i"
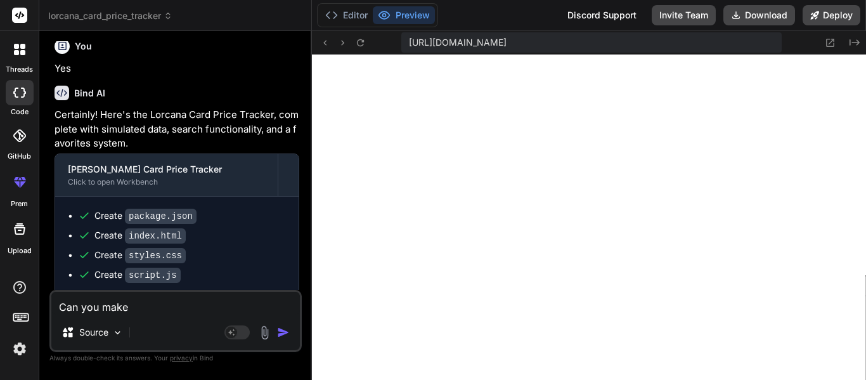
type textarea "x"
type textarea "Can you make it"
type textarea "x"
type textarea "Can you make it"
type textarea "x"
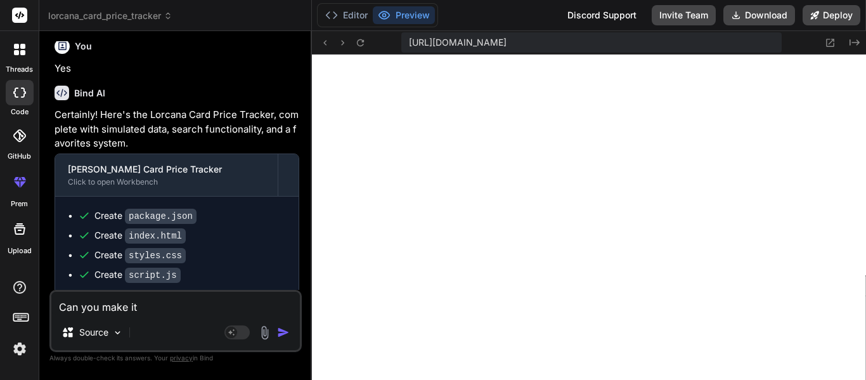
type textarea "Can you make it s"
type textarea "x"
type textarea "Can you make it so"
type textarea "x"
type textarea "Can you make it so"
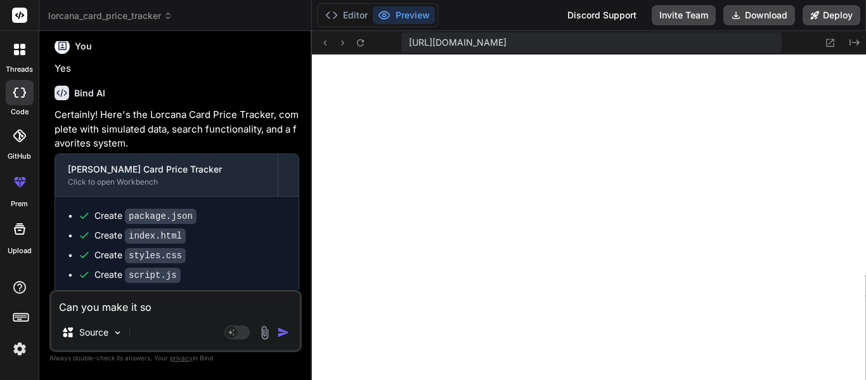
type textarea "x"
type textarea "Can you make it so t"
type textarea "x"
type textarea "Can you make it so th"
type textarea "x"
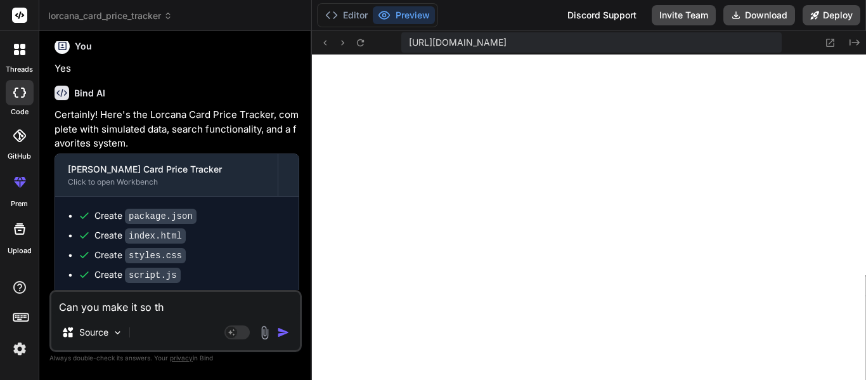
type textarea "Can you make it so t"
type textarea "x"
type textarea "Can you make it so"
type textarea "x"
type textarea "Can you make it so"
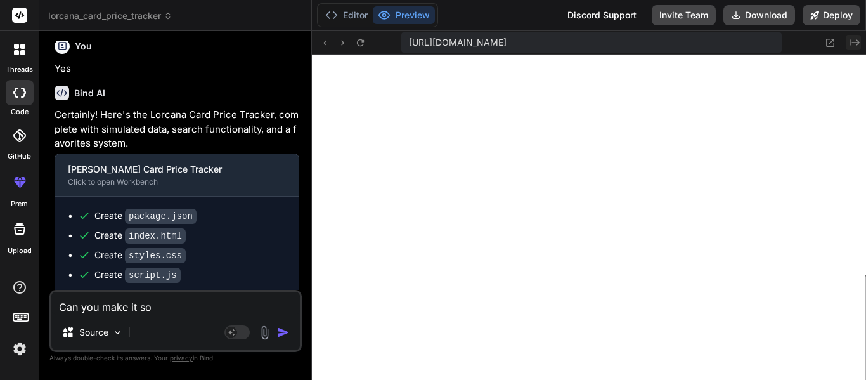
click at [852, 46] on icon "Created with Pixso." at bounding box center [855, 42] width 10 height 10
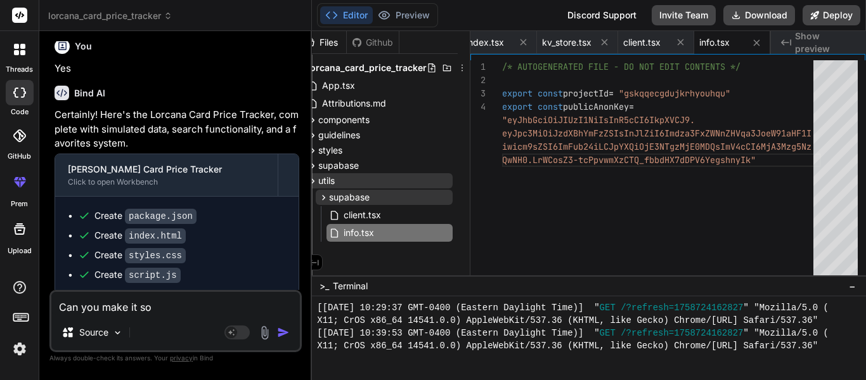
click at [437, 352] on div at bounding box center [583, 358] width 533 height 13
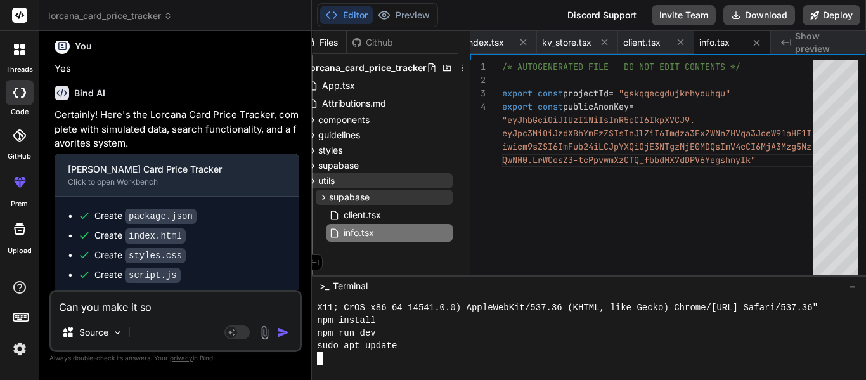
scroll to position [1433, 0]
click at [191, 304] on textarea "Can you make it so" at bounding box center [175, 303] width 249 height 23
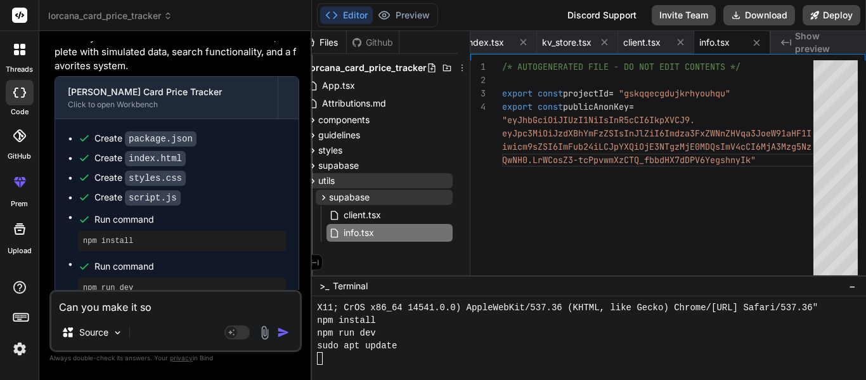
scroll to position [419, 0]
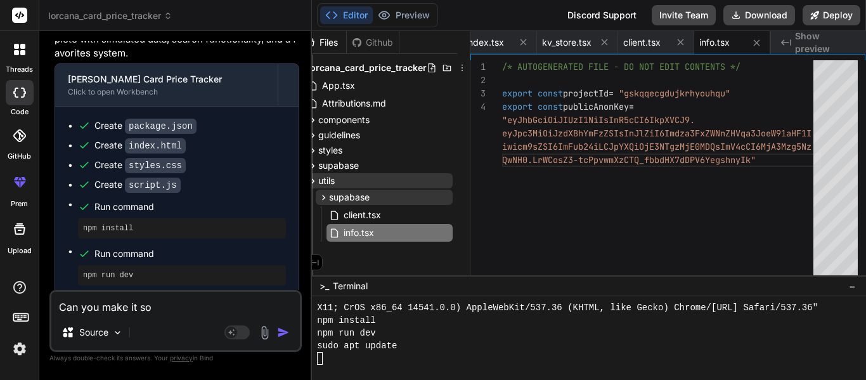
type textarea "C"
type textarea "x"
type textarea "Ca"
type textarea "x"
type textarea "Can"
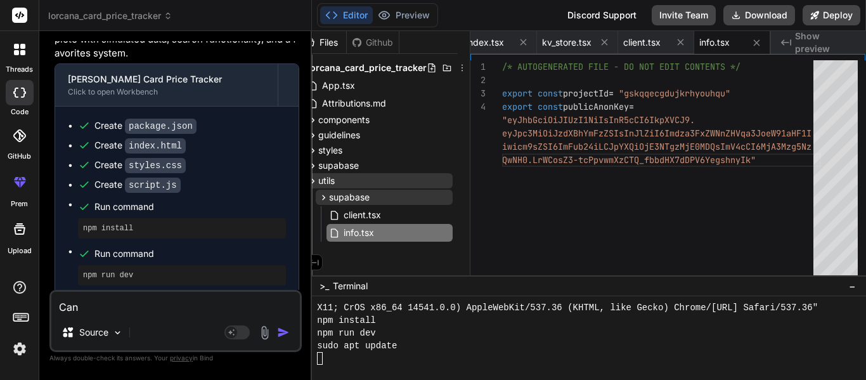
type textarea "x"
type textarea "Can"
type textarea "x"
type textarea "Can y"
type textarea "x"
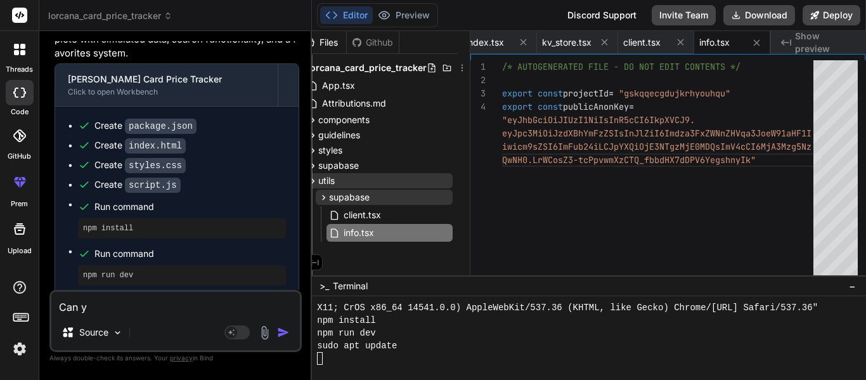
type textarea "Can yo"
type textarea "x"
type textarea "Can you"
type textarea "x"
type textarea "Can you"
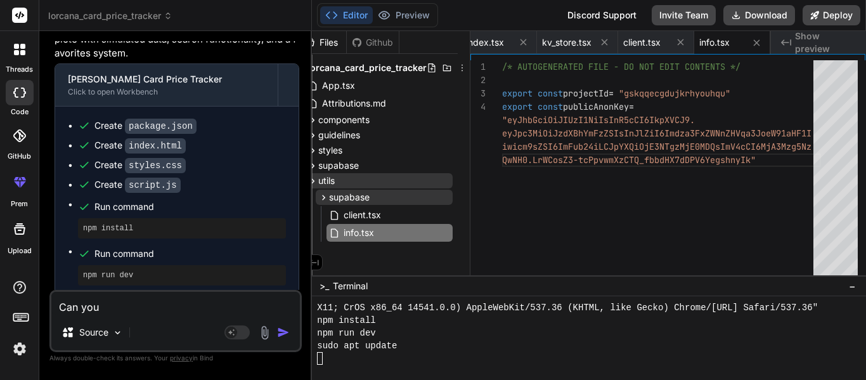
type textarea "x"
type textarea "Can you r"
type textarea "x"
type textarea "Can you ru"
type textarea "x"
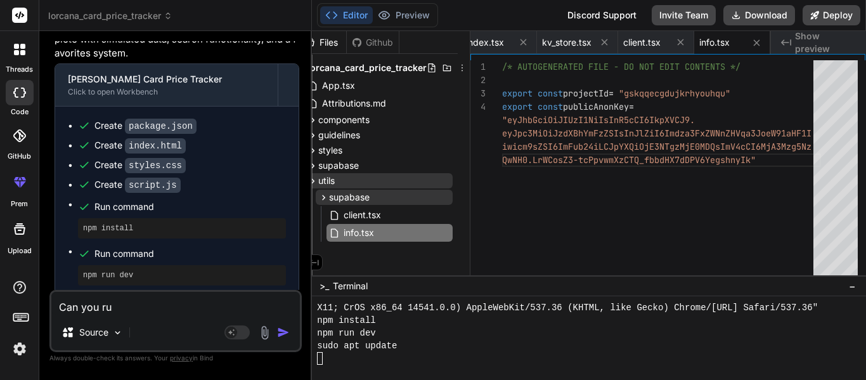
type textarea "Can you run"
type textarea "x"
type textarea "Can you run"
type textarea "x"
type textarea "Can you run p"
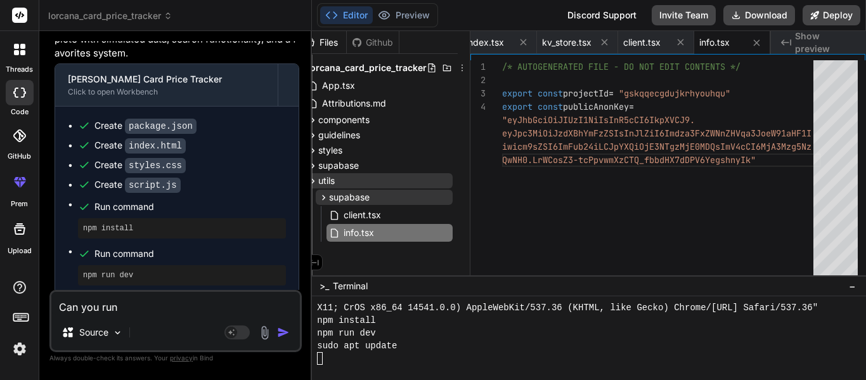
type textarea "x"
type textarea "Can you run pr"
type textarea "x"
type textarea "Can you run p"
type textarea "x"
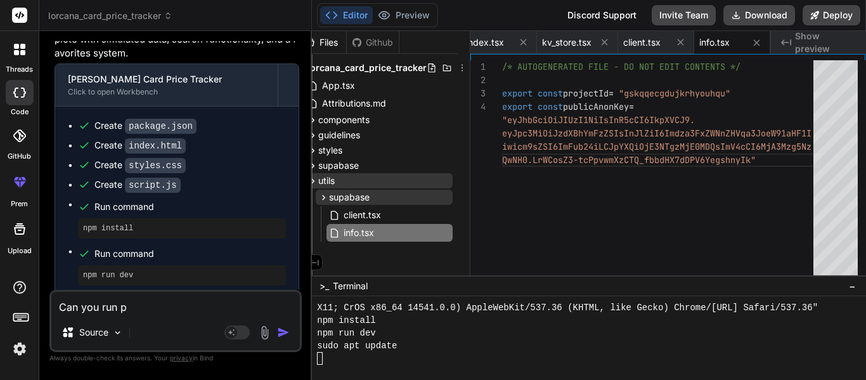
type textarea "Can you run"
type textarea "x"
type textarea "Can you run n"
type textarea "x"
type textarea "Can you run np"
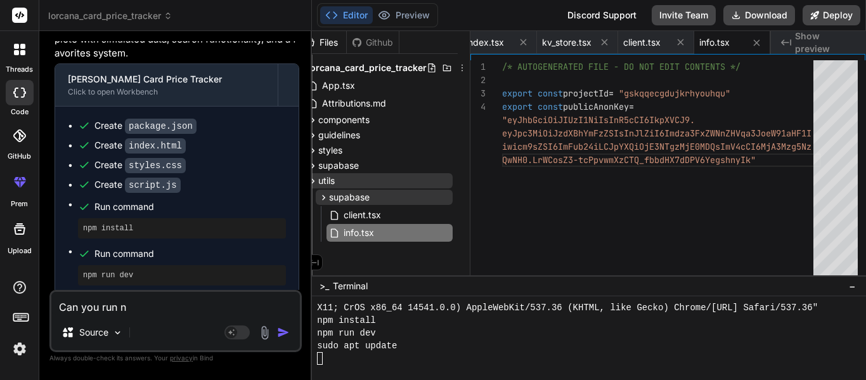
type textarea "x"
type textarea "Can you run npm"
type textarea "x"
type textarea "Can you run npm"
type textarea "x"
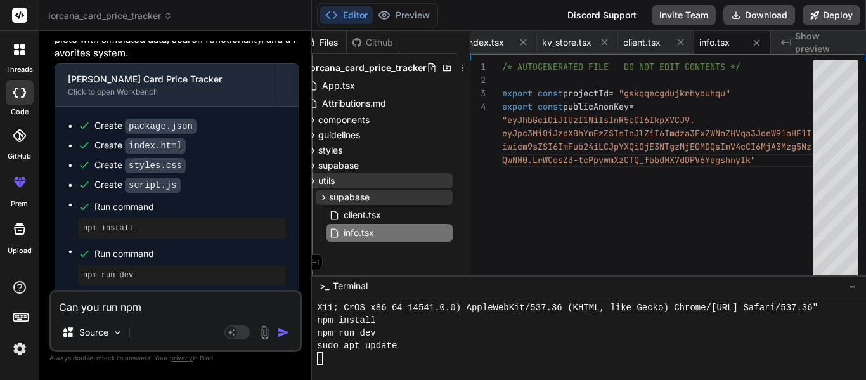
type textarea "Can you run npm i"
type textarea "x"
type textarea "Can you run npm isn"
type textarea "x"
type textarea "Can you run npm isnt"
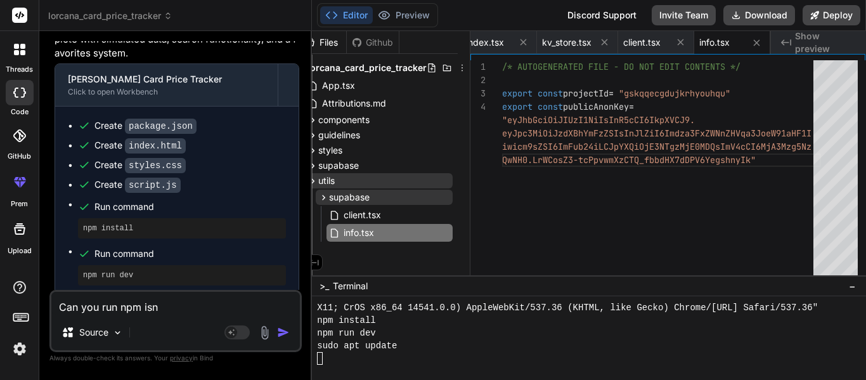
type textarea "x"
type textarea "Can you run npm isnta"
type textarea "x"
type textarea "Can you run npm isntal"
type textarea "x"
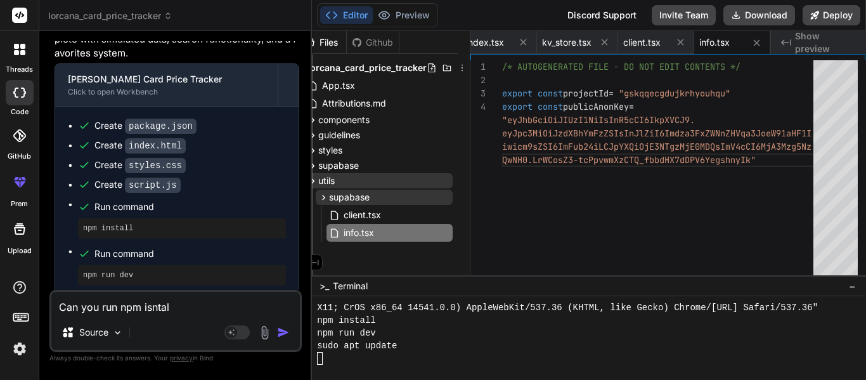
type textarea "Can you run npm isntall"
type textarea "x"
type textarea "Can you run npm install"
type textarea "x"
type textarea "Can you run npm install a"
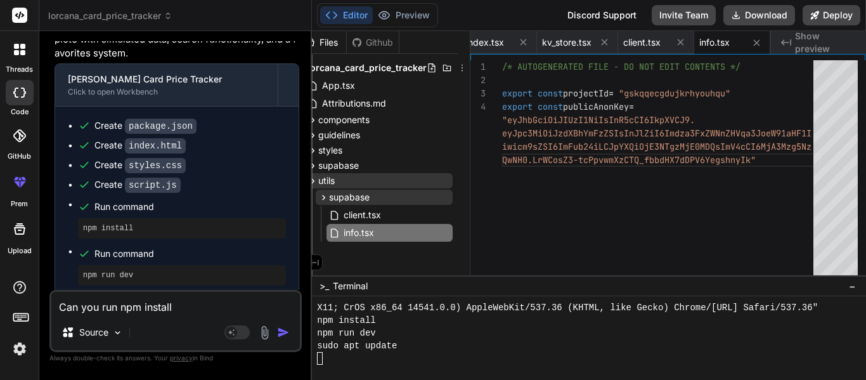
type textarea "x"
type textarea "Can you run npm install an"
type textarea "x"
type textarea "Can you run npm install and"
type textarea "x"
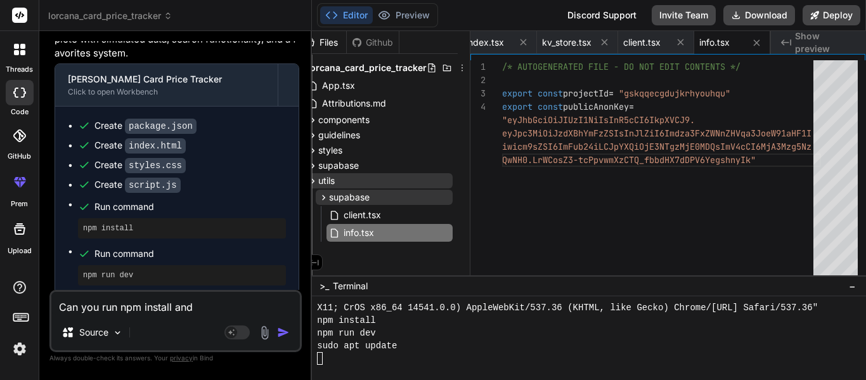
type textarea "Can you run npm install and"
type textarea "x"
type textarea "Can you run npm install and n"
type textarea "x"
type textarea "Can you run npm install and np"
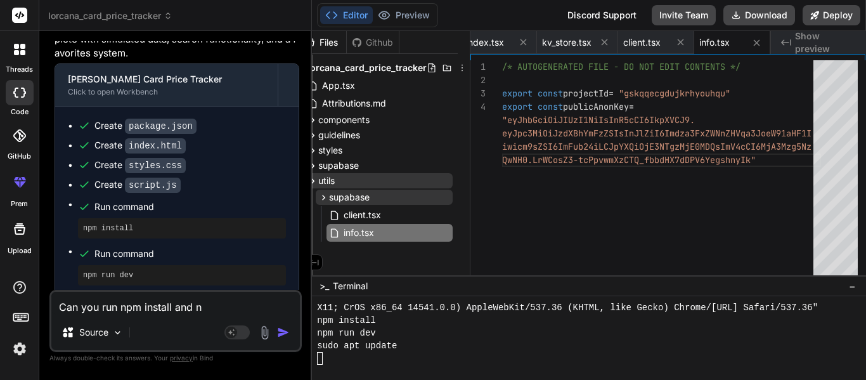
type textarea "x"
type textarea "Can you run npm install and npm"
type textarea "x"
type textarea "Can you run npm install and npm"
type textarea "x"
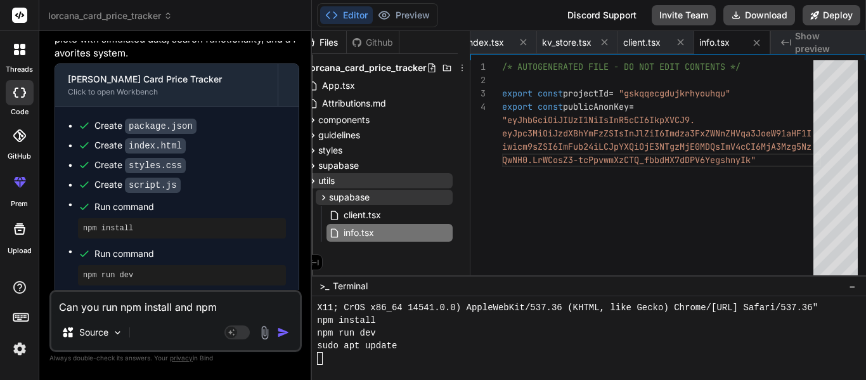
type textarea "Can you run npm install and npm r"
type textarea "x"
type textarea "Can you run npm install and npm ru"
type textarea "x"
type textarea "Can you run npm install and npm run"
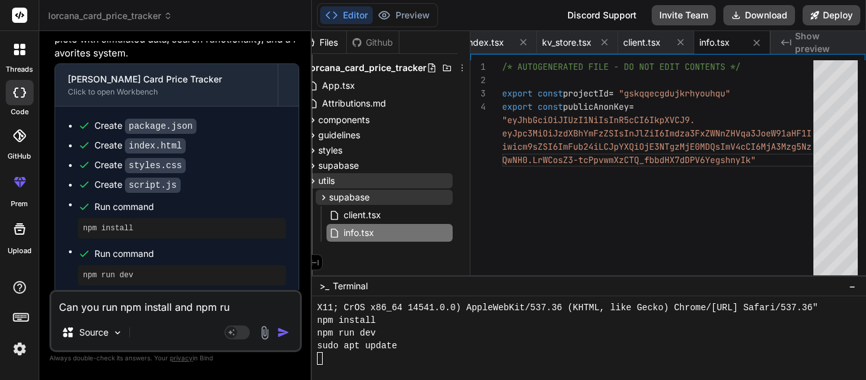
type textarea "x"
type textarea "Can you run npm install and npm run"
type textarea "x"
type textarea "Can you run npm install and npm run d"
type textarea "x"
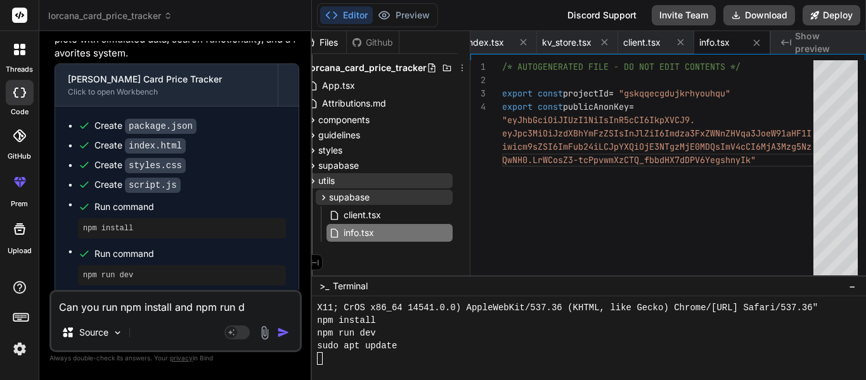
type textarea "Can you run npm install and npm run de"
type textarea "x"
type textarea "Can you run npm install and npm run dev"
type textarea "x"
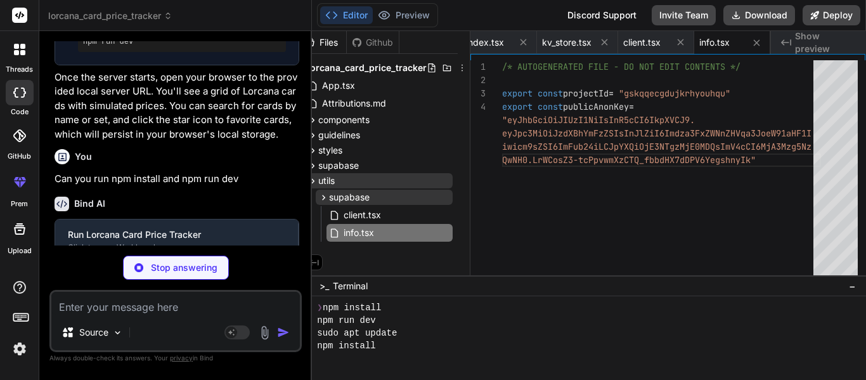
scroll to position [1662, 0]
type textarea "x"
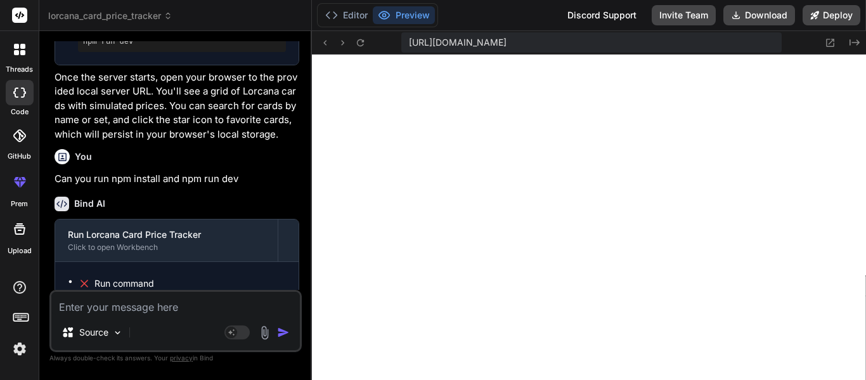
scroll to position [752, 0]
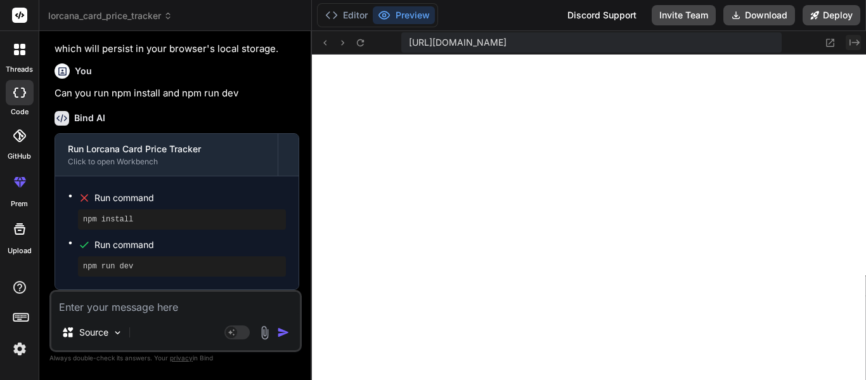
click at [853, 41] on icon "Created with Pixso." at bounding box center [855, 42] width 10 height 10
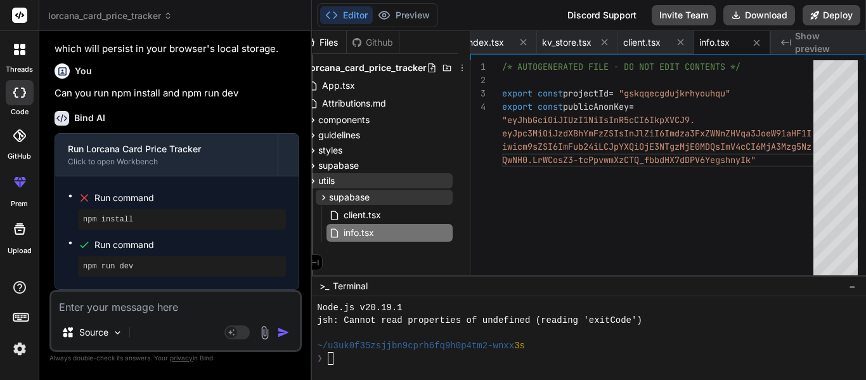
click at [363, 370] on div at bounding box center [589, 338] width 554 height 84
click at [469, 348] on span "~/u3uk0f35zsjjbn9cprh6fq9h0p4tm2-wnxx" at bounding box center [415, 345] width 197 height 13
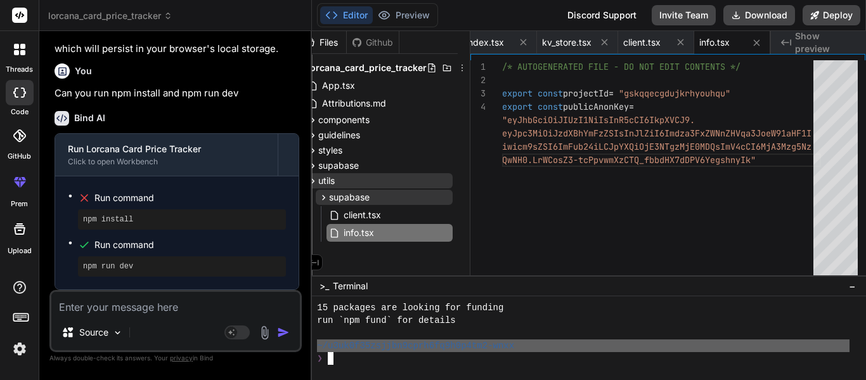
click at [469, 348] on span "~/u3uk0f35zsjjbn9cprh6fq9h0p4tm2-wnxx" at bounding box center [415, 345] width 197 height 13
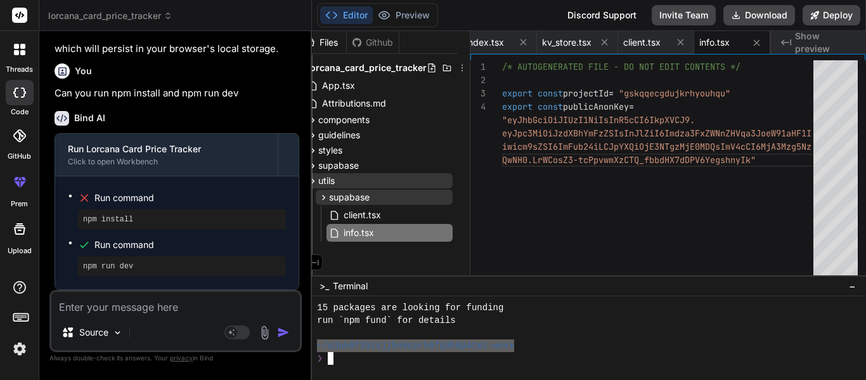
scroll to position [3006, 0]
click at [381, 368] on div at bounding box center [589, 338] width 554 height 84
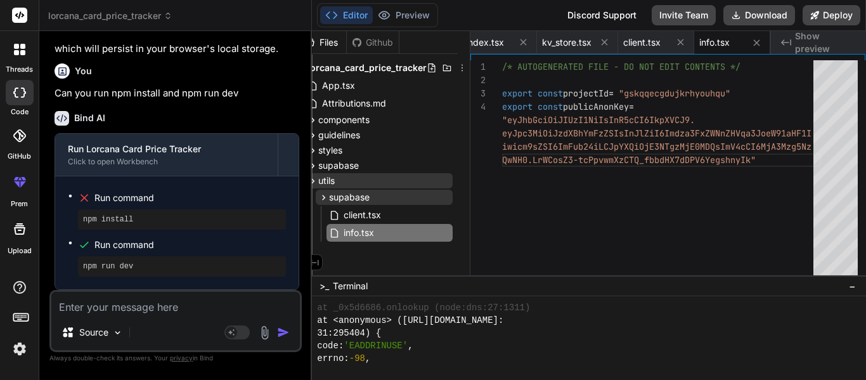
scroll to position [3175, 0]
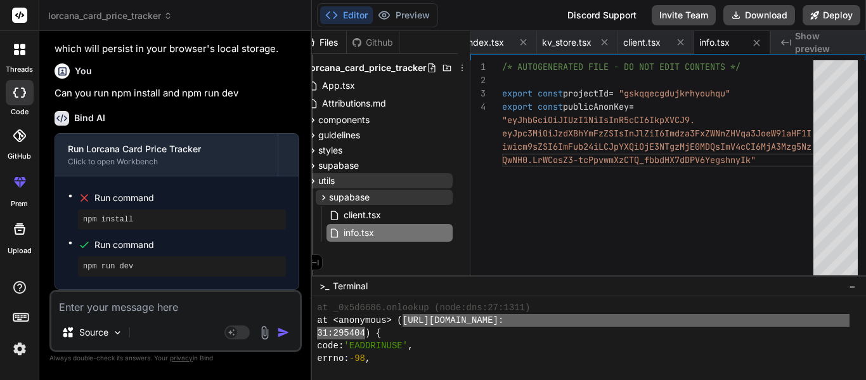
drag, startPoint x: 419, startPoint y: 321, endPoint x: 363, endPoint y: 335, distance: 57.5
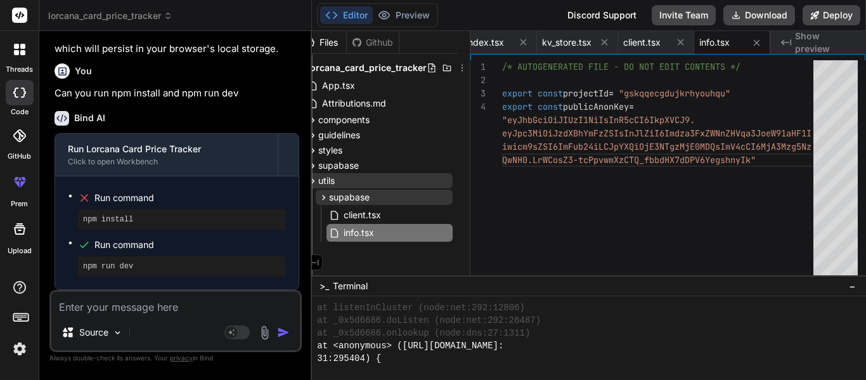
scroll to position [3149, 0]
drag, startPoint x: 419, startPoint y: 344, endPoint x: 418, endPoint y: 355, distance: 11.5
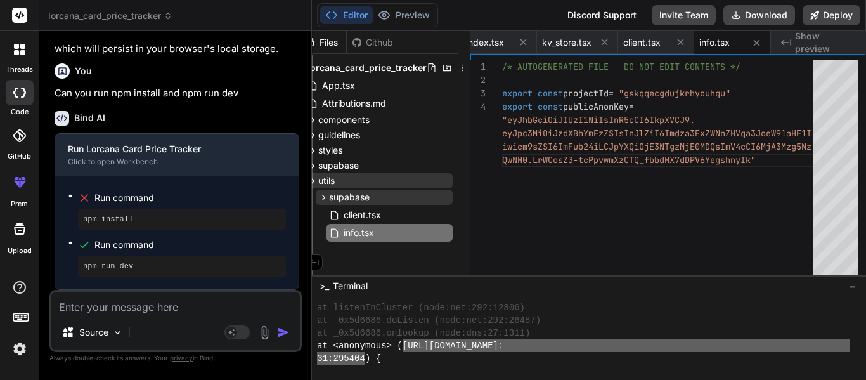
scroll to position [3361, 0]
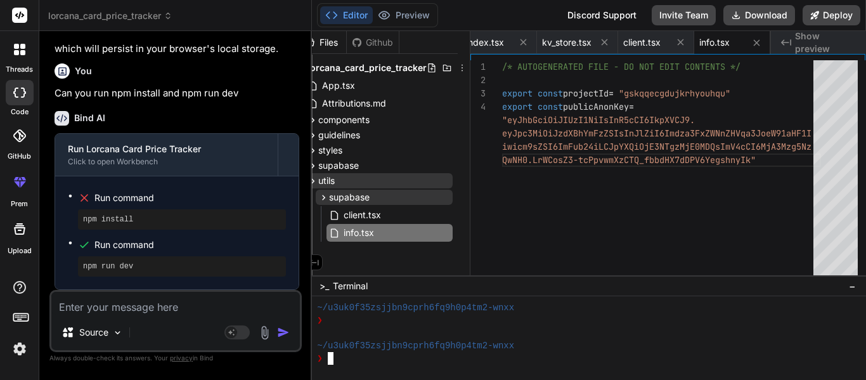
drag, startPoint x: 417, startPoint y: 343, endPoint x: 624, endPoint y: -77, distance: 468.3
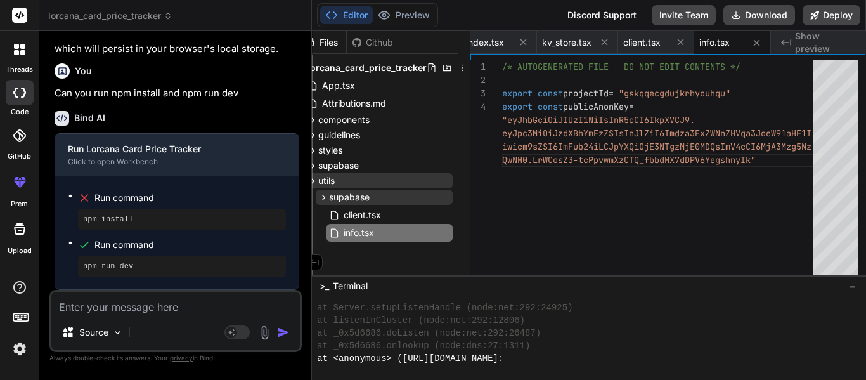
scroll to position [3143, 0]
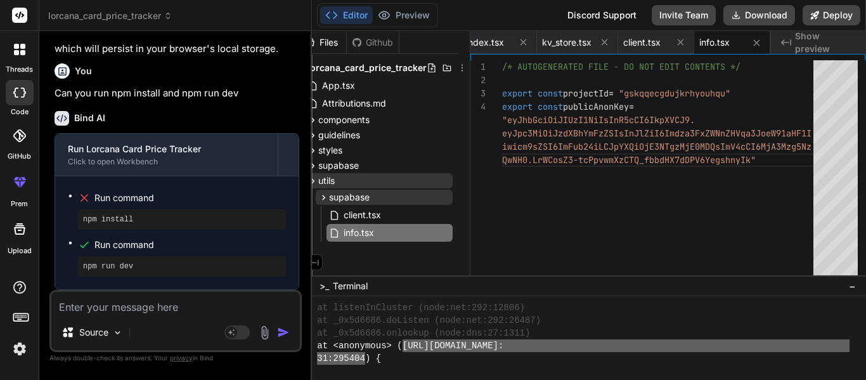
drag, startPoint x: 419, startPoint y: 346, endPoint x: 362, endPoint y: 358, distance: 58.3
type textarea "https://u3uk0f35zsjjbn9cprh6fq9h0p4tm2-wnxx.w-corp-staticblitz.com/blitz.964354…"
